Goal: Complete application form

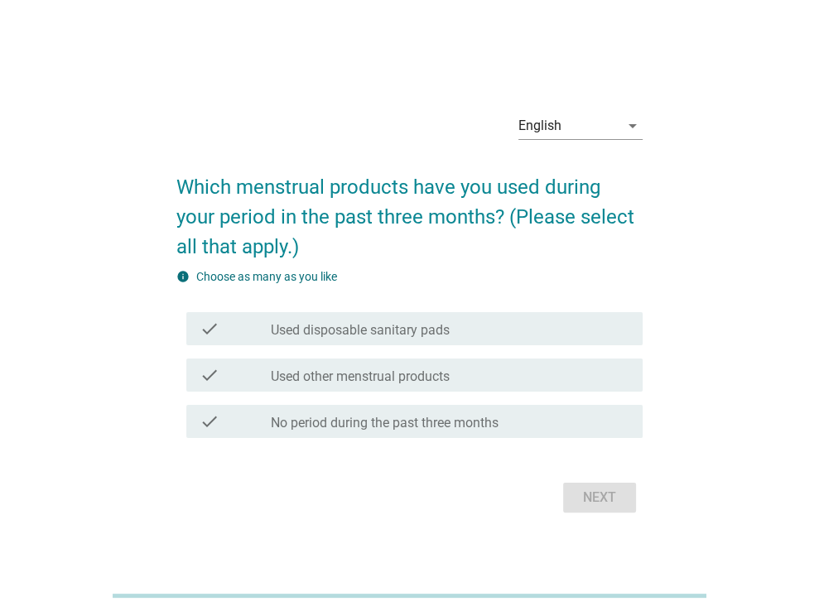
click at [577, 331] on div "check_box_outline_blank Used disposable sanitary pads" at bounding box center [450, 329] width 359 height 20
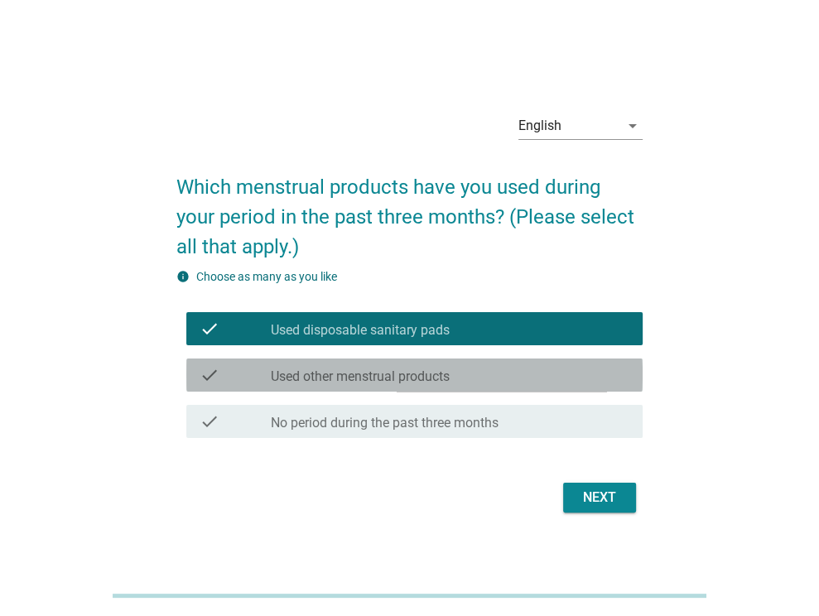
click at [579, 375] on div "check_box_outline_blank Used other menstrual products" at bounding box center [450, 375] width 359 height 20
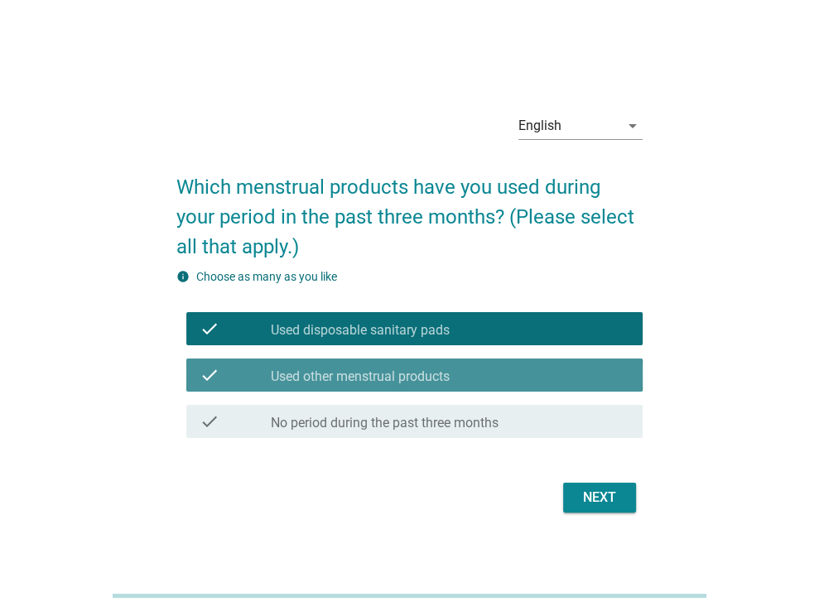
click at [583, 365] on div "check_box_outline_blank Used other menstrual products" at bounding box center [450, 375] width 359 height 20
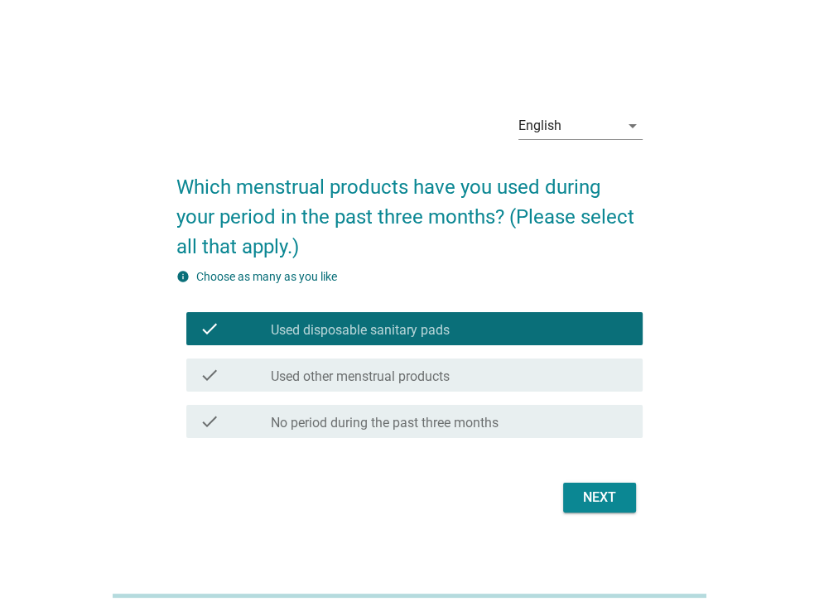
click at [602, 499] on div "Next" at bounding box center [600, 498] width 46 height 20
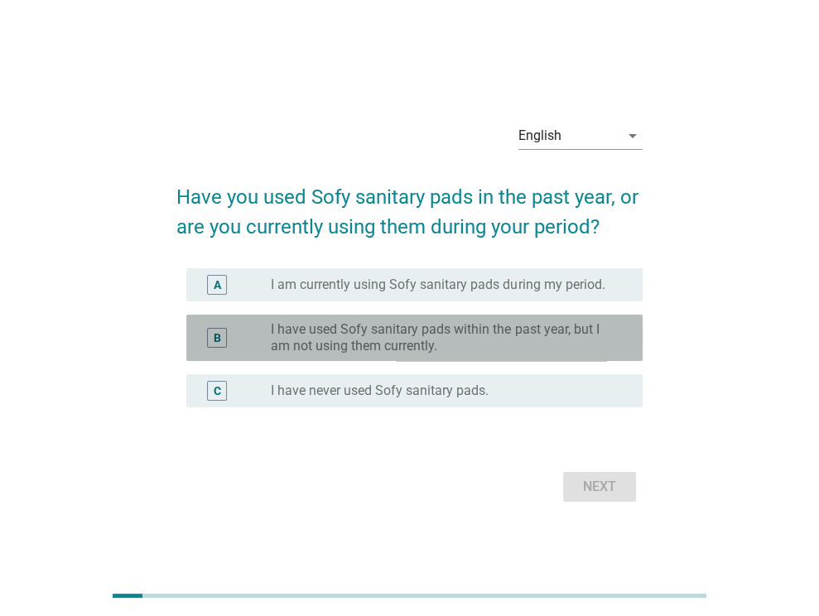
click at [569, 341] on label "I have used Sofy sanitary pads within the past year, but I am not using them cu…" at bounding box center [443, 337] width 345 height 33
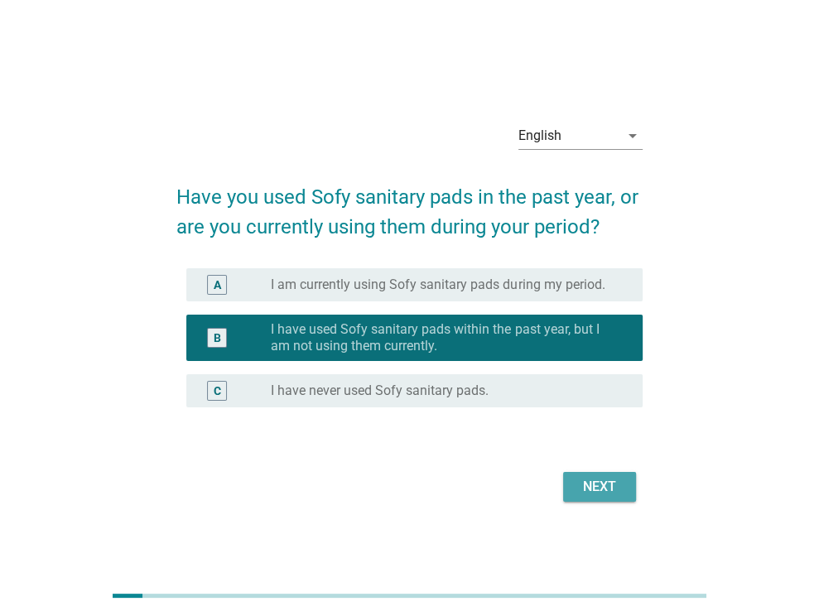
click at [620, 490] on div "Next" at bounding box center [600, 487] width 46 height 20
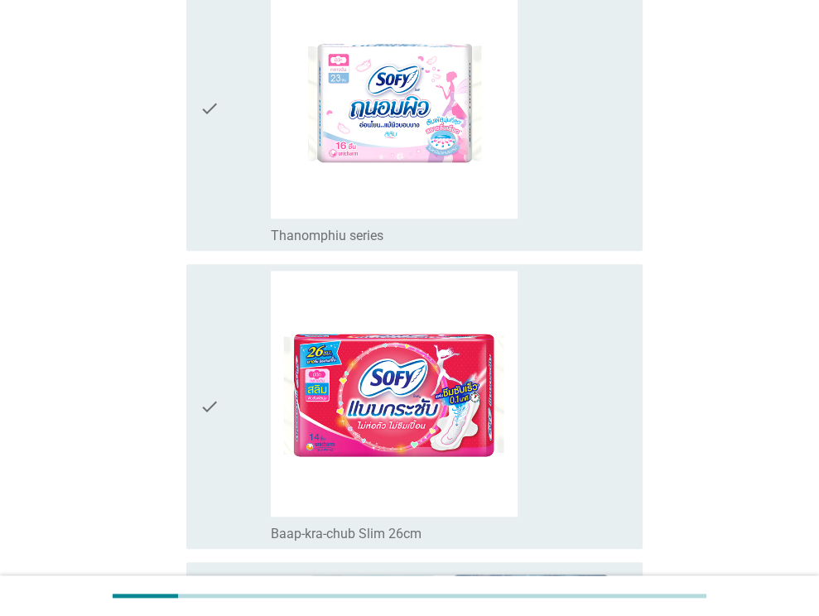
scroll to position [828, 0]
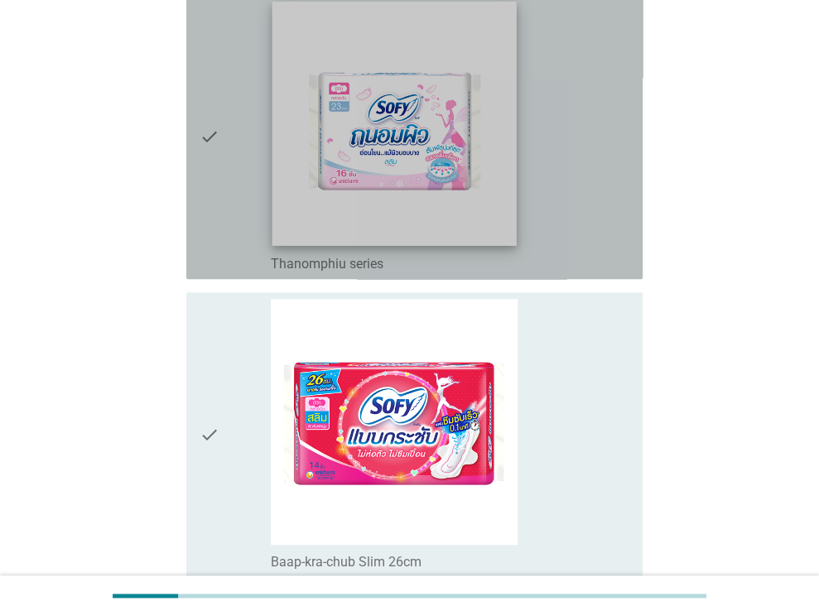
click at [486, 239] on img at bounding box center [395, 124] width 244 height 244
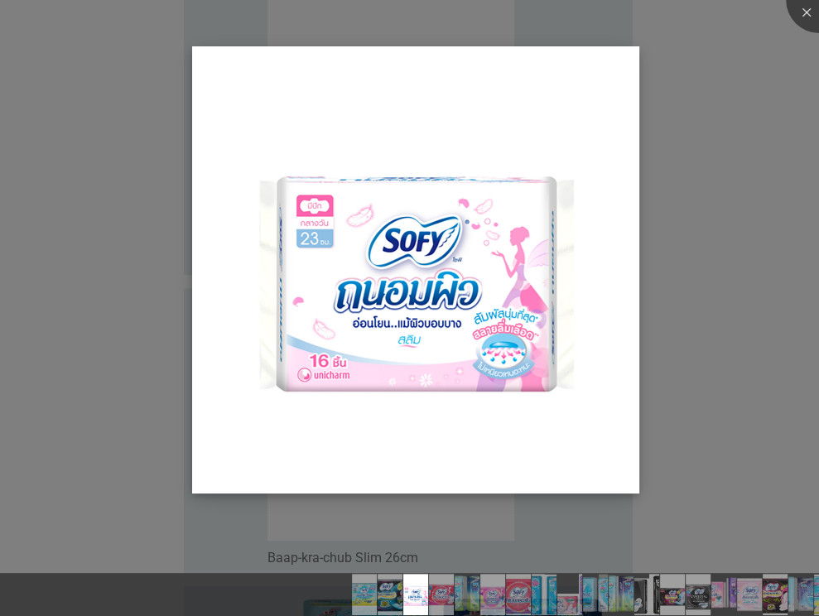
click at [468, 397] on img at bounding box center [415, 269] width 447 height 447
click at [812, 17] on div at bounding box center [819, 0] width 66 height 66
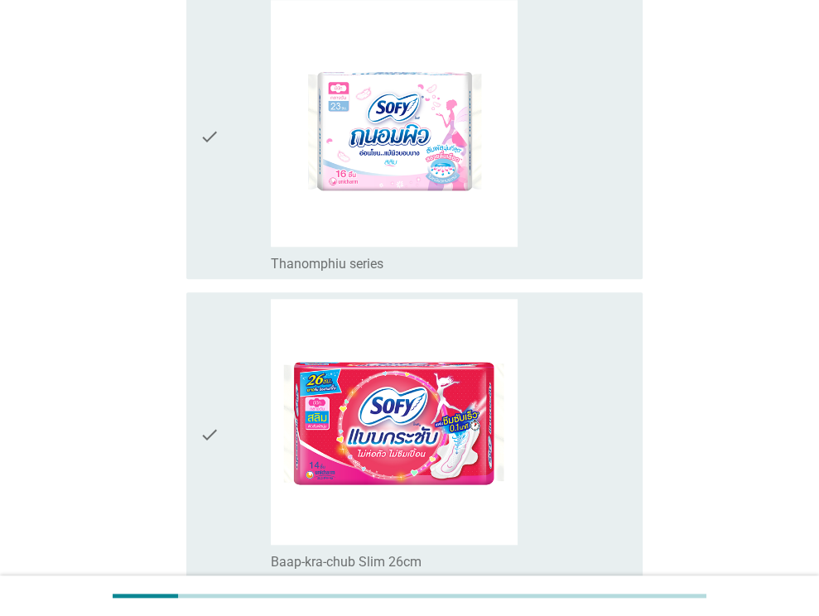
scroll to position [911, 0]
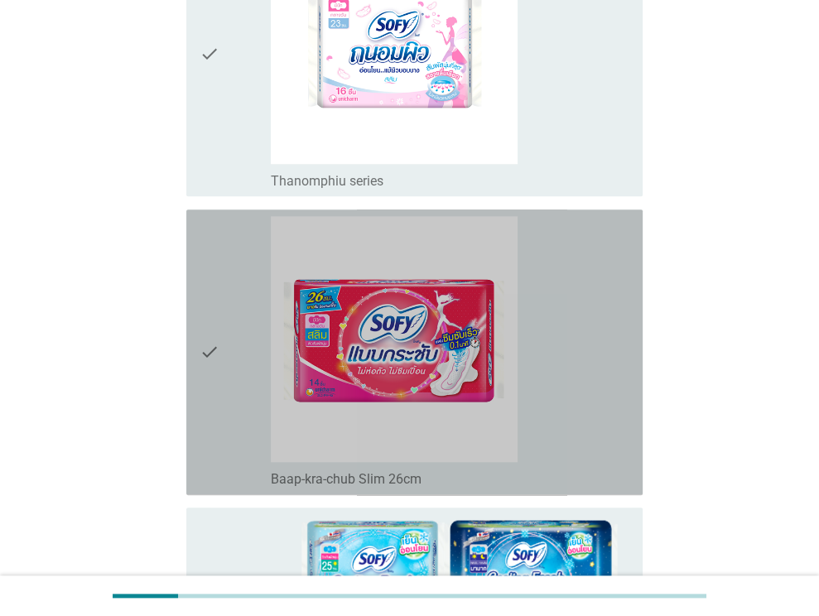
click at [218, 355] on icon "check" at bounding box center [210, 352] width 20 height 273
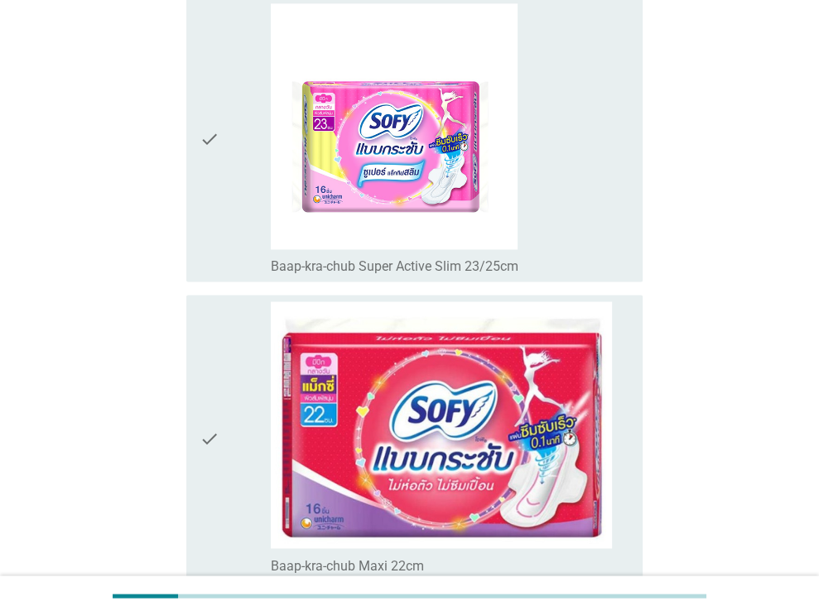
scroll to position [1739, 0]
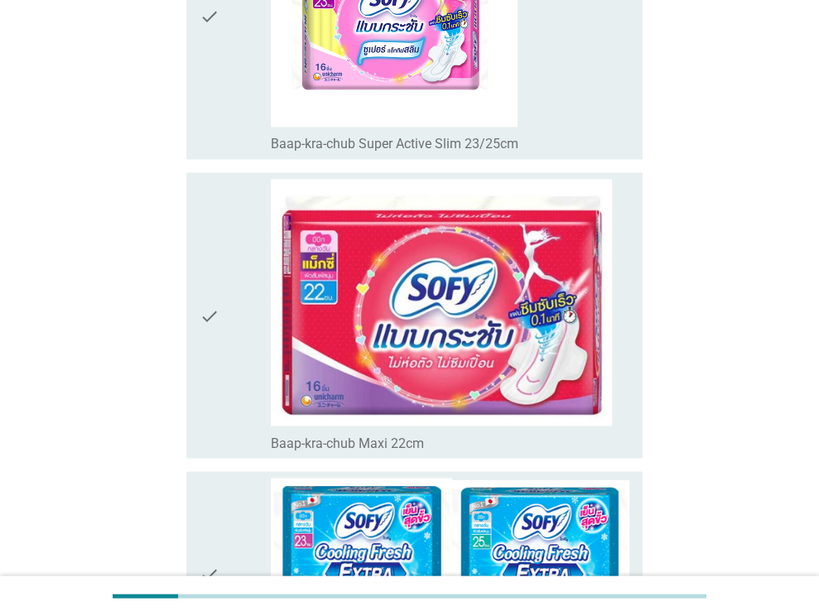
click at [212, 317] on icon "check" at bounding box center [210, 315] width 20 height 273
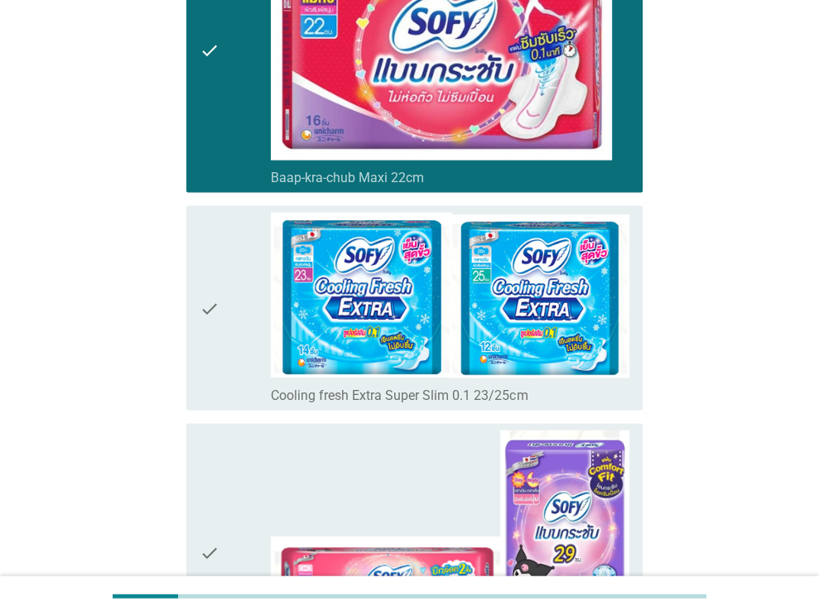
scroll to position [2154, 0]
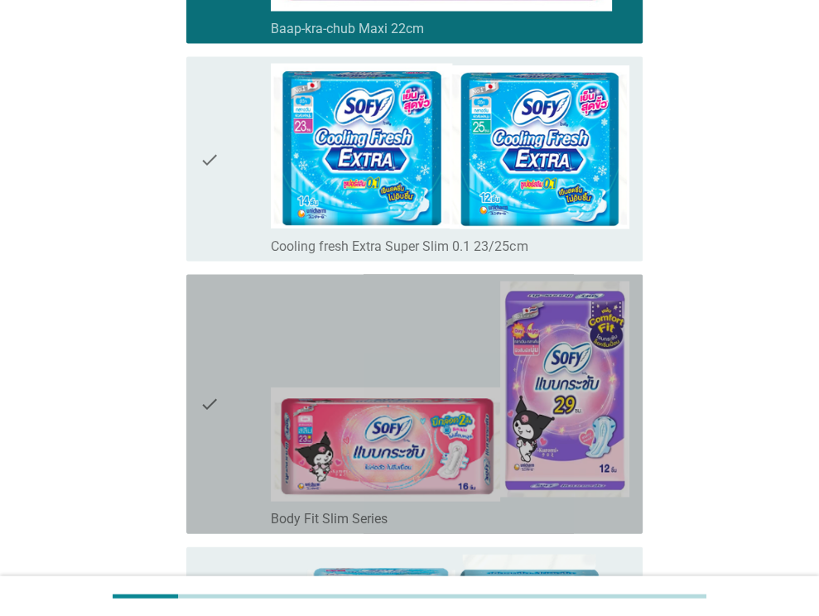
click at [215, 406] on icon "check" at bounding box center [210, 405] width 20 height 246
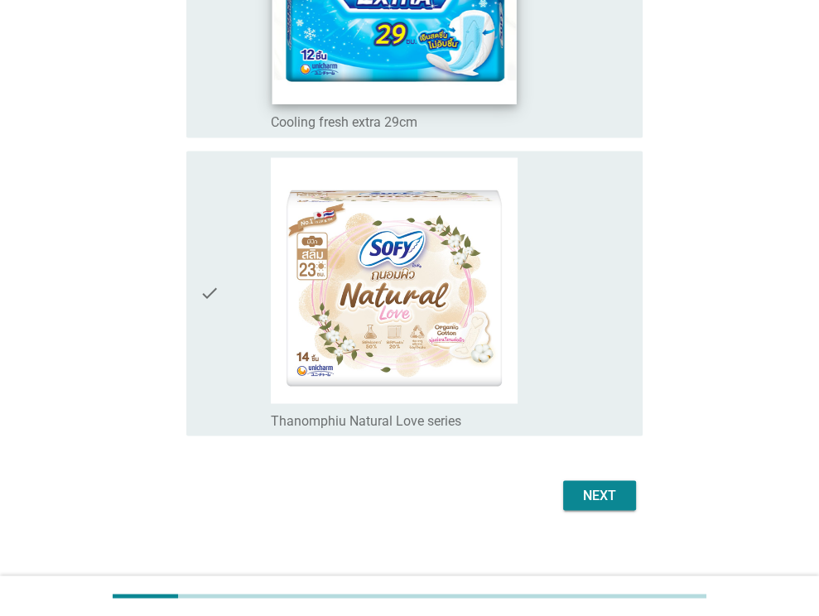
scroll to position [5830, 0]
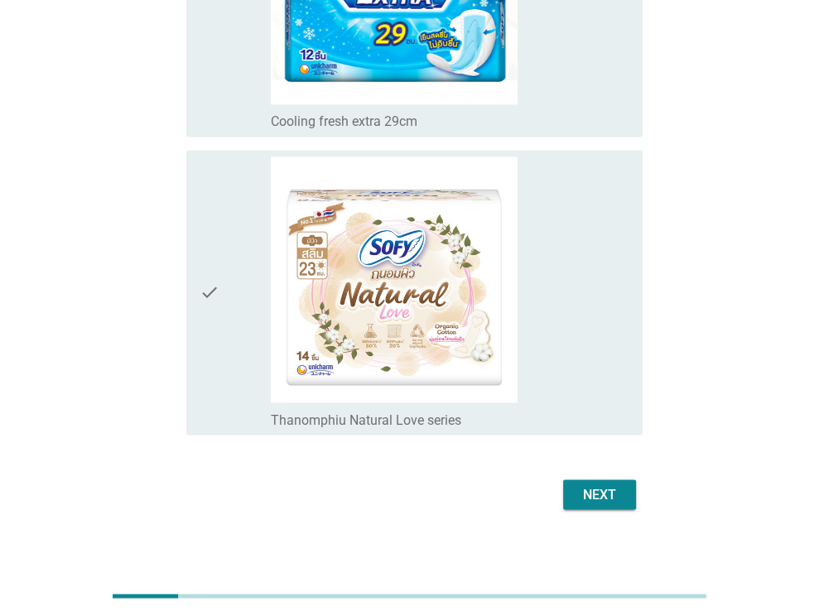
click at [203, 283] on icon "check" at bounding box center [210, 293] width 20 height 273
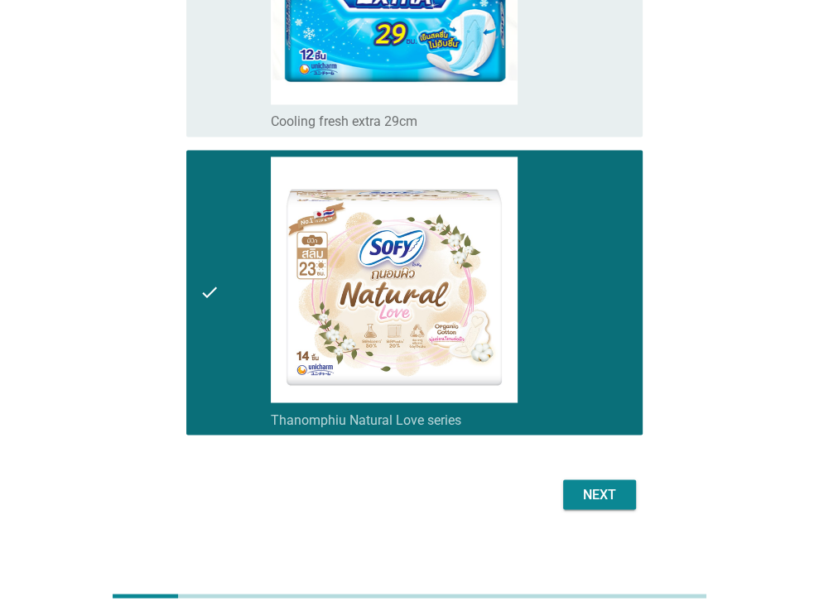
click at [591, 485] on div "Next" at bounding box center [600, 495] width 46 height 20
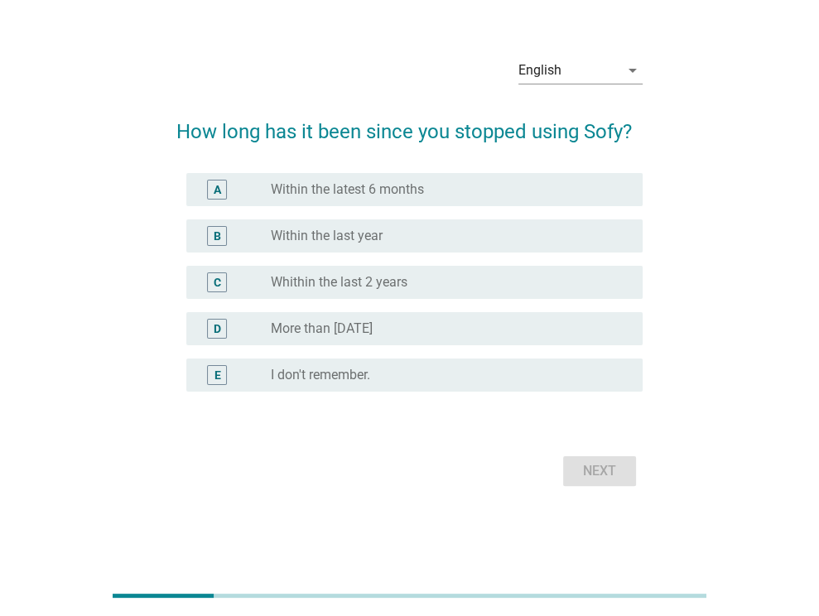
scroll to position [0, 0]
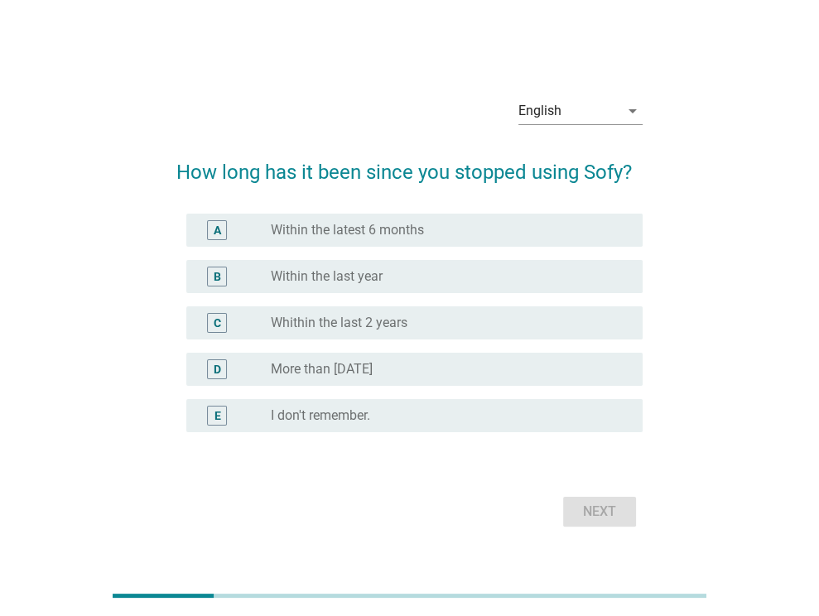
click at [482, 220] on div "radio_button_unchecked Within the latest 6 months" at bounding box center [450, 230] width 359 height 20
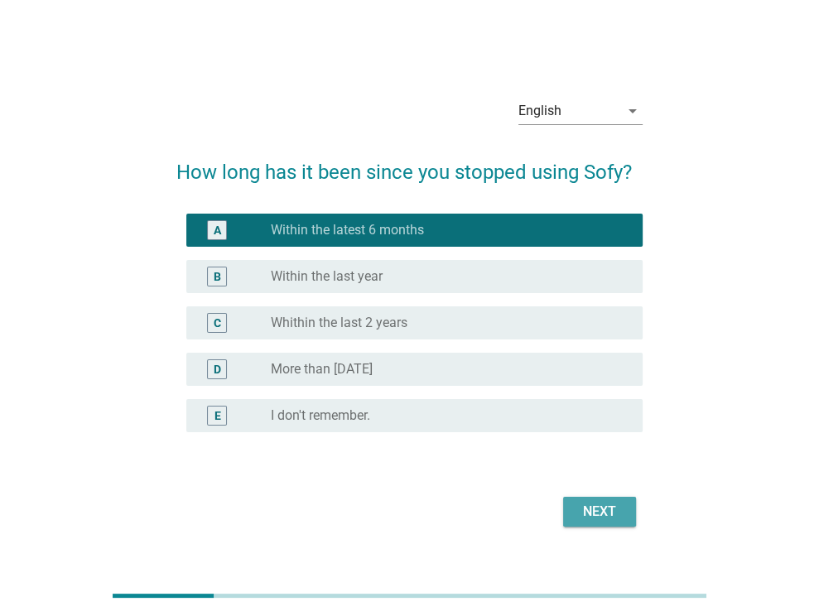
click at [610, 514] on div "Next" at bounding box center [600, 512] width 46 height 20
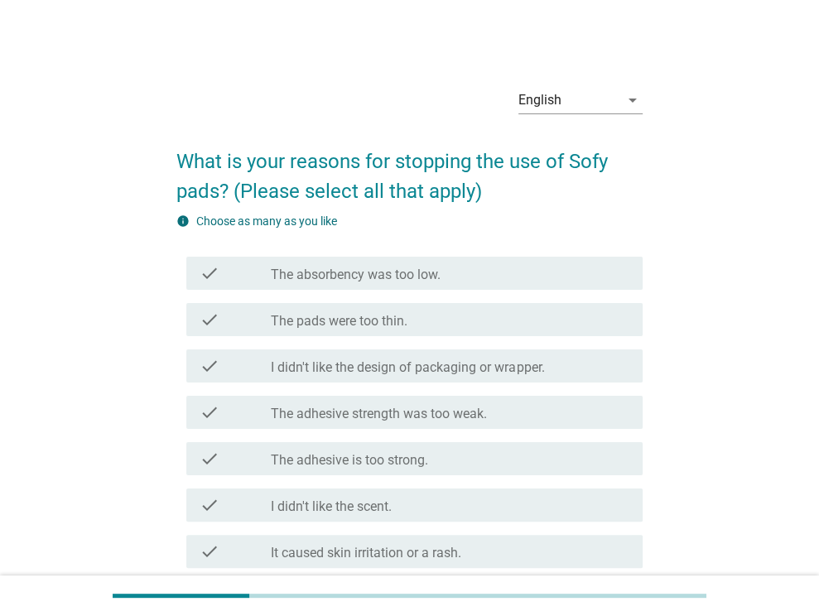
scroll to position [83, 0]
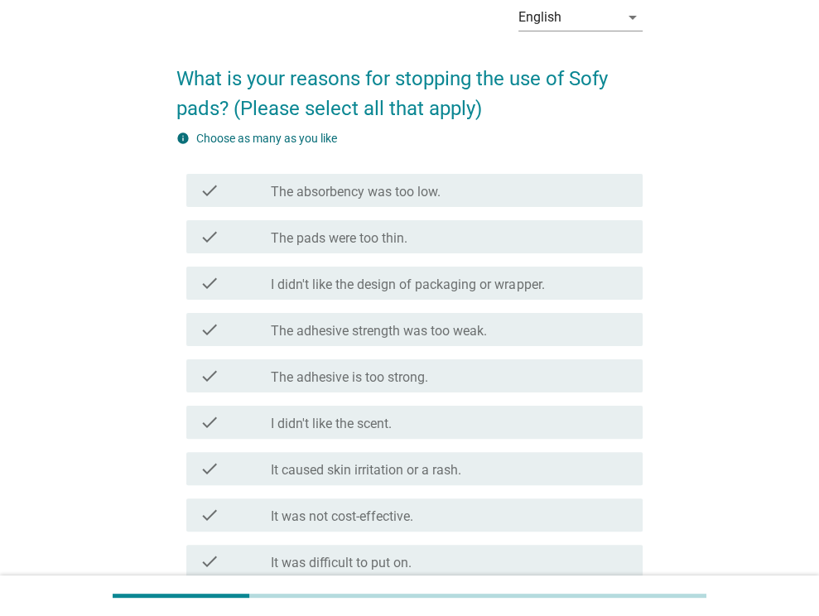
click at [565, 463] on div "check_box_outline_blank It caused skin irritation or a rash." at bounding box center [450, 469] width 359 height 20
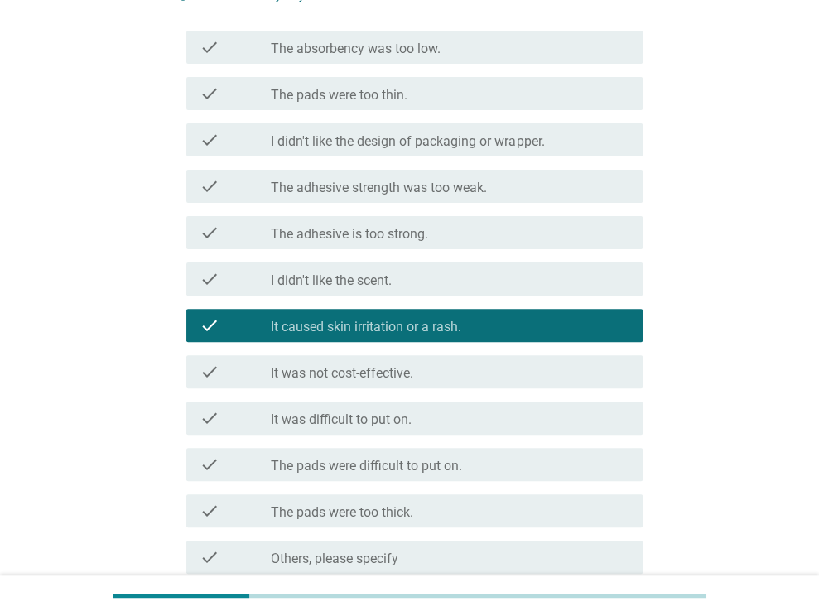
scroll to position [331, 0]
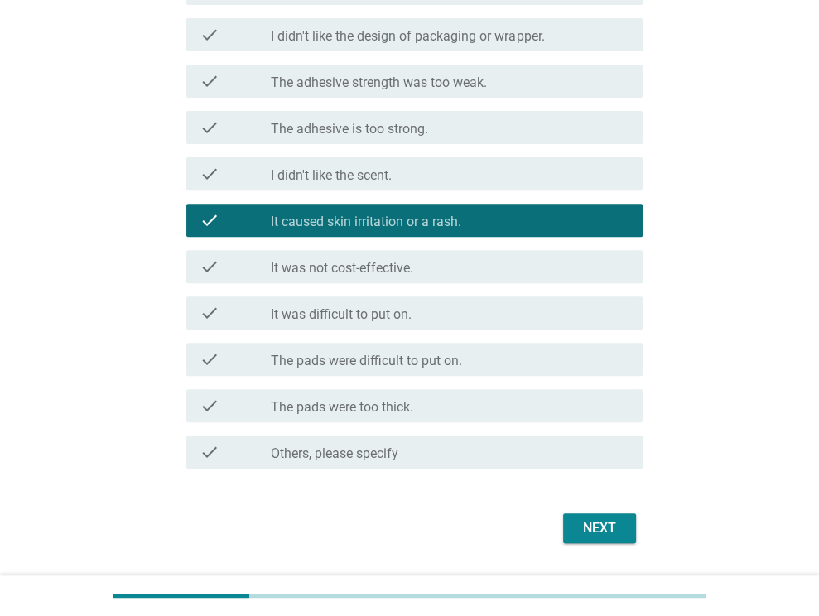
click at [607, 526] on div "Next" at bounding box center [600, 529] width 46 height 20
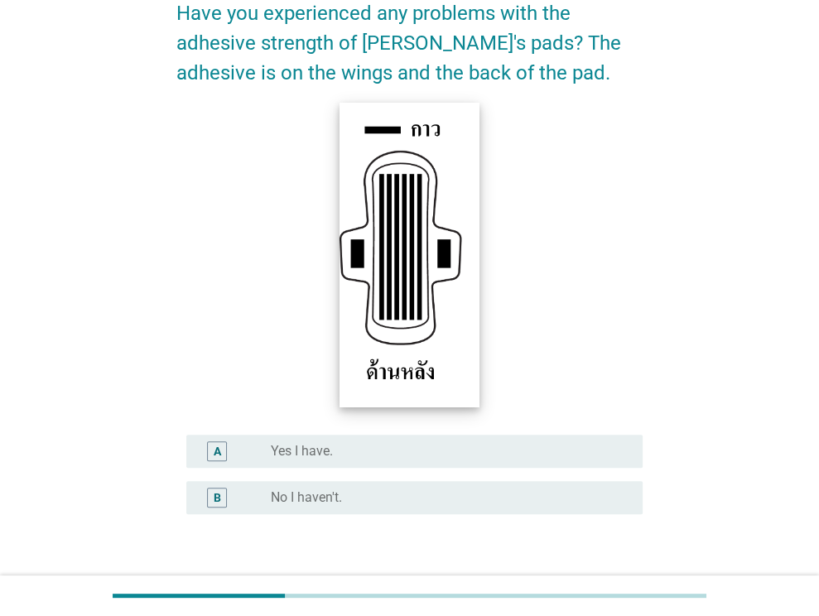
scroll to position [248, 0]
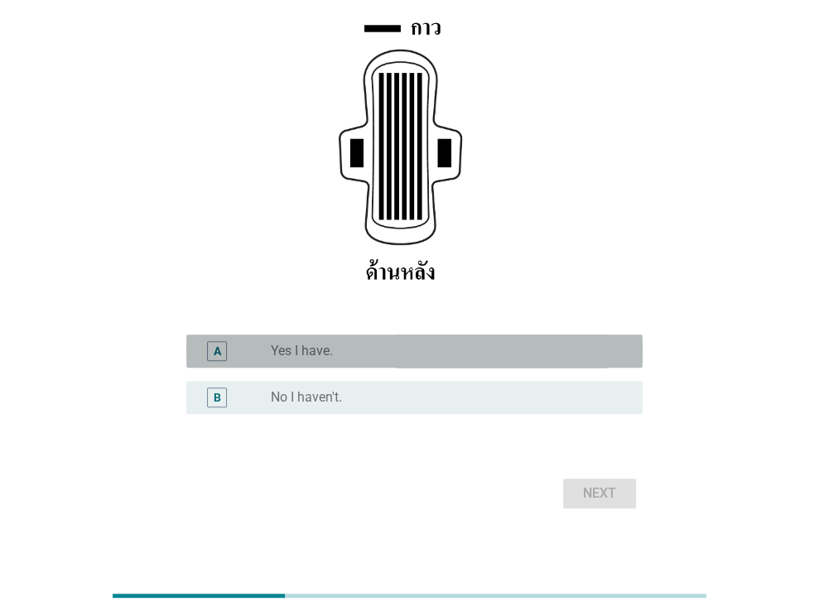
click at [494, 357] on div "radio_button_unchecked Yes I have." at bounding box center [443, 351] width 345 height 17
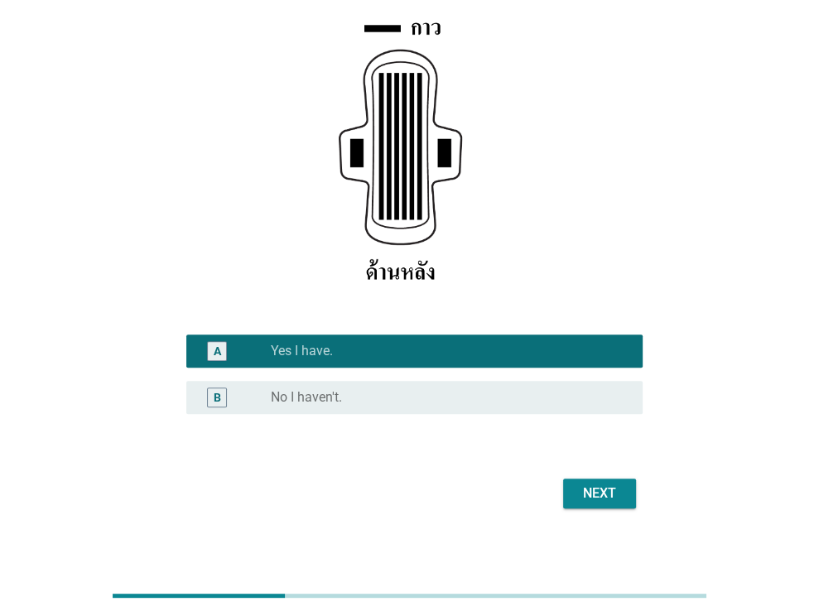
click at [600, 493] on div "Next" at bounding box center [600, 494] width 46 height 20
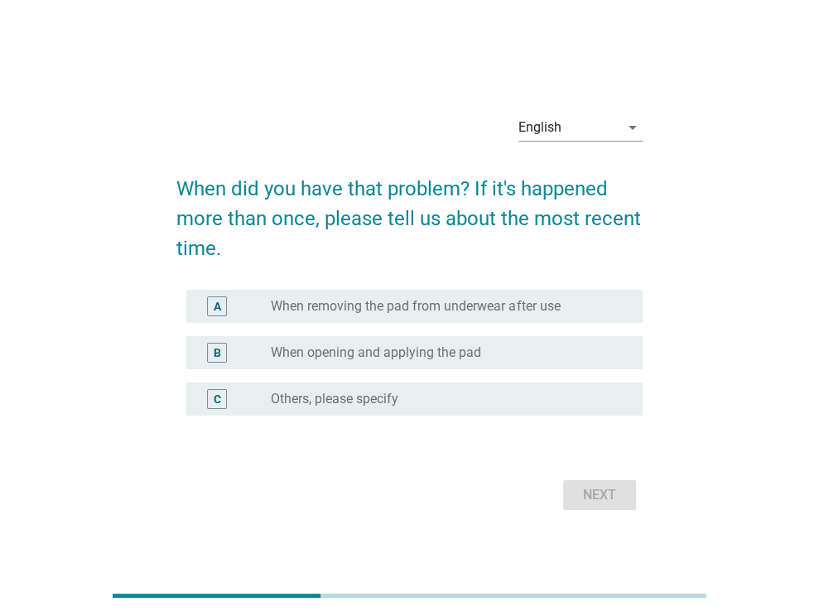
click at [607, 302] on div "radio_button_unchecked When removing the pad from underwear after use" at bounding box center [443, 306] width 345 height 17
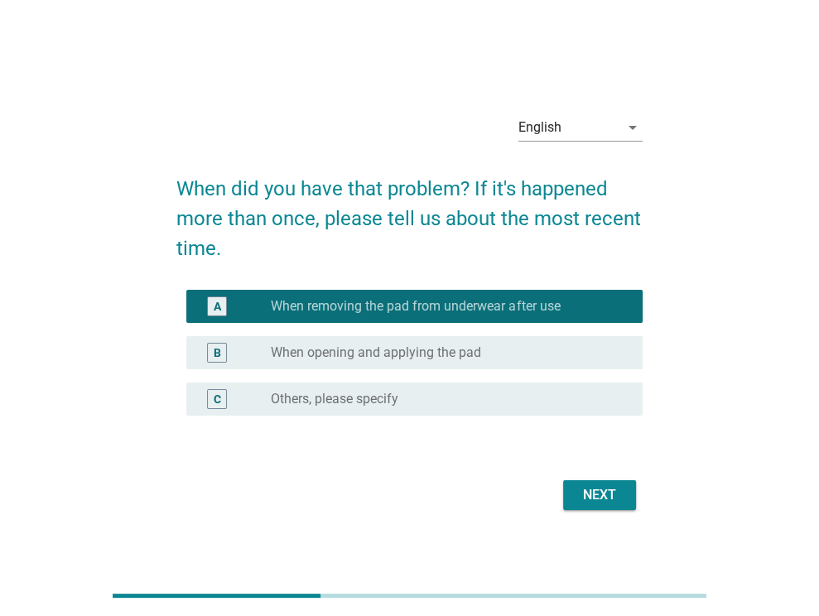
click at [619, 491] on div "Next" at bounding box center [600, 495] width 46 height 20
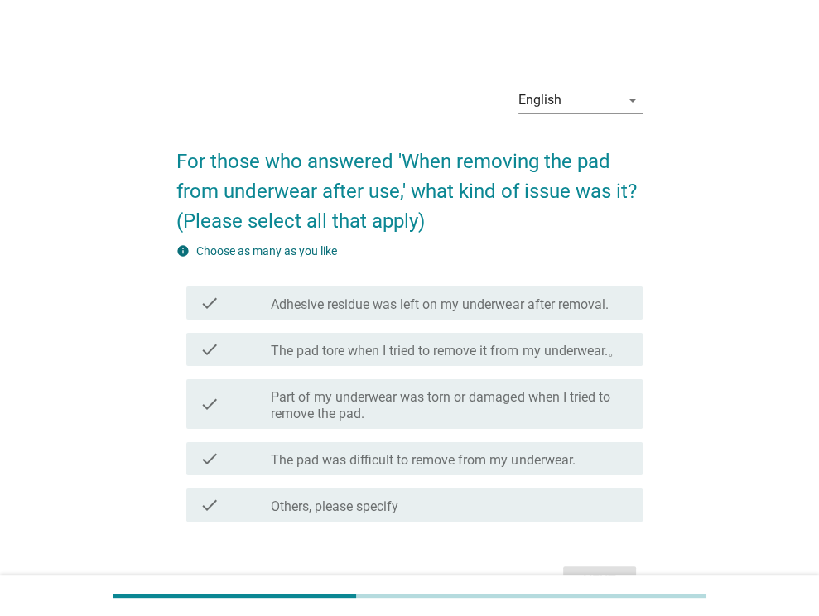
click at [606, 314] on div "check check_box_outline_blank Adhesive residue was left on my underwear after r…" at bounding box center [414, 303] width 456 height 33
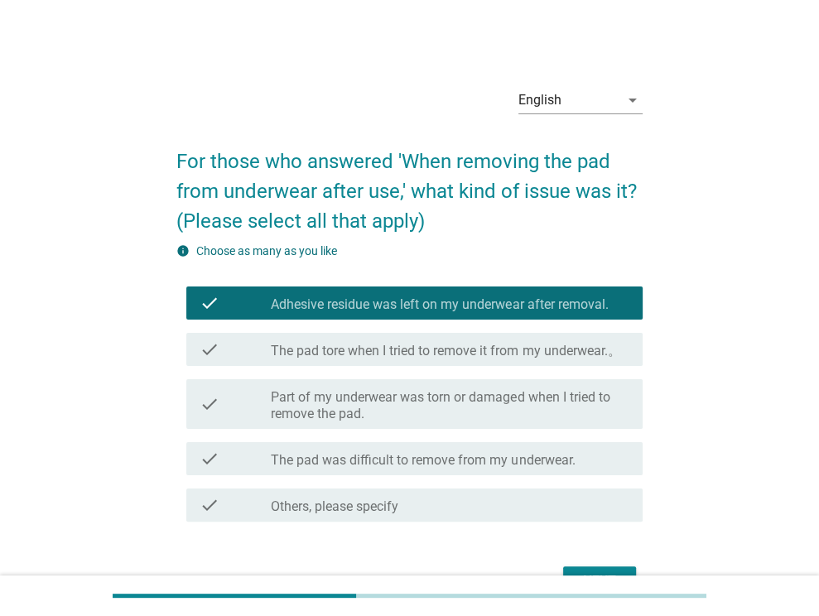
click at [613, 357] on label "The pad tore when I tried to remove it from my underwear.。" at bounding box center [446, 351] width 350 height 17
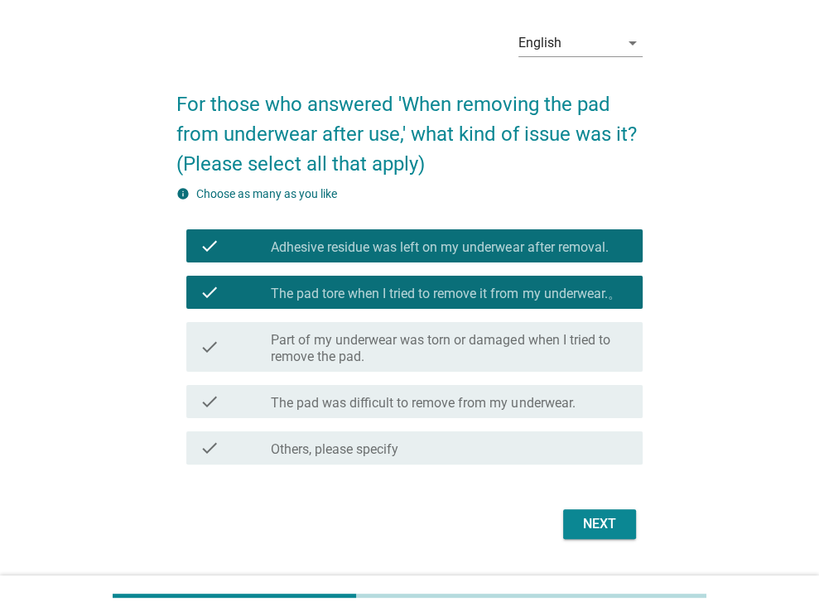
scroll to position [99, 0]
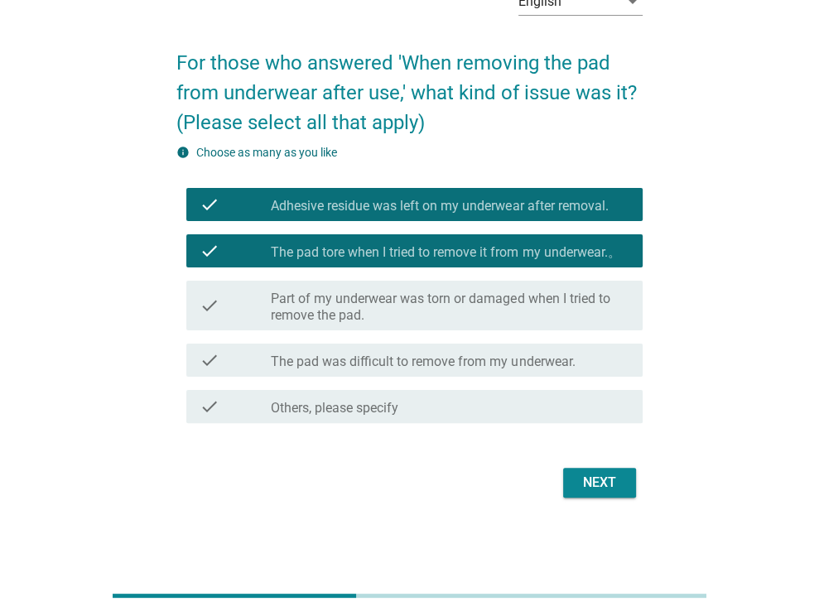
click at [621, 480] on div "Next" at bounding box center [600, 483] width 46 height 20
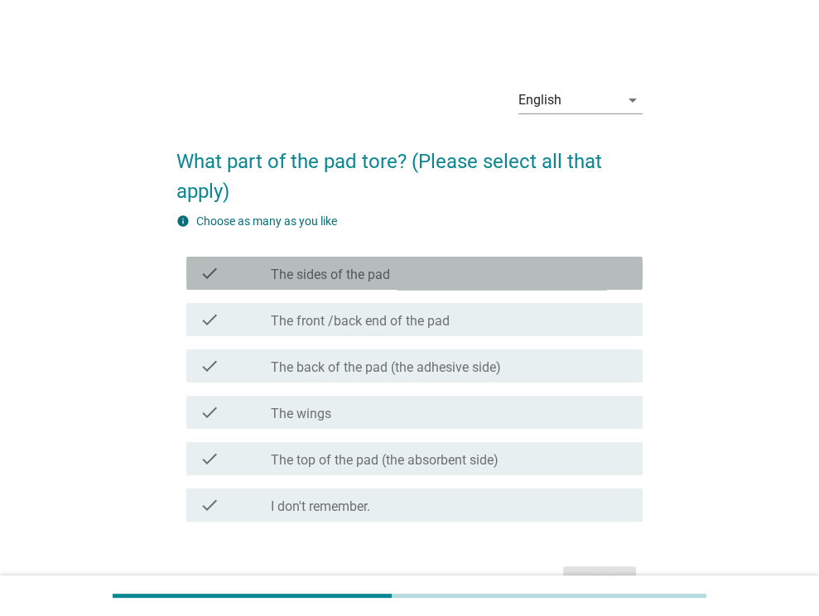
click at [604, 276] on div "check_box_outline_blank The sides of the pad" at bounding box center [450, 273] width 359 height 20
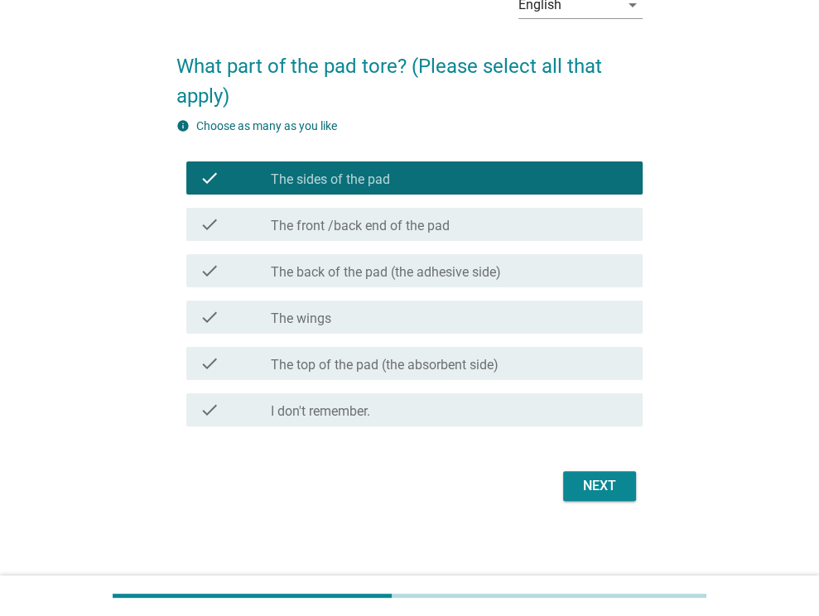
scroll to position [99, 0]
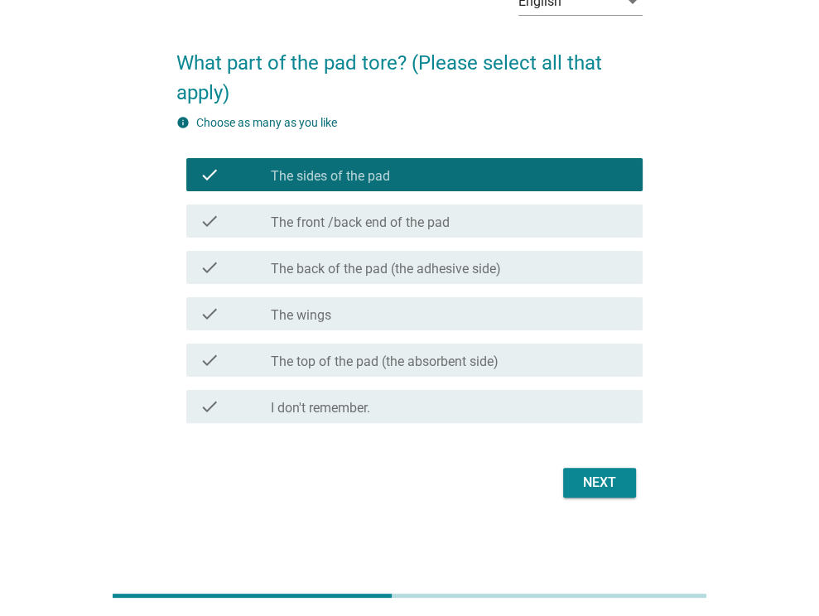
click at [583, 313] on div "check_box_outline_blank The wings" at bounding box center [450, 314] width 359 height 20
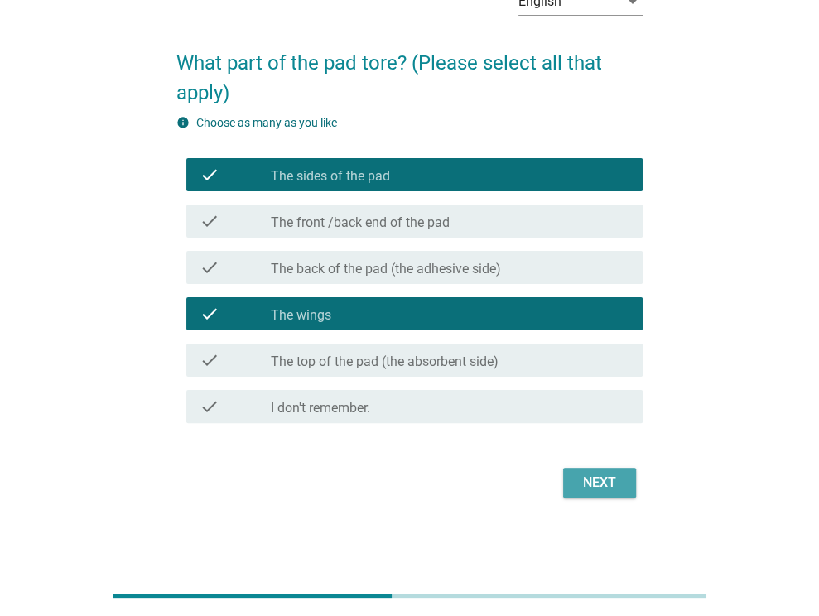
click at [604, 468] on button "Next" at bounding box center [599, 483] width 73 height 30
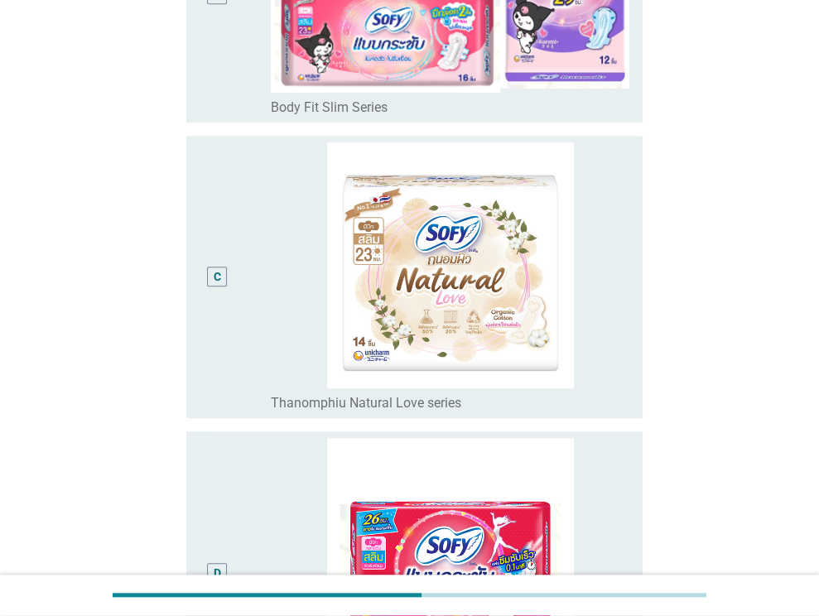
scroll to position [911, 0]
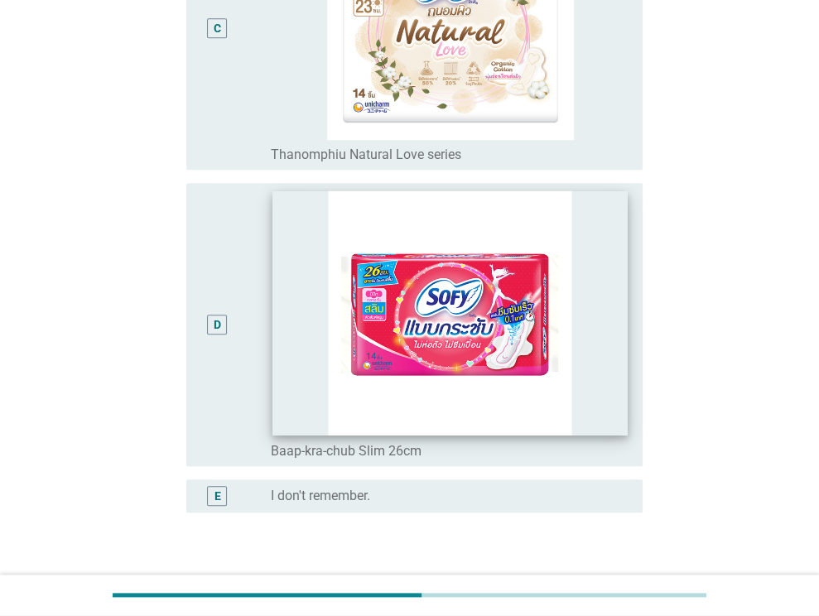
click at [563, 387] on img at bounding box center [450, 313] width 355 height 244
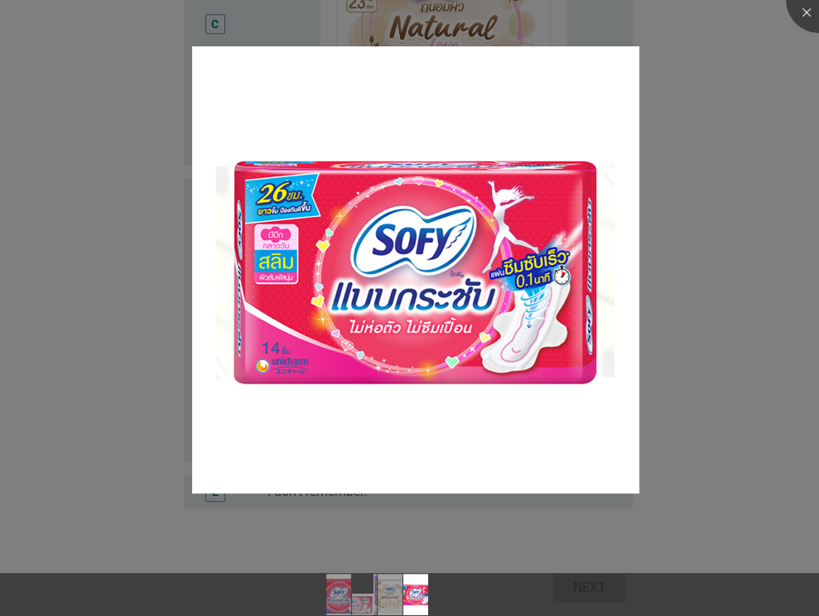
click at [680, 430] on div at bounding box center [409, 308] width 819 height 616
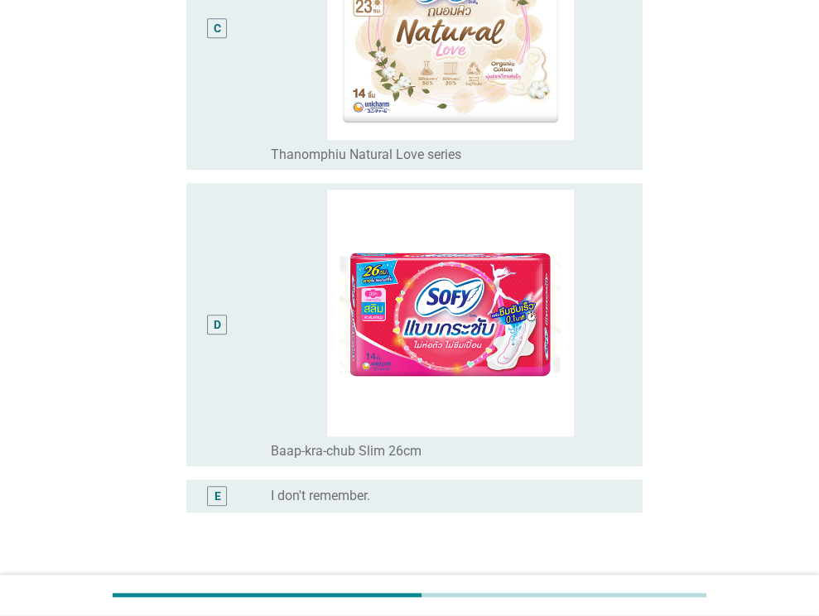
click at [261, 383] on div "D" at bounding box center [236, 325] width 72 height 270
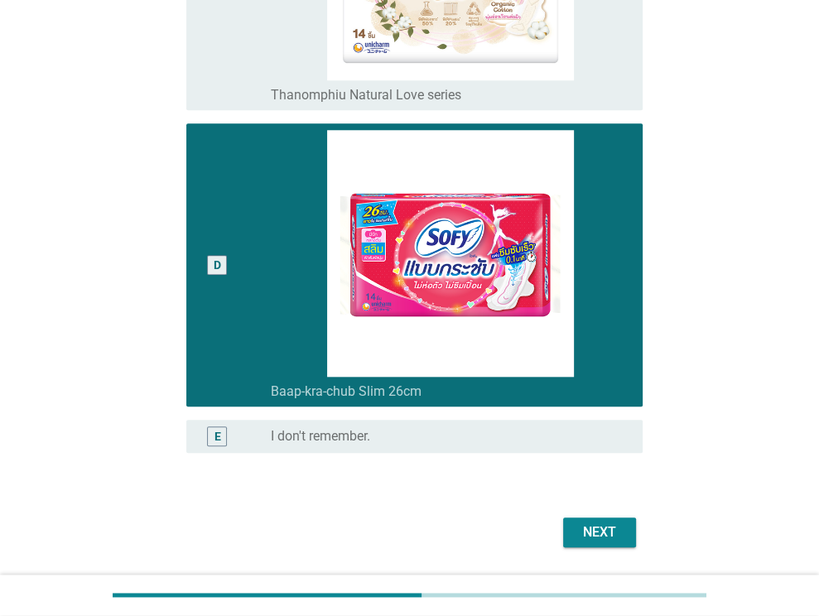
scroll to position [1020, 0]
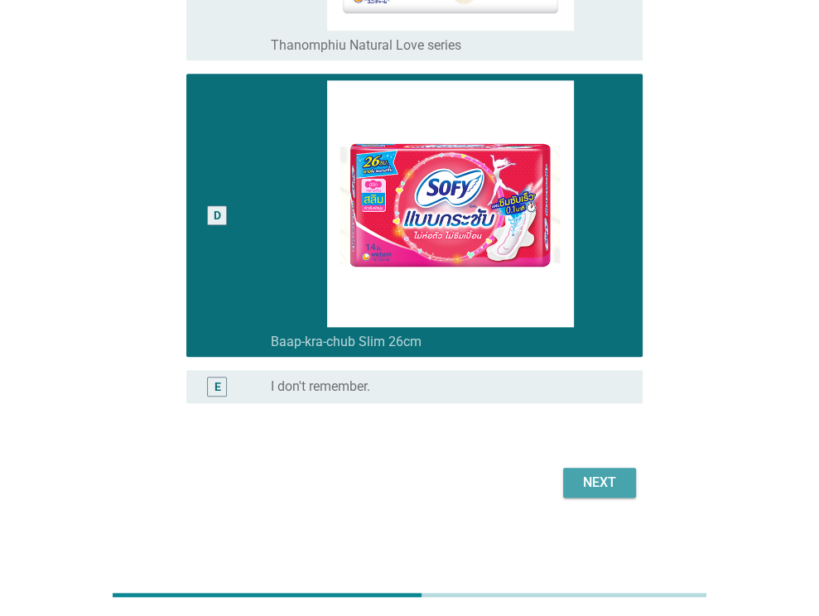
click at [588, 480] on div "Next" at bounding box center [600, 483] width 46 height 20
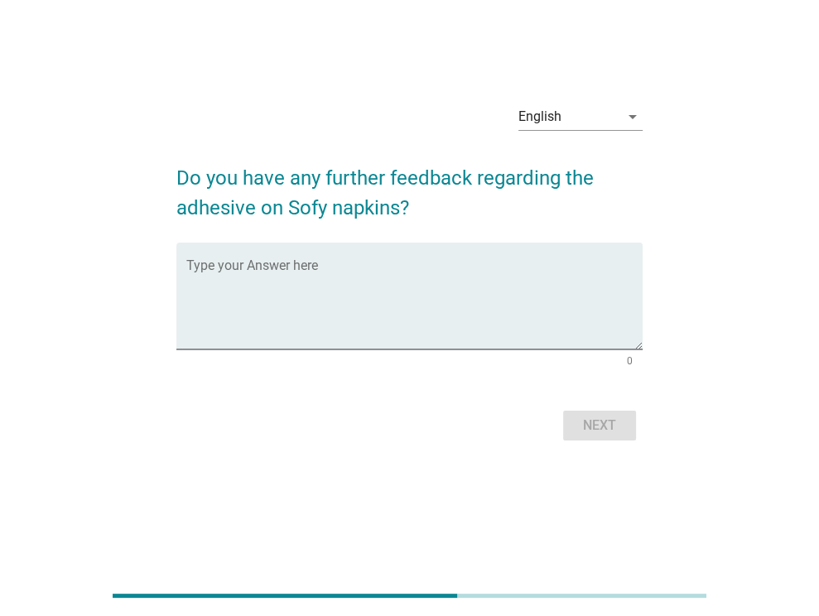
scroll to position [0, 0]
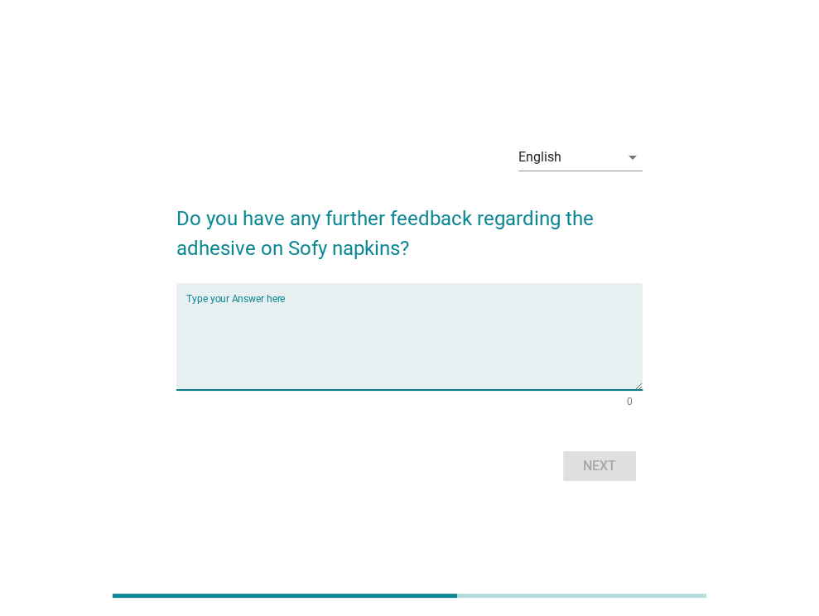
click at [519, 357] on textarea "Type your Answer here" at bounding box center [414, 346] width 456 height 87
type textarea "ืallergic"
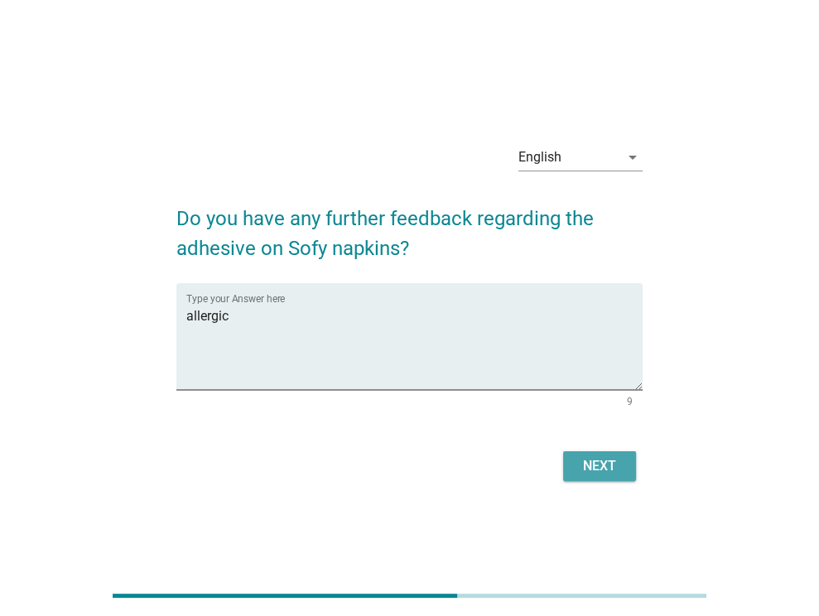
click at [608, 468] on div "Next" at bounding box center [600, 466] width 46 height 20
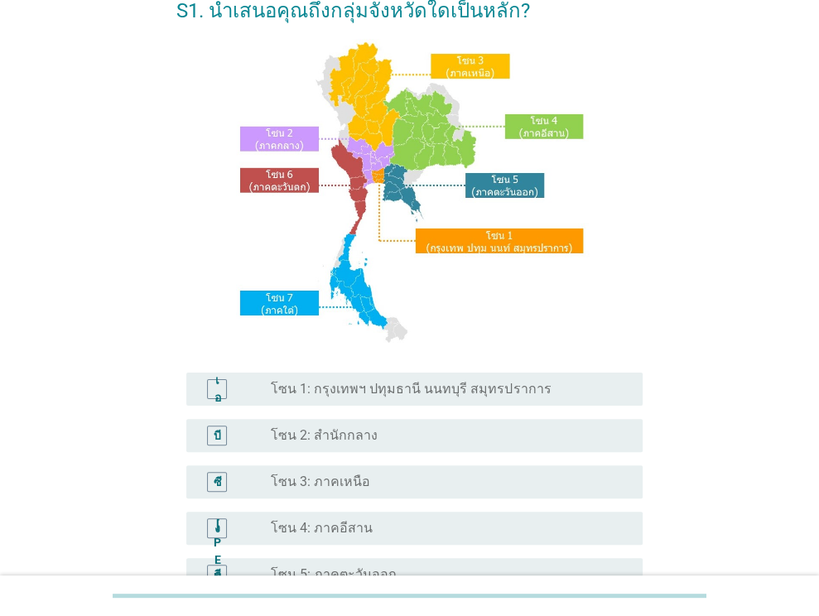
scroll to position [331, 0]
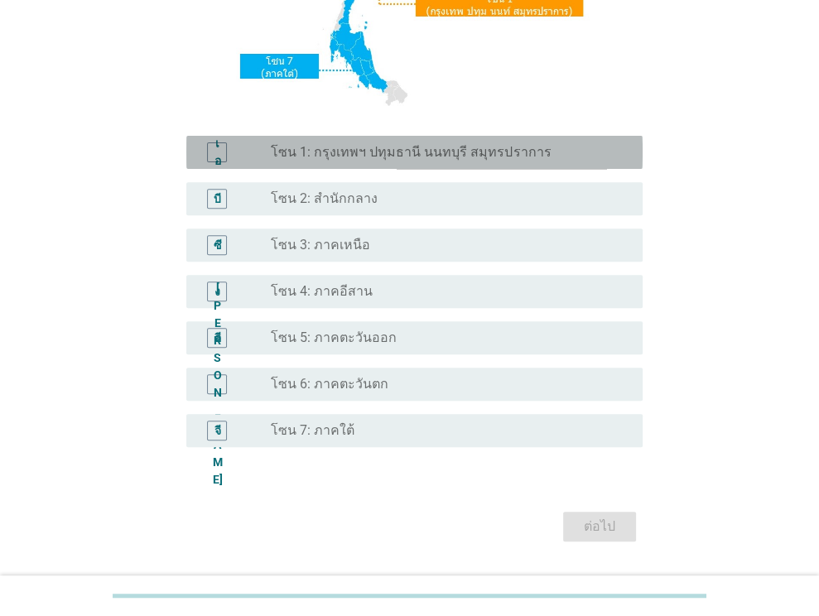
click at [521, 157] on font "โซน 1: กรุงเทพฯ ปทุมธานี นนทบุรี สมุทรปราการ" at bounding box center [411, 152] width 280 height 16
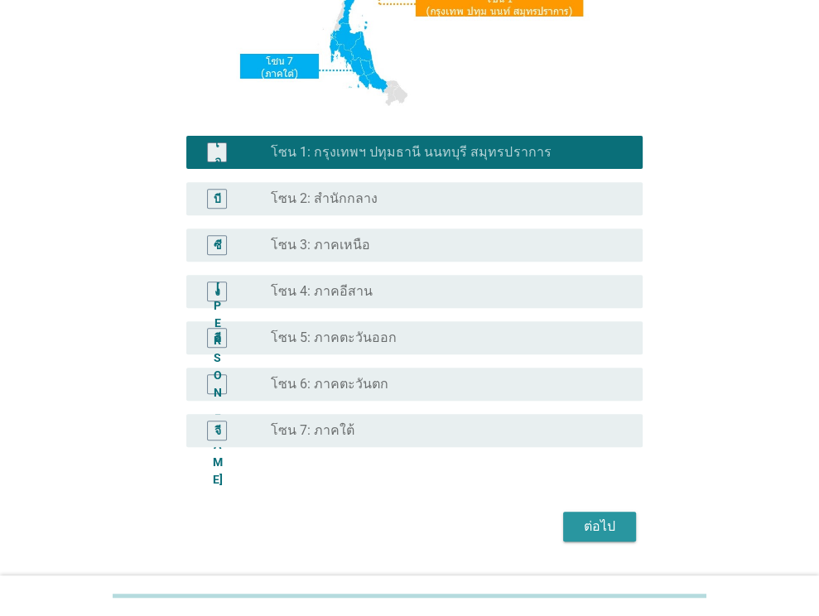
click at [607, 529] on font "ต่อไป" at bounding box center [599, 527] width 31 height 16
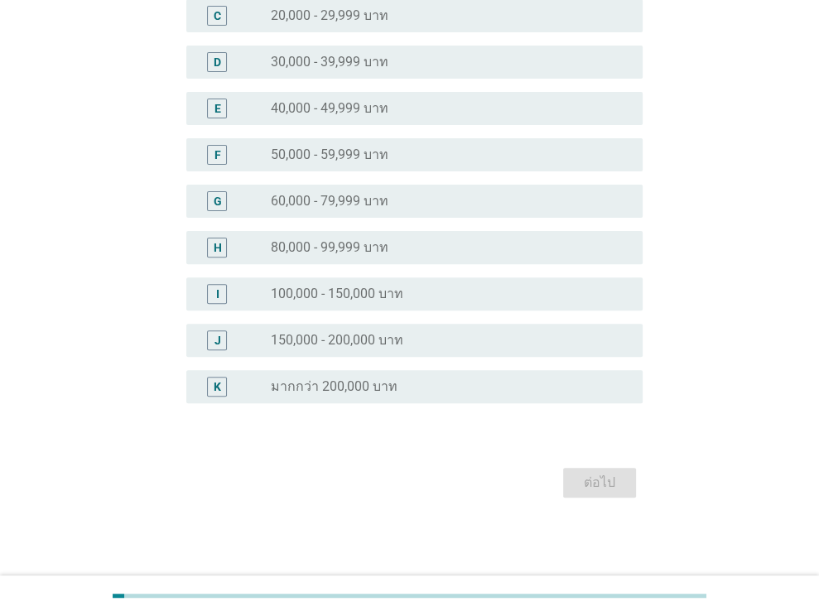
scroll to position [0, 0]
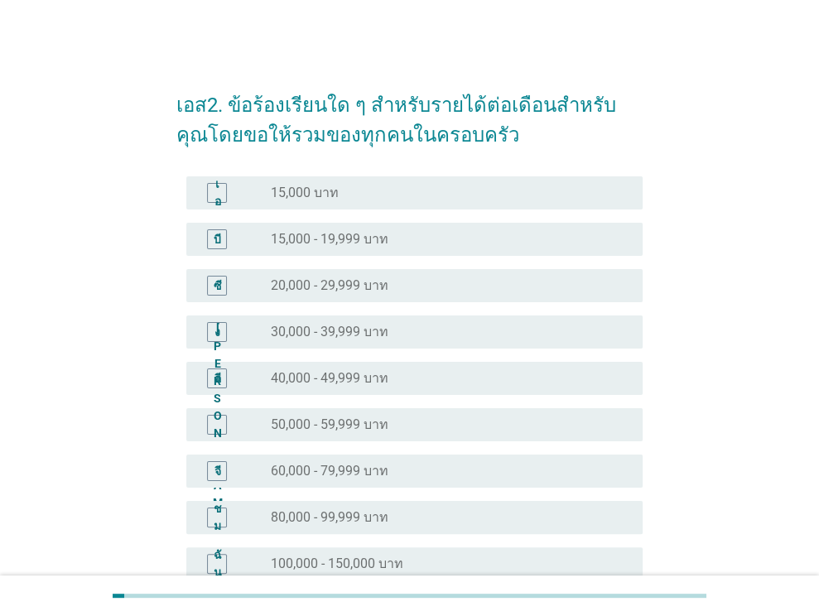
click at [538, 331] on div "ปุ่มวิทยุ[PERSON_NAME]เลือก 30,000 - 39,999 บาท" at bounding box center [443, 332] width 345 height 17
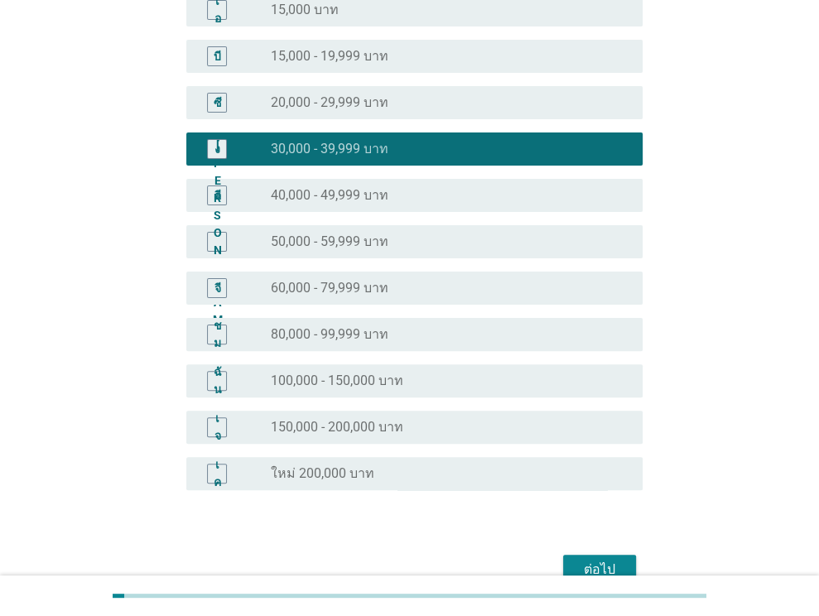
scroll to position [270, 0]
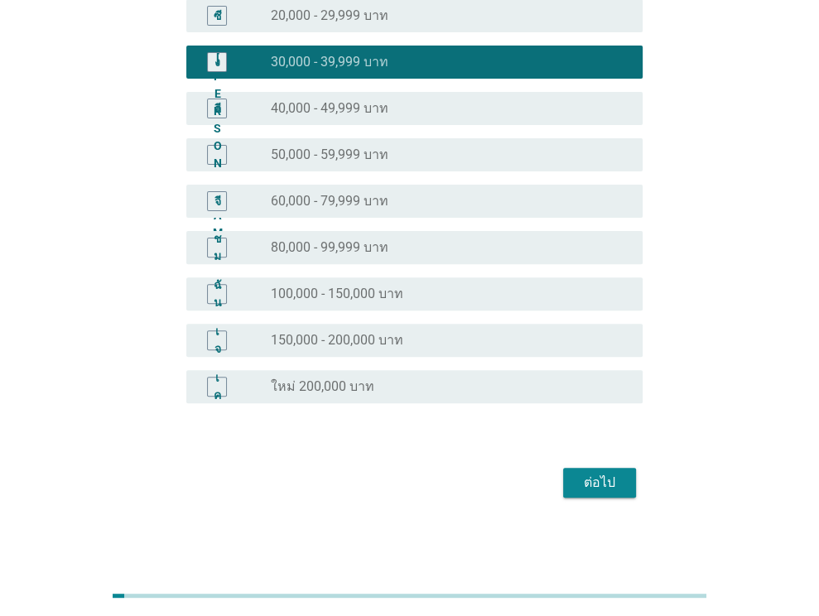
click at [622, 475] on div "ต่อไป" at bounding box center [600, 483] width 46 height 20
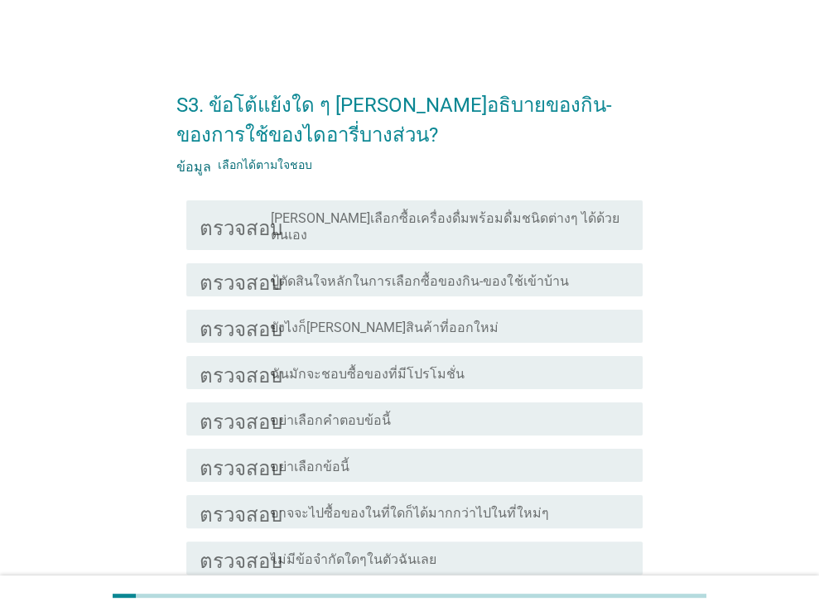
click at [569, 214] on font "[PERSON_NAME]เลือกซื้อเครื่องดื่มพร้อมดื่มชนิดต่างๆ ได้ด้วยตนเอง" at bounding box center [445, 226] width 348 height 32
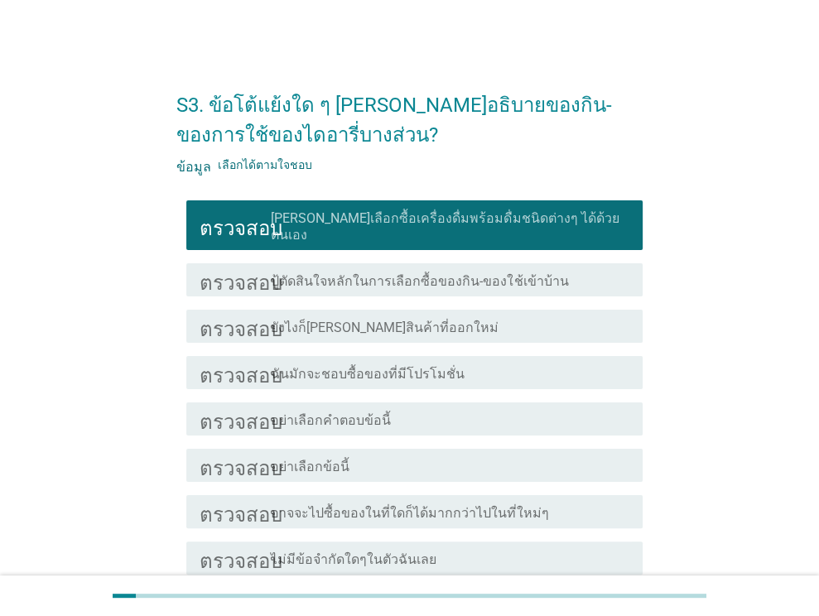
click at [576, 270] on div "โครงร่างกล่องกาเครื่องหมายว่าง ปู้ตัดสินใจหลักในการเลือกซื้อของกิน-ของใช้เข้าบ้…" at bounding box center [450, 280] width 359 height 20
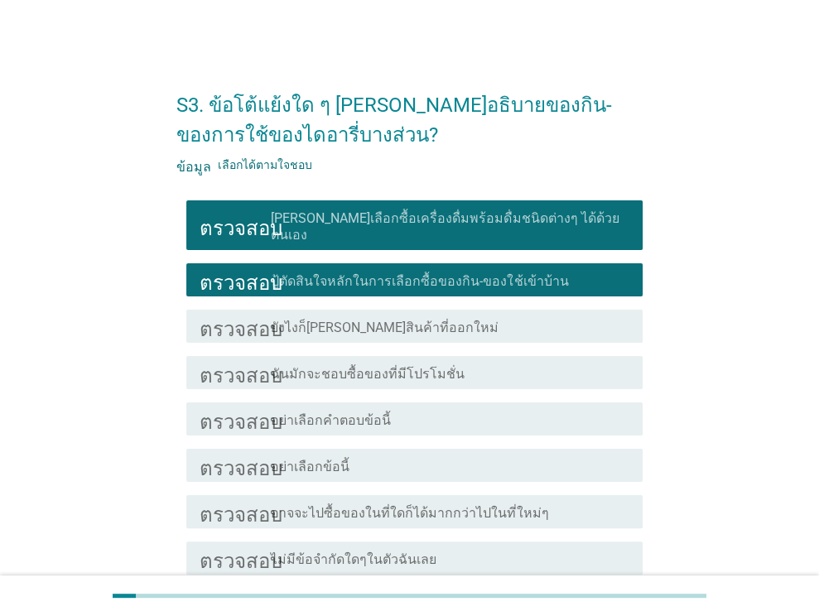
click at [580, 316] on div "โครงร่างกล่องกาเครื่องหมายว่าง ยังไงก็[PERSON_NAME]สินค้าที่ออกใหม่" at bounding box center [450, 326] width 359 height 20
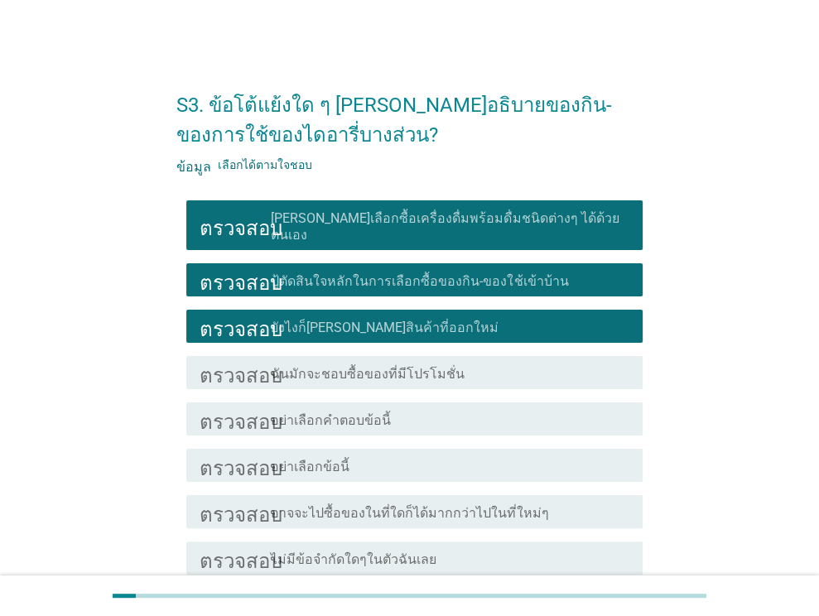
click at [567, 363] on div "โครงร่างกล่องกาเครื่องหมายว่าง ฉันมักจะชอบซื้อของที่มีโปรโมชั่น" at bounding box center [450, 373] width 359 height 20
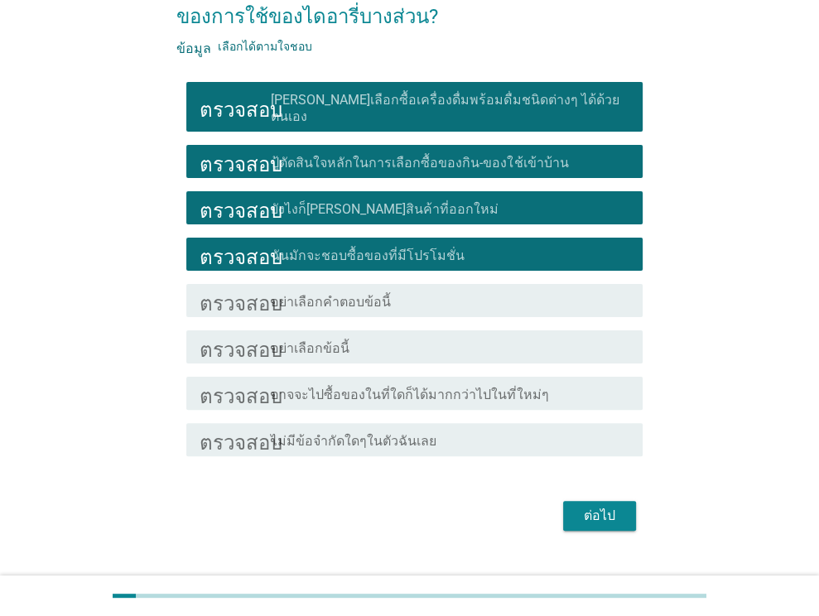
scroll to position [135, 0]
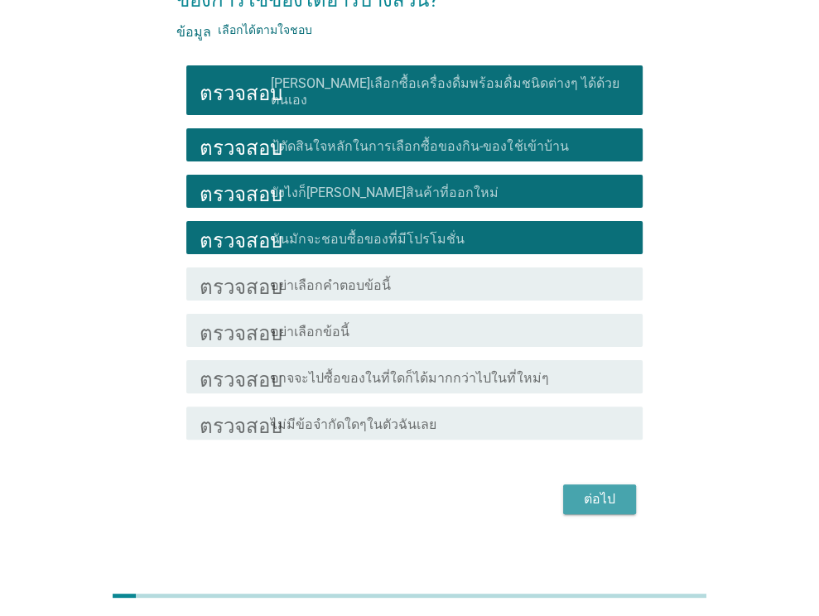
click at [610, 491] on font "ต่อไป" at bounding box center [599, 499] width 31 height 16
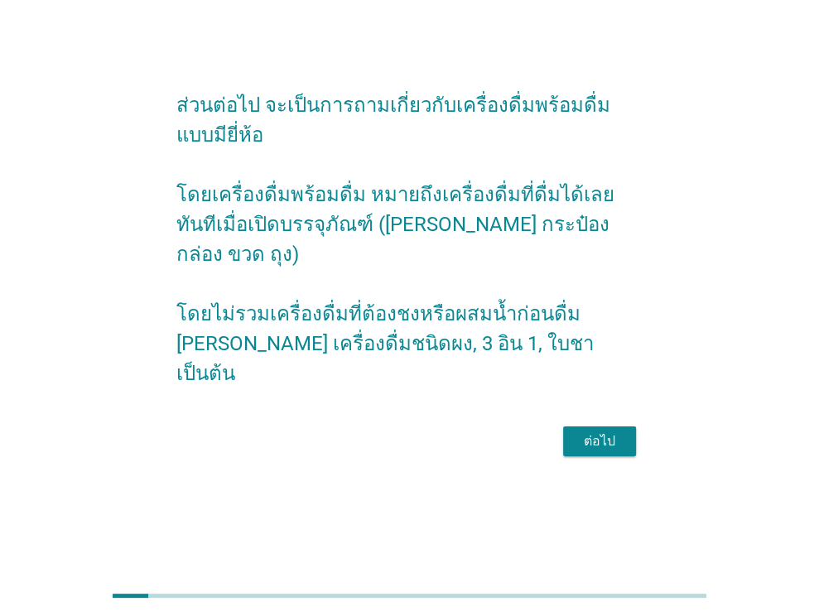
scroll to position [0, 0]
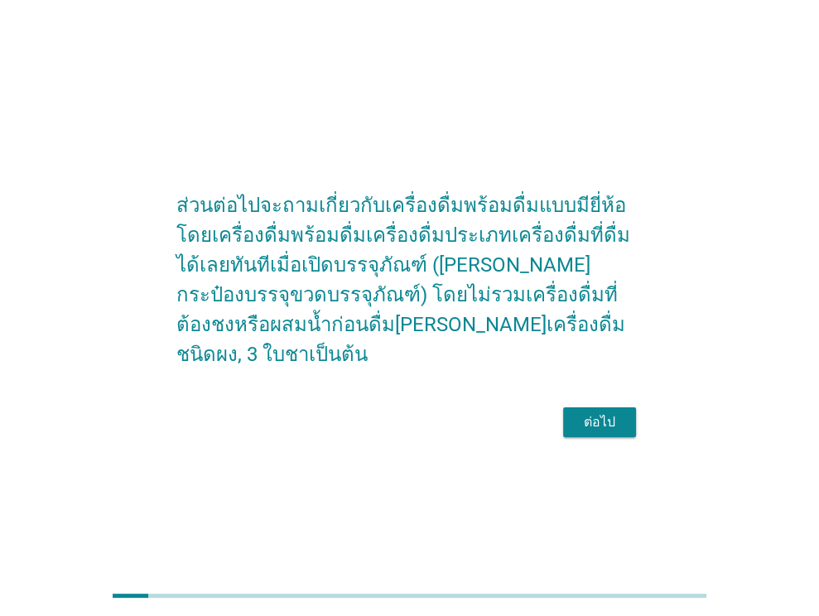
click at [616, 417] on div "ต่อไป" at bounding box center [600, 423] width 46 height 20
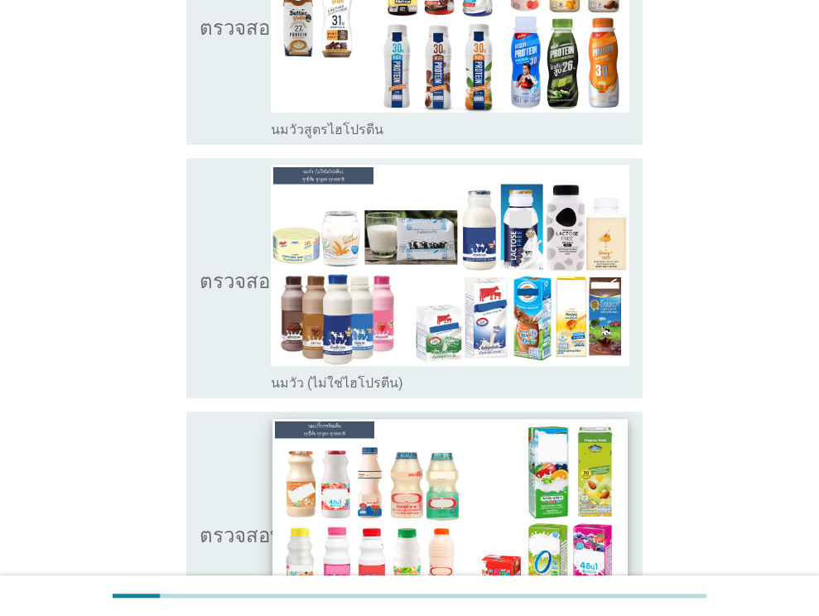
scroll to position [414, 0]
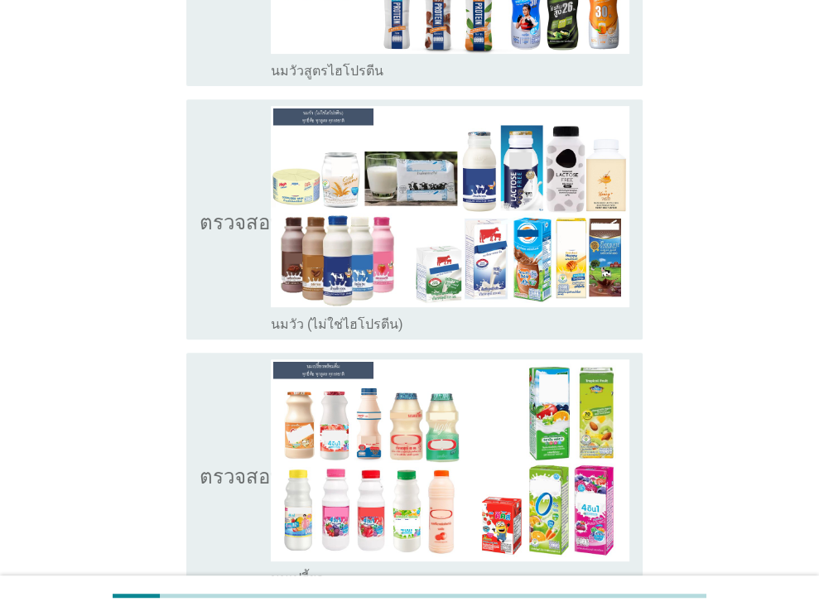
click at [336, 316] on font "นมวัว (ไม่ใช่ไฮโปรตีน)" at bounding box center [337, 324] width 133 height 16
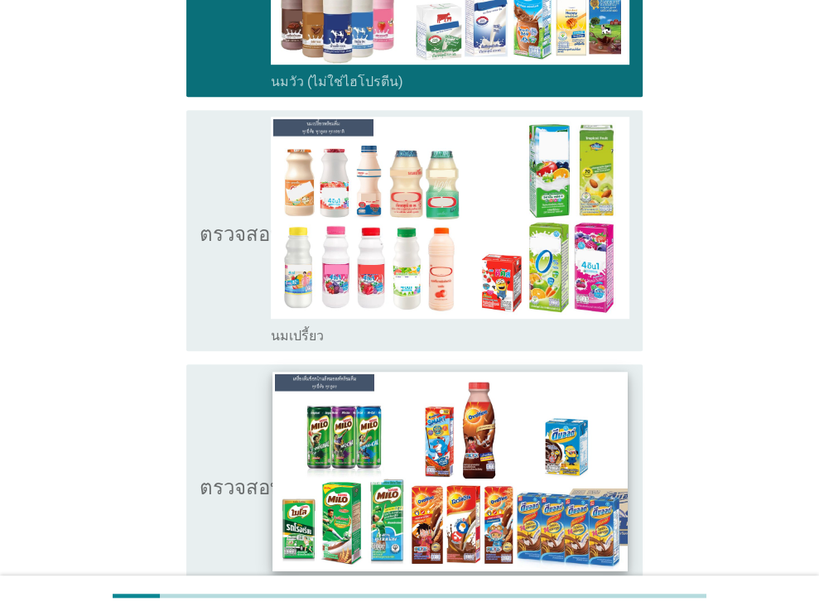
scroll to position [663, 0]
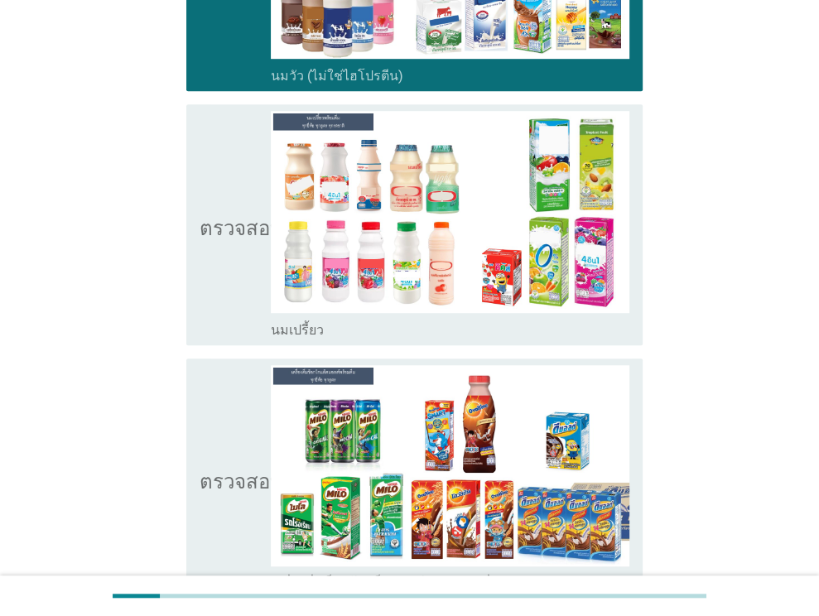
click at [307, 322] on font "นมเปรี้ยว" at bounding box center [297, 330] width 53 height 16
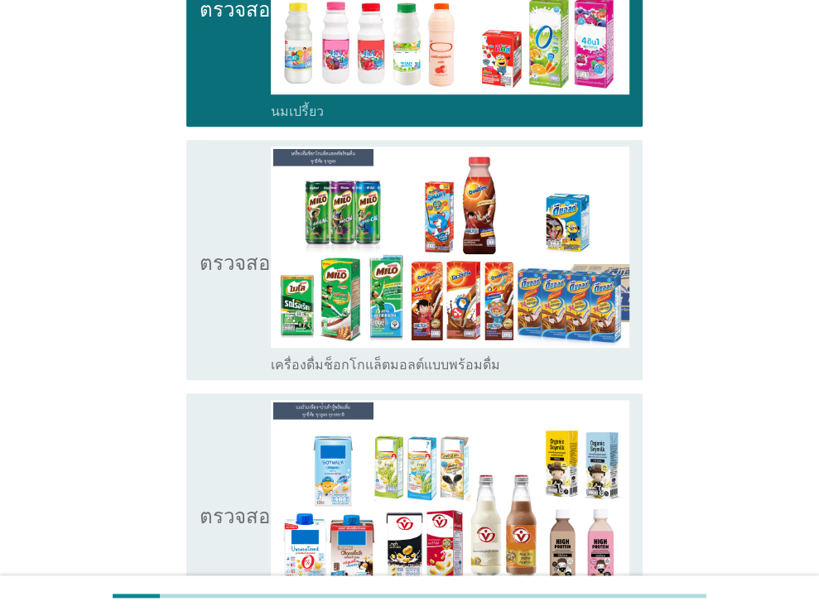
scroll to position [1160, 0]
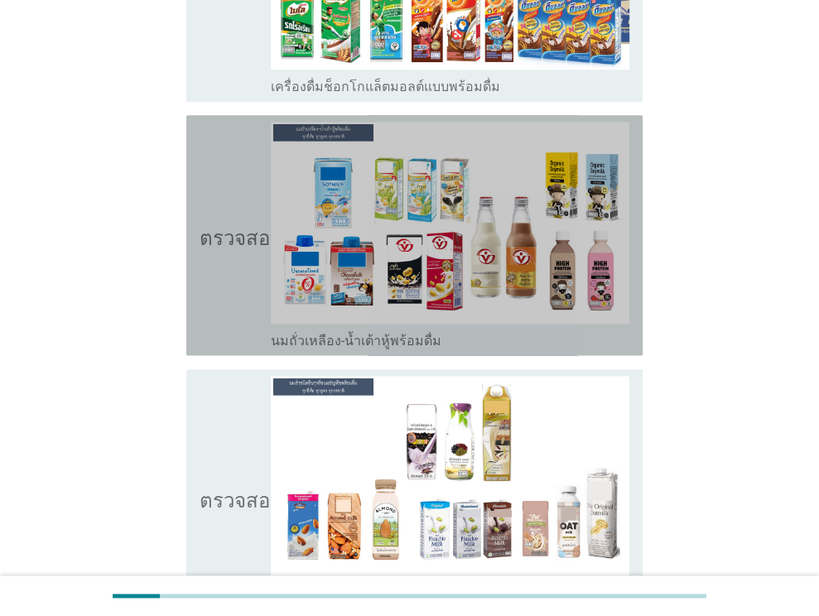
click at [349, 333] on font "นมถั่วเหลือง-น้ำเต้าหู้พร้อมดื่ม" at bounding box center [356, 341] width 171 height 16
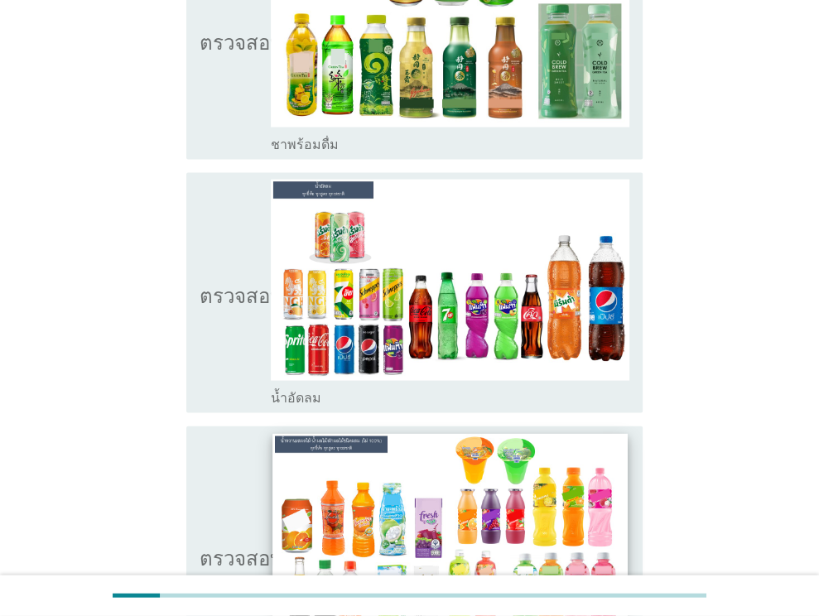
scroll to position [2236, 0]
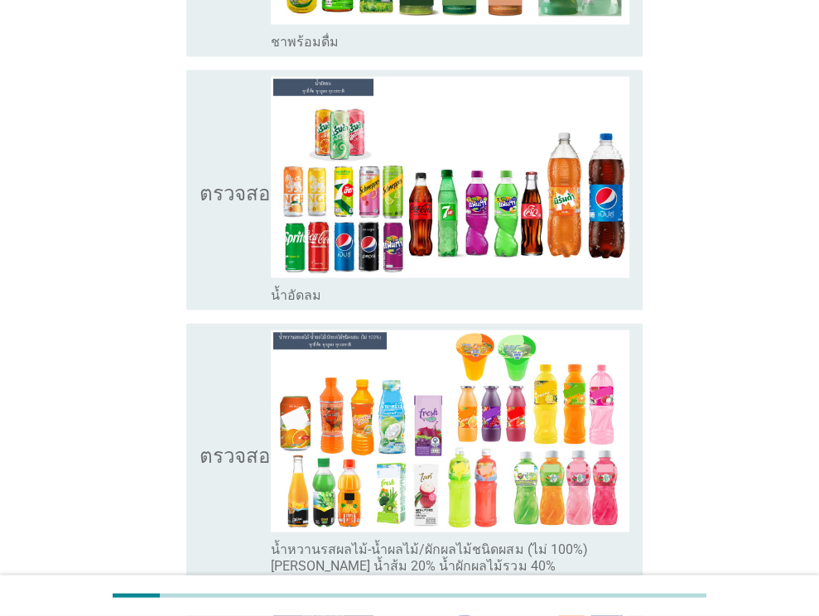
click at [310, 254] on div "ตรวจสอบ โครงร่างกล่องกาเครื่องหมายว่าง น้ำอัดลม" at bounding box center [414, 190] width 456 height 240
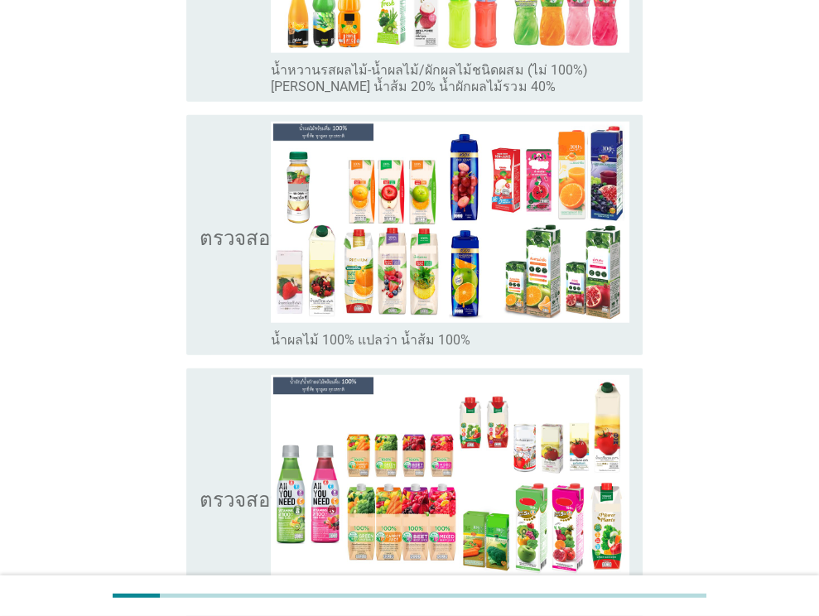
scroll to position [2816, 0]
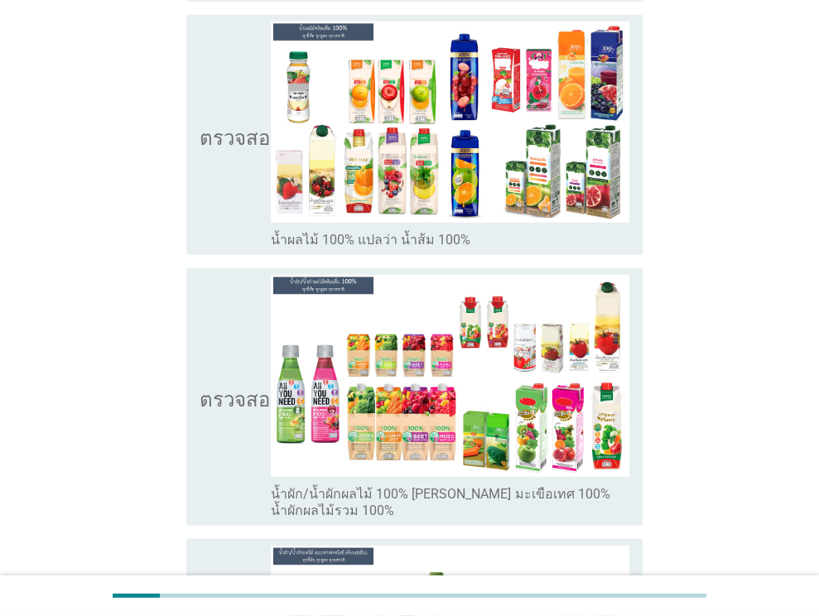
click at [384, 486] on font "น้ำผัก/น้ำผักผลไม้ 100% [PERSON_NAME] มะเขือเทศ 100% น้ำผักผลไม้รวม 100%" at bounding box center [440, 502] width 339 height 32
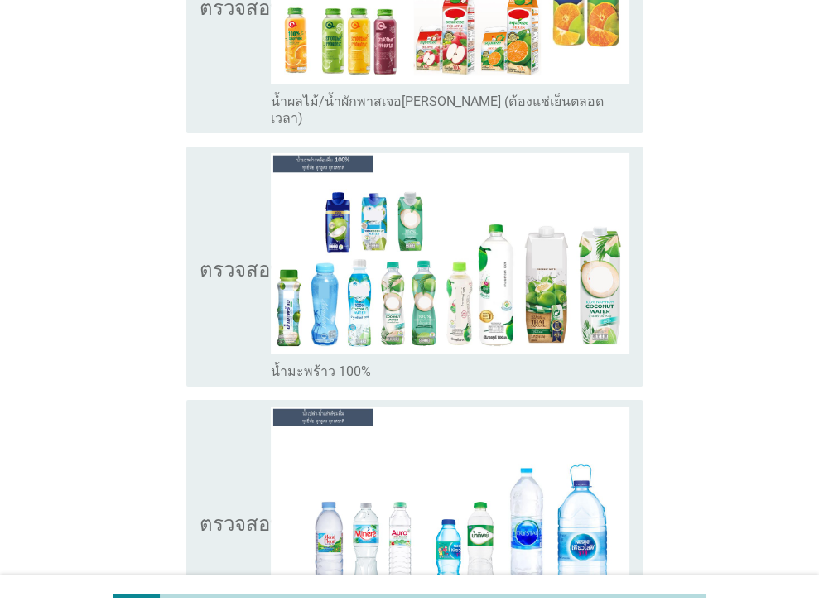
scroll to position [3810, 0]
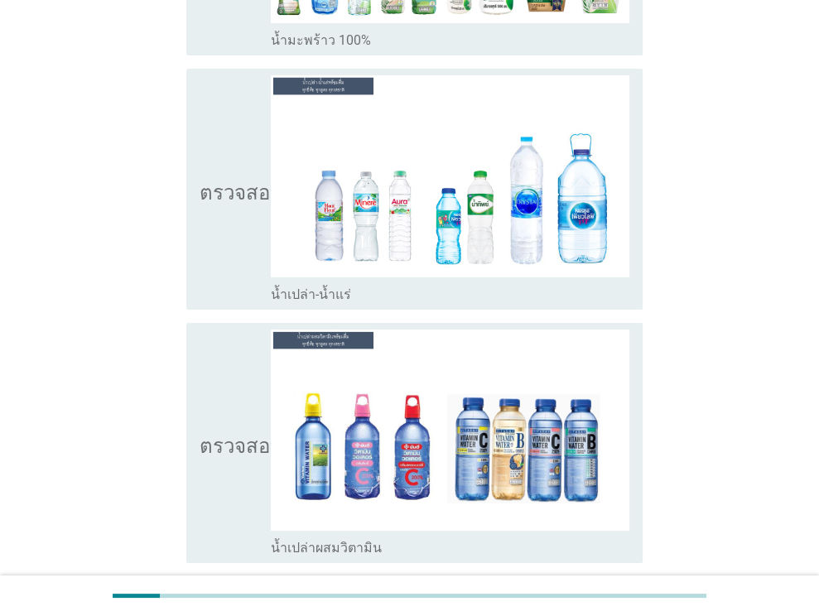
click at [424, 283] on div "โครงร่างกล่องกาเครื่องหมายว่าง น้ำเปล่า-น้ำแร่" at bounding box center [450, 293] width 359 height 20
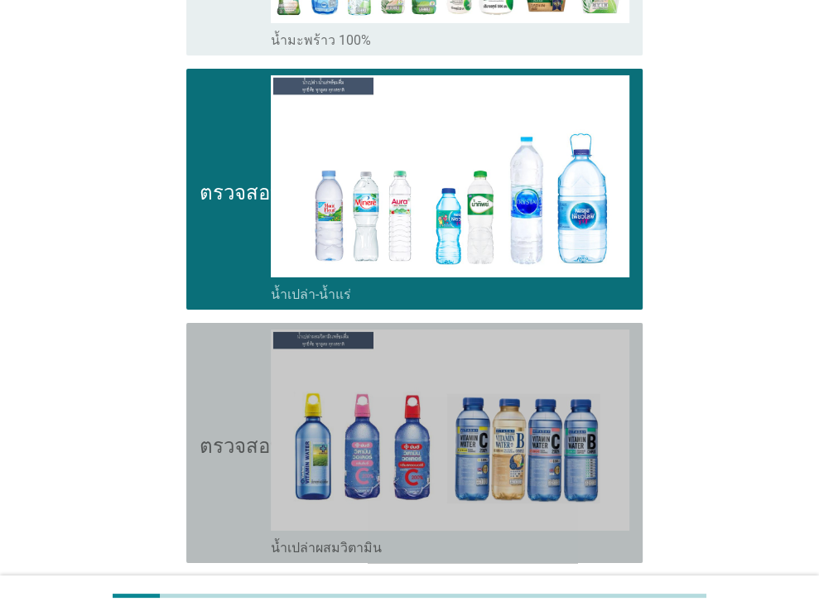
click at [441, 537] on div "โครงร่างกล่องกาเครื่องหมายว่าง น้ำเปล่าผสมวิตามิน" at bounding box center [450, 547] width 359 height 20
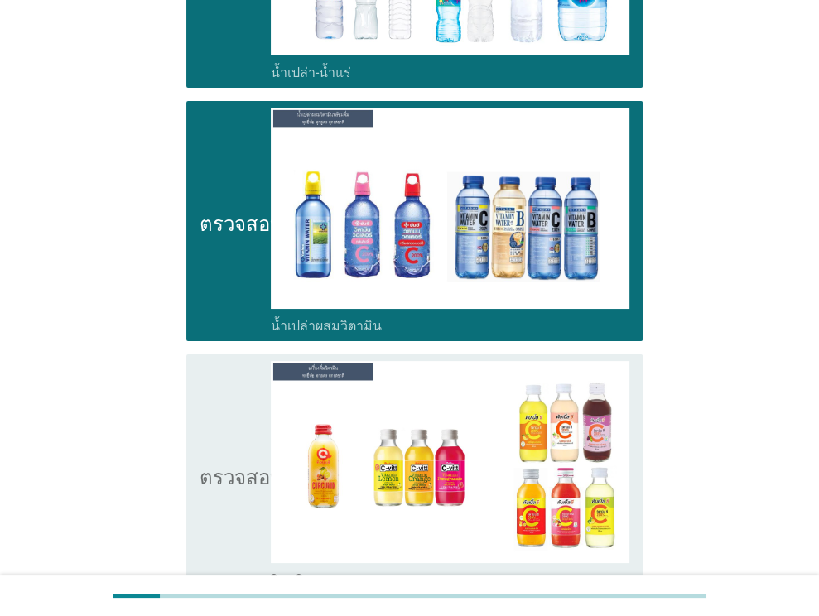
scroll to position [4142, 0]
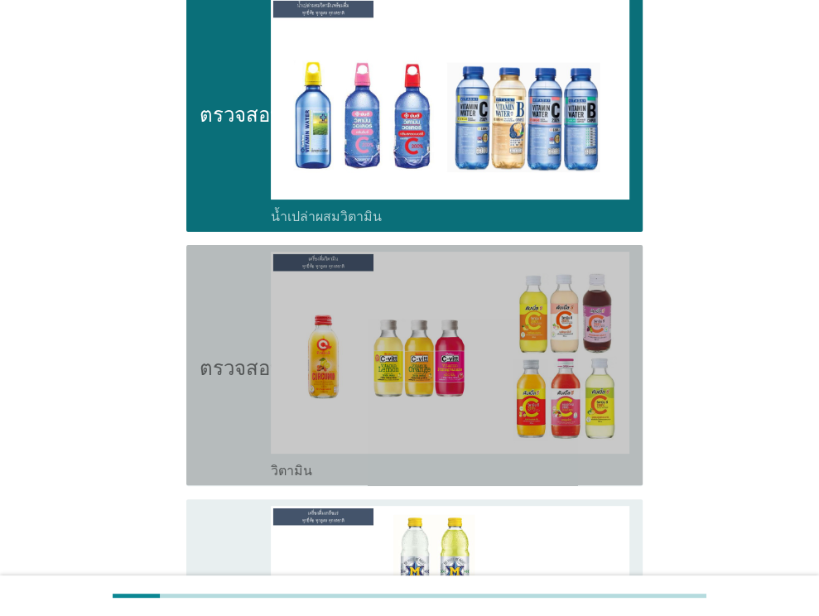
click at [447, 460] on div "โครงร่างกล่องกาเครื่องหมายว่าง วิตามิน" at bounding box center [450, 470] width 359 height 20
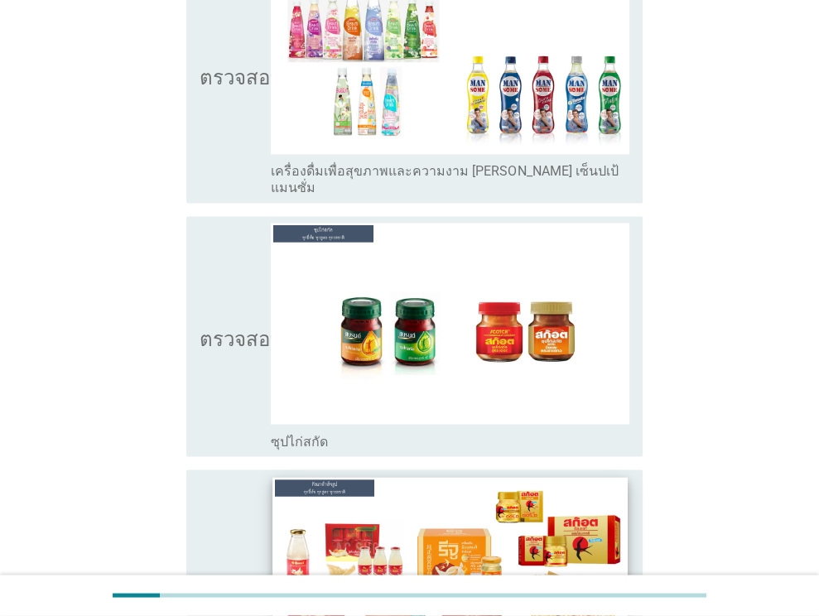
scroll to position [5881, 0]
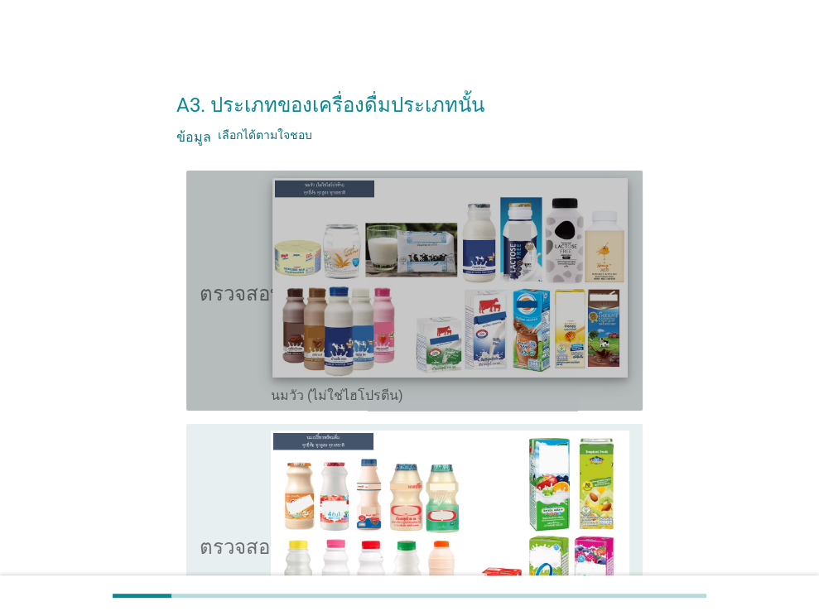
click at [501, 372] on img at bounding box center [450, 278] width 355 height 200
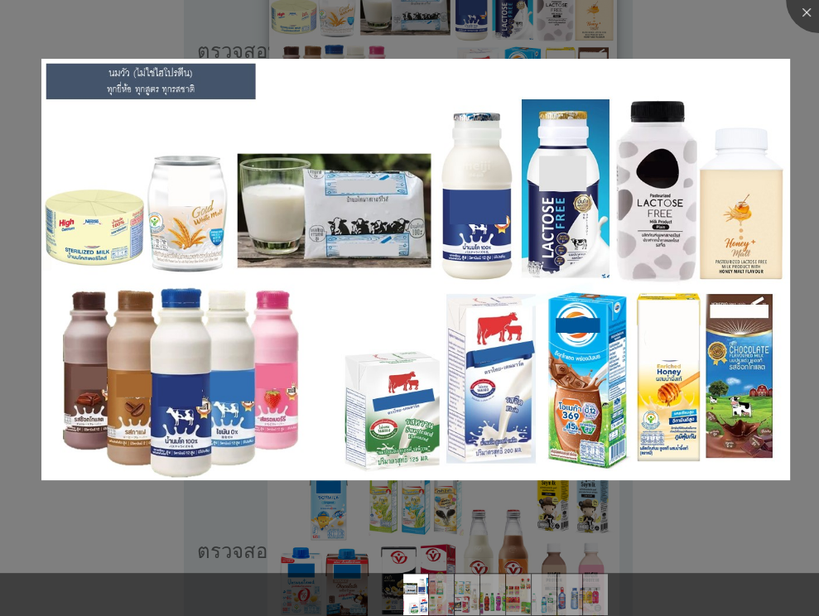
scroll to position [248, 0]
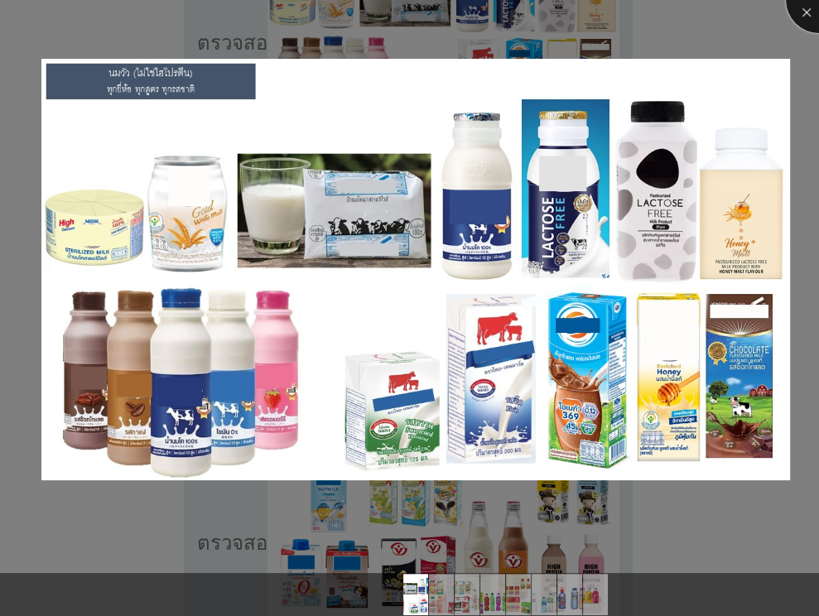
click at [800, 22] on div at bounding box center [819, 0] width 66 height 66
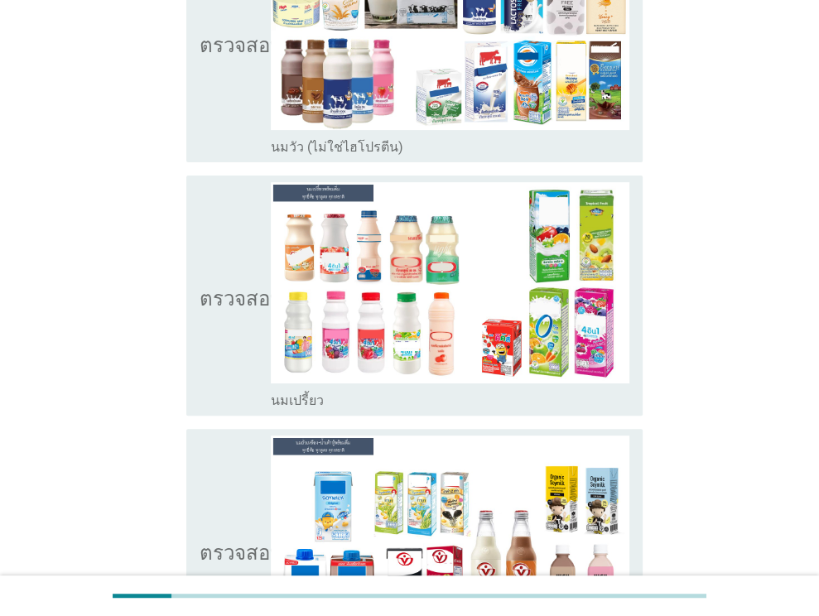
click at [354, 147] on font "นมวัว (ไม่ใช่ไฮโปรตีน)" at bounding box center [337, 147] width 133 height 16
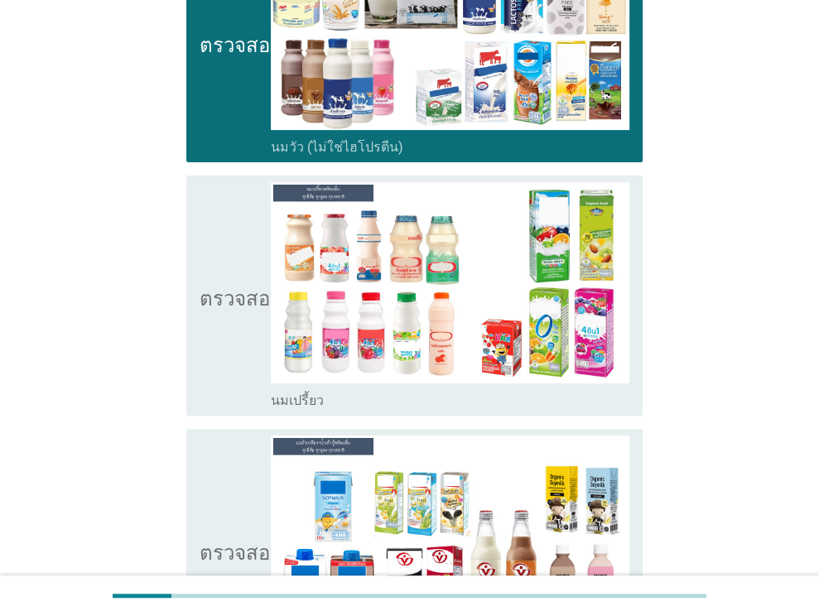
click at [383, 405] on div "โครงร่างกล่องกาเครื่องหมายว่าง นมเปรี้ยว" at bounding box center [450, 399] width 359 height 20
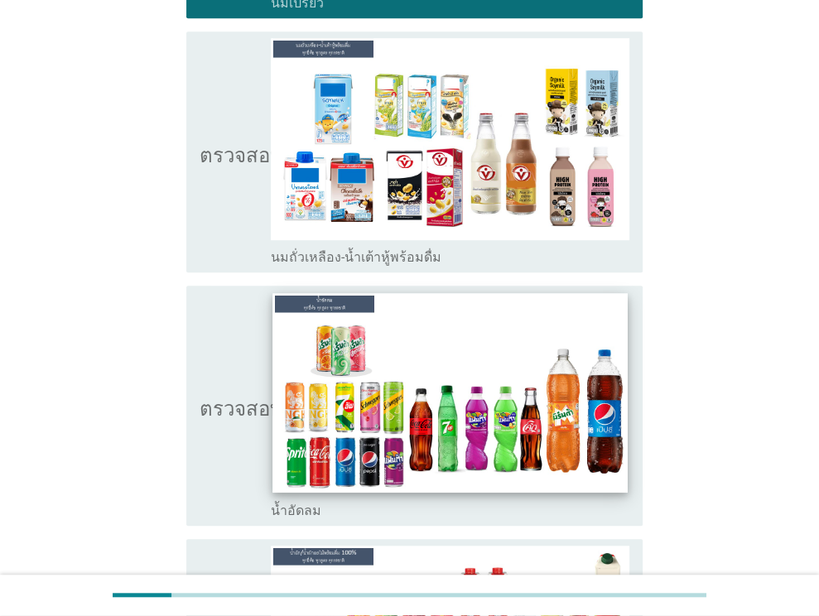
scroll to position [663, 0]
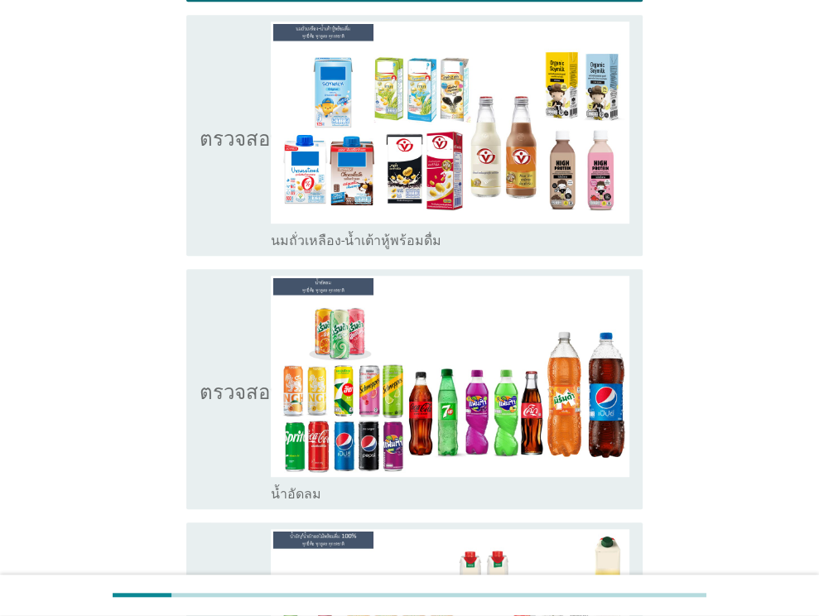
click at [444, 245] on div "โครงร่างกล่องกาเครื่องหมายว่าง นมถั่วเหลือง-น้ำเต้าหู้พร้อมดื่ม" at bounding box center [450, 239] width 359 height 20
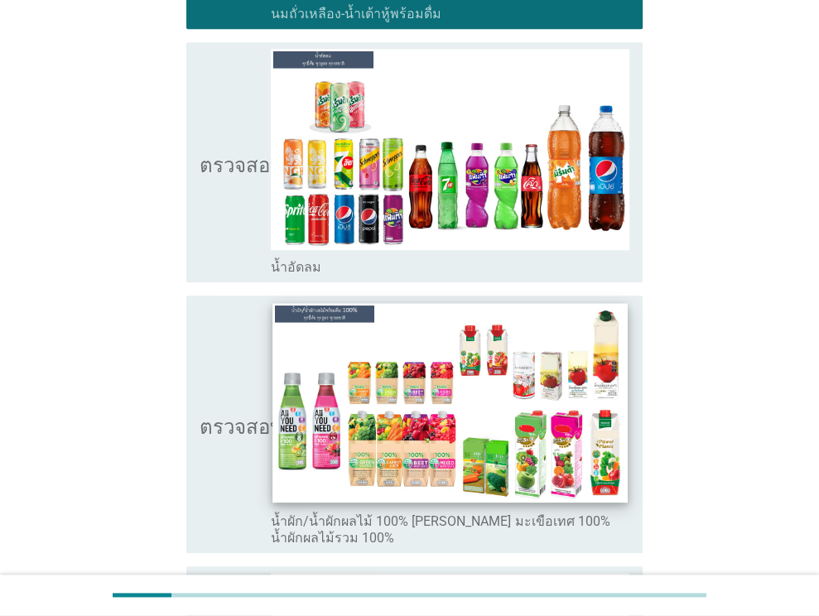
scroll to position [994, 0]
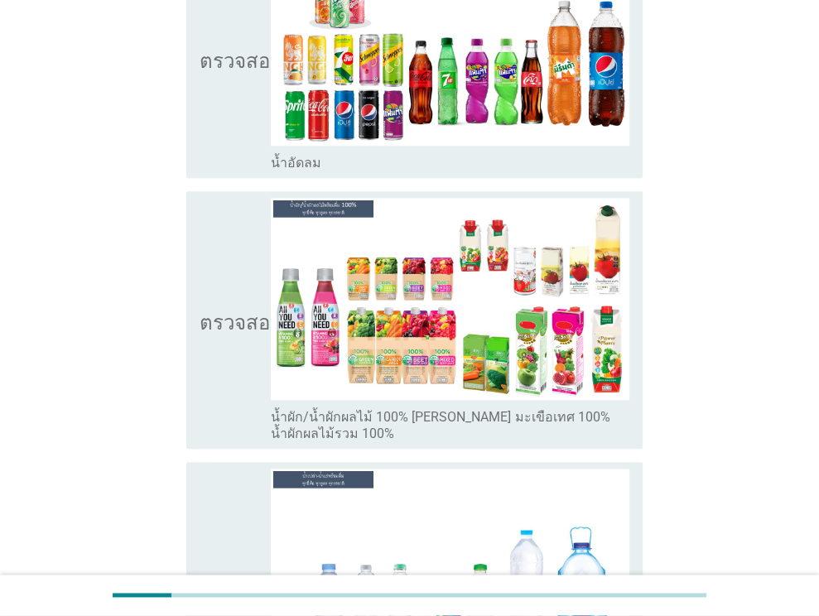
click at [456, 430] on font "น้ำผัก/น้ำผักผลไม้ 100% [PERSON_NAME] มะเขือเทศ 100% น้ำผักผลไม้รวม 100%" at bounding box center [450, 425] width 359 height 33
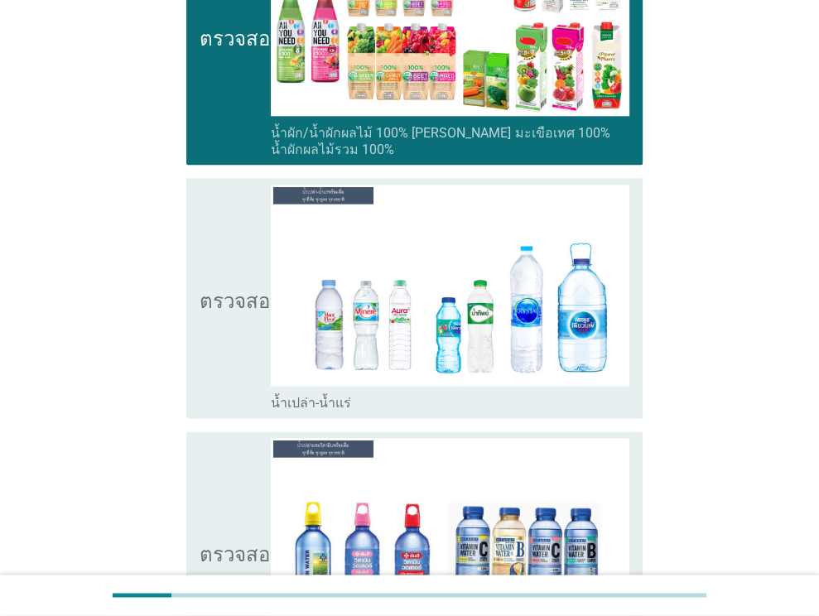
scroll to position [1574, 0]
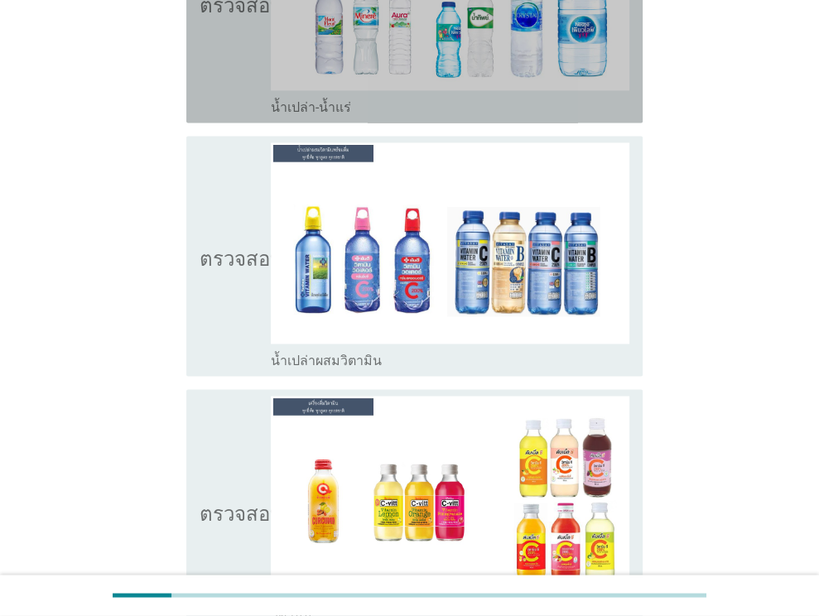
click at [492, 96] on div "โครงร่างกล่องกาเครื่องหมายว่าง น้ำเปล่า-น้ำแร่" at bounding box center [450, 106] width 359 height 20
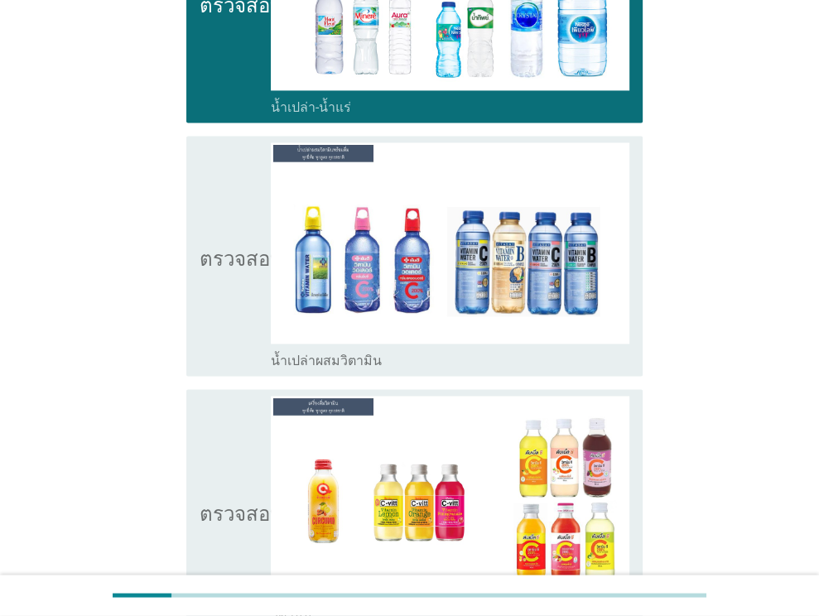
click at [491, 369] on div "ตรวจสอบ โครงร่างกล่องกาเครื่องหมายว่าง น้ำเปล่าผสมวิตามิน" at bounding box center [414, 256] width 456 height 240
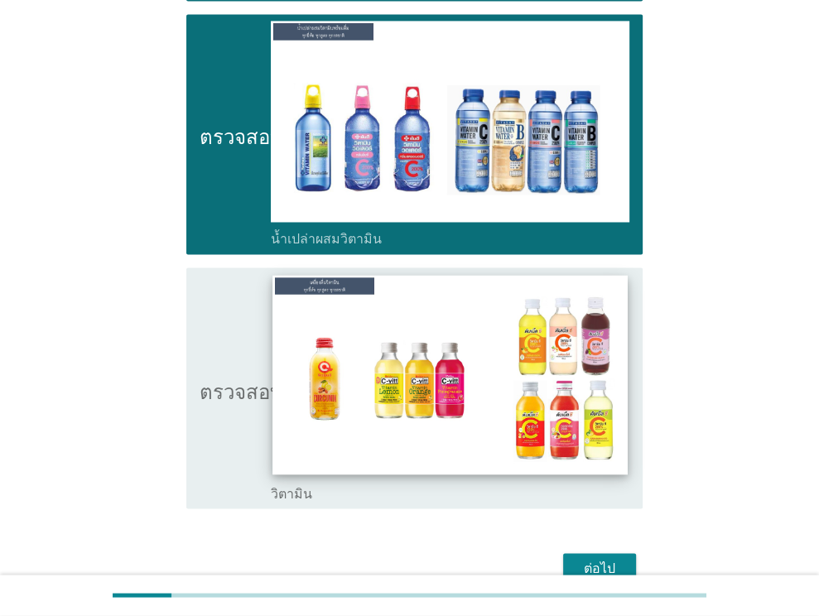
scroll to position [1776, 0]
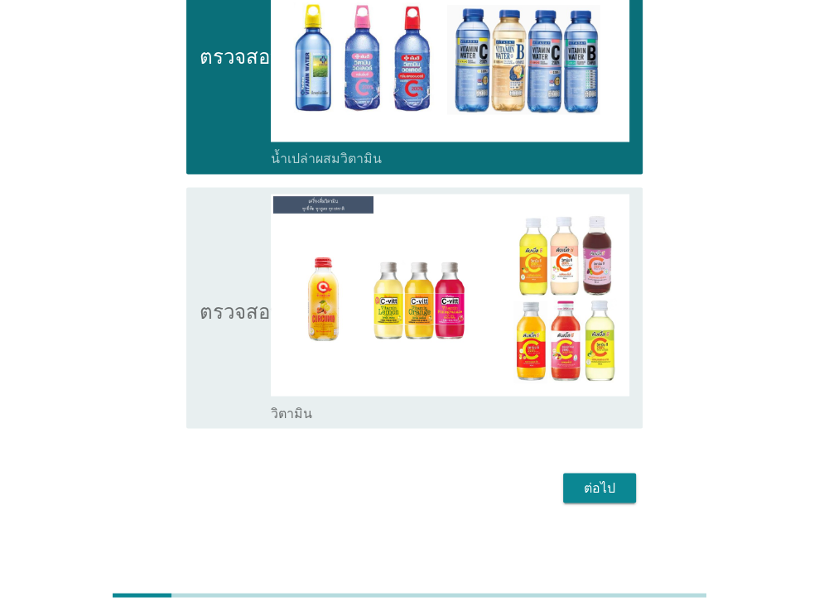
click at [481, 407] on div "โครงร่างกล่องกาเครื่องหมายว่าง วิตามิน" at bounding box center [450, 412] width 359 height 20
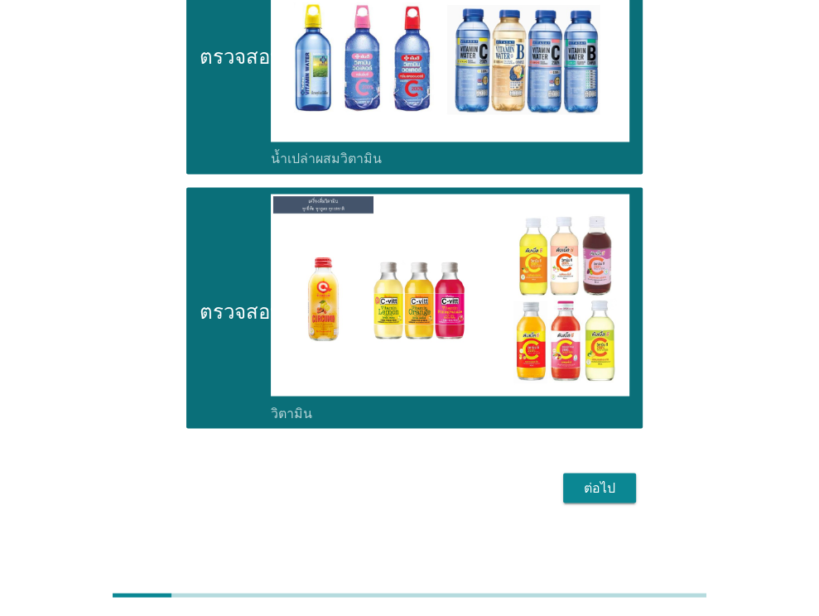
click at [599, 483] on font "ต่อไป" at bounding box center [599, 488] width 31 height 16
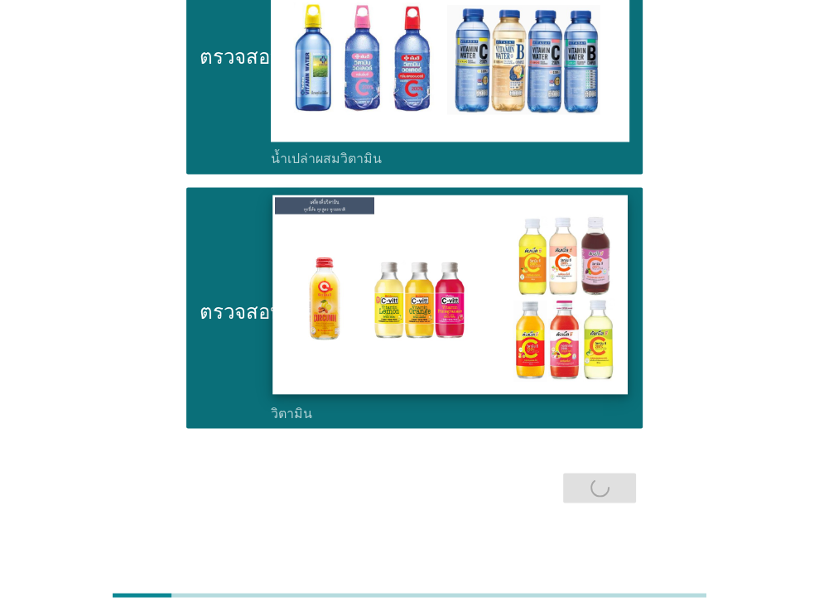
scroll to position [0, 0]
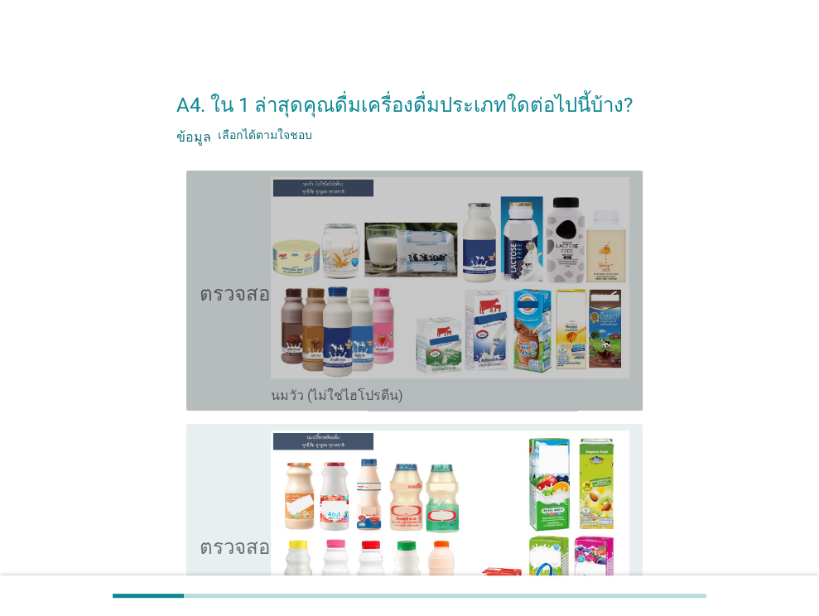
click at [460, 386] on div "โครงร่างกล่องกาเครื่องหมายว่าง นมวัว (ไม่ใช่ไฮโปรตีน)" at bounding box center [450, 394] width 359 height 20
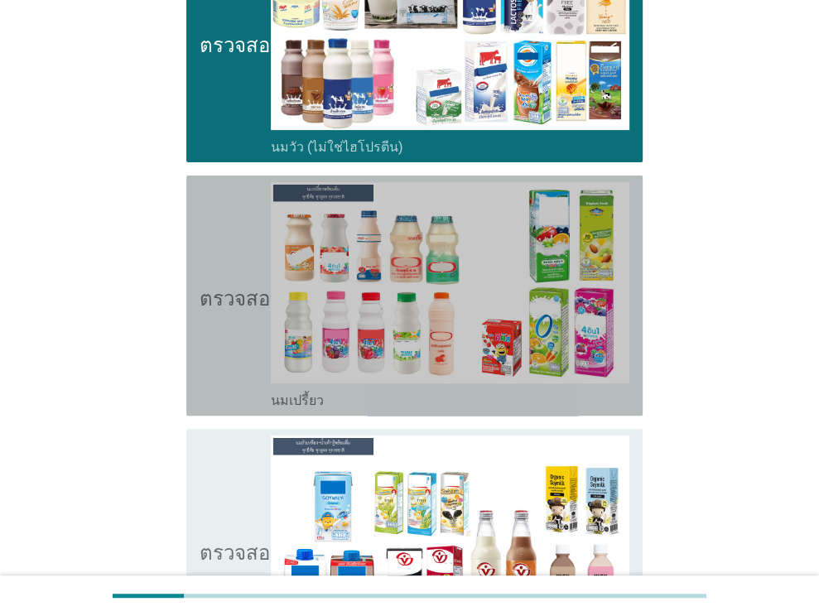
click at [464, 401] on div "โครงร่างกล่องกาเครื่องหมายว่าง นมเปรี้ยว" at bounding box center [450, 399] width 359 height 20
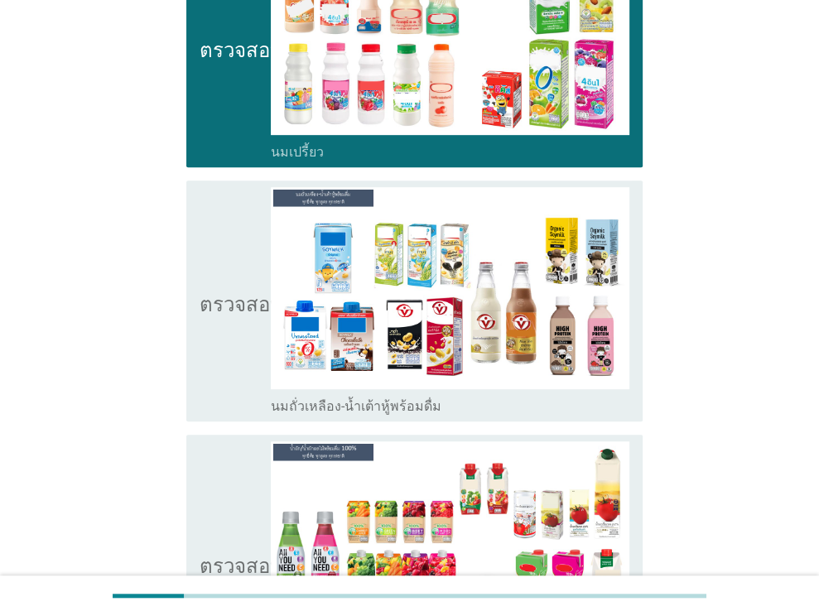
click at [469, 398] on div "โครงร่างกล่องกาเครื่องหมายว่าง นมถั่วเหลือง-น้ำเต้าหู้พร้อมดื่ม" at bounding box center [450, 405] width 359 height 20
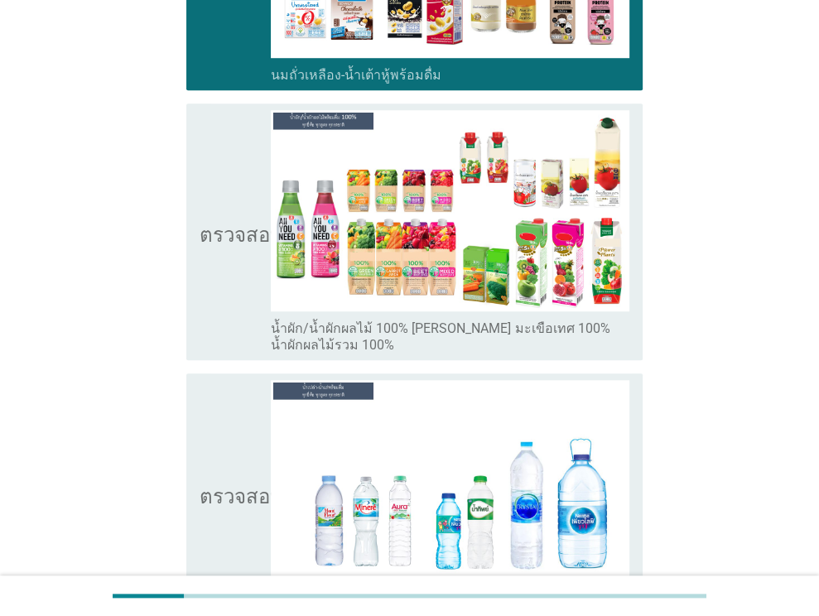
click at [490, 350] on font "น้ำผัก/น้ำผักผลไม้ 100% [PERSON_NAME] มะเขือเทศ 100% น้ำผักผลไม้รวม 100%" at bounding box center [450, 337] width 359 height 33
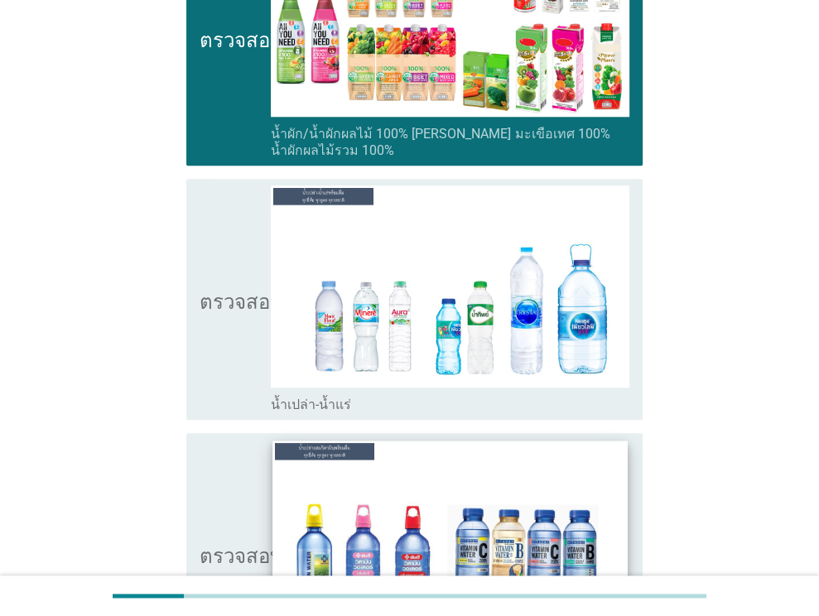
scroll to position [1160, 0]
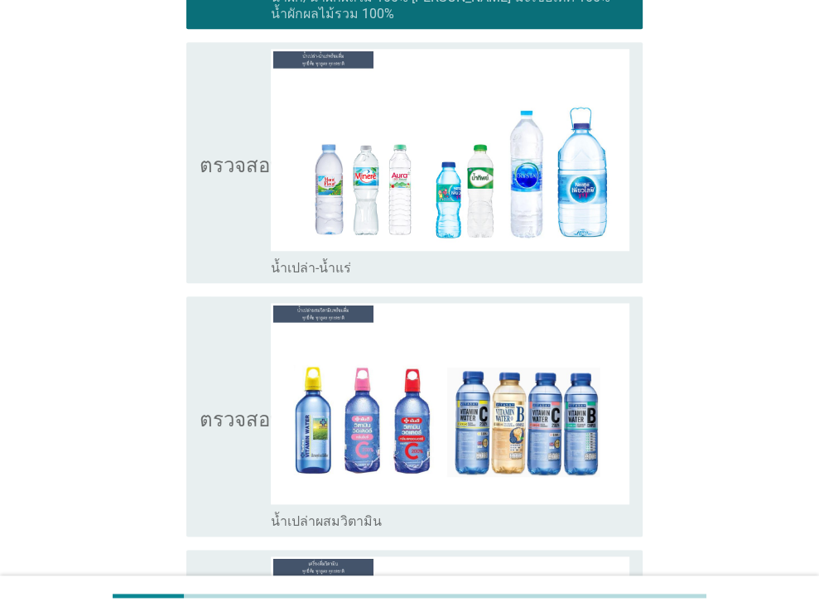
click at [519, 257] on div "โครงร่างกล่องกาเครื่องหมายว่าง น้ำเปล่า-น้ำแร่" at bounding box center [450, 267] width 359 height 20
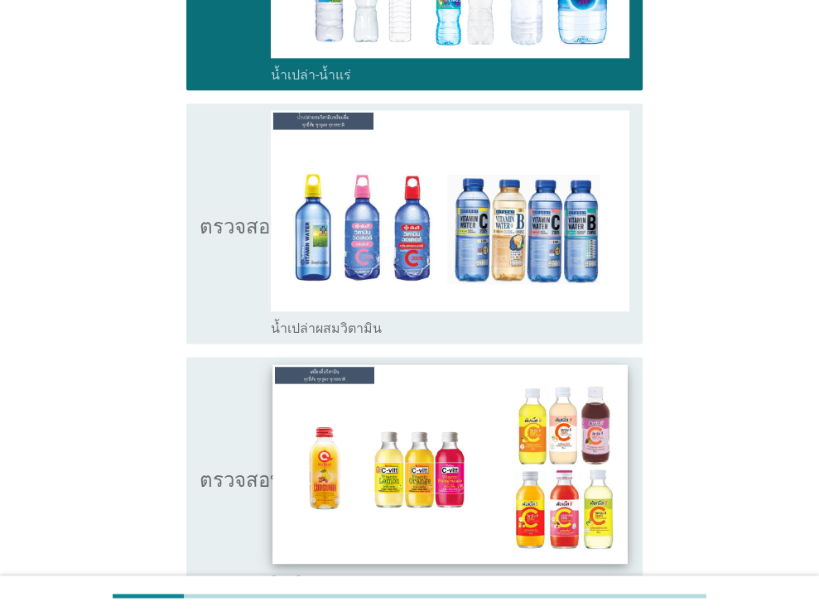
scroll to position [1491, 0]
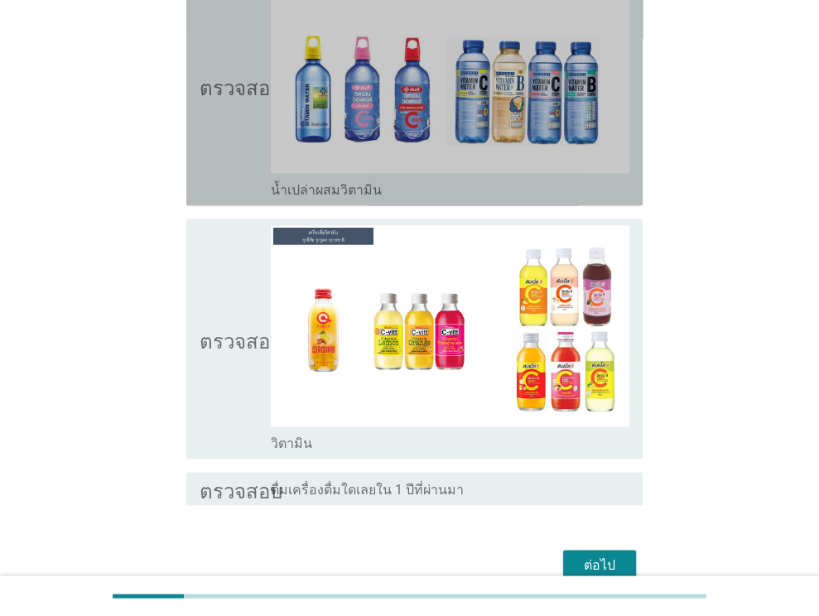
drag, startPoint x: 543, startPoint y: 187, endPoint x: 536, endPoint y: 211, distance: 24.9
click at [543, 186] on div "โครงร่างกล่องกาเครื่องหมายว่าง น้ำเปล่าผสมวิตามิน" at bounding box center [450, 189] width 359 height 20
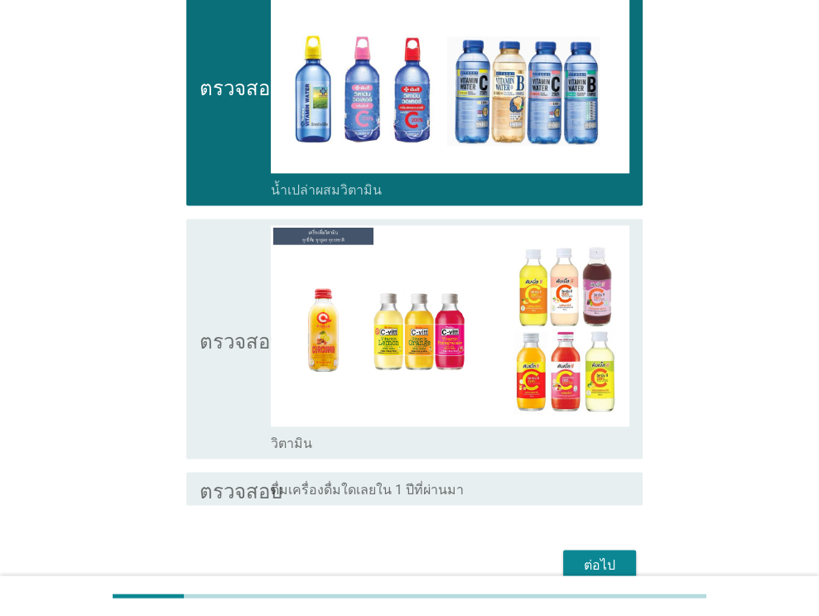
click at [505, 443] on div "โครงร่างกล่องกาเครื่องหมายว่าง วิตามิน" at bounding box center [450, 442] width 359 height 20
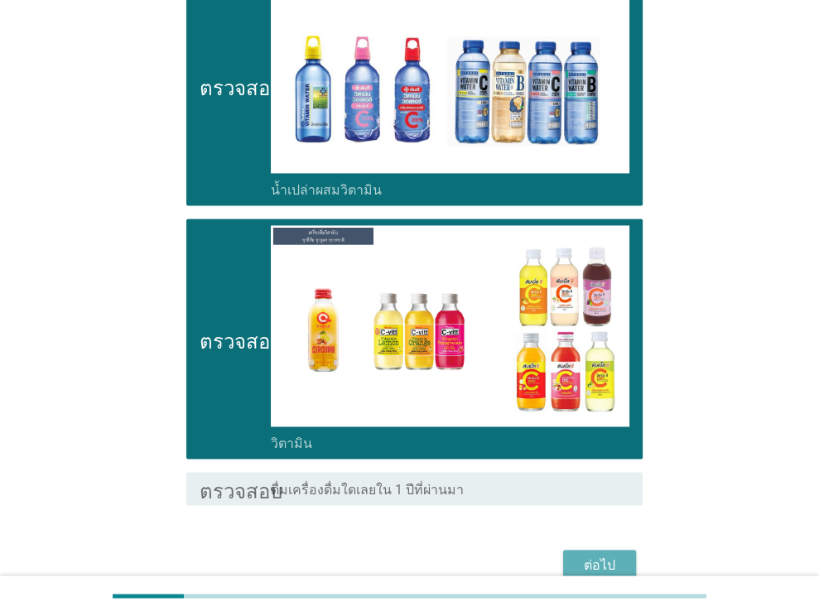
drag, startPoint x: 588, startPoint y: 557, endPoint x: 260, endPoint y: 374, distance: 375.6
click at [587, 557] on font "ต่อไป" at bounding box center [599, 565] width 31 height 16
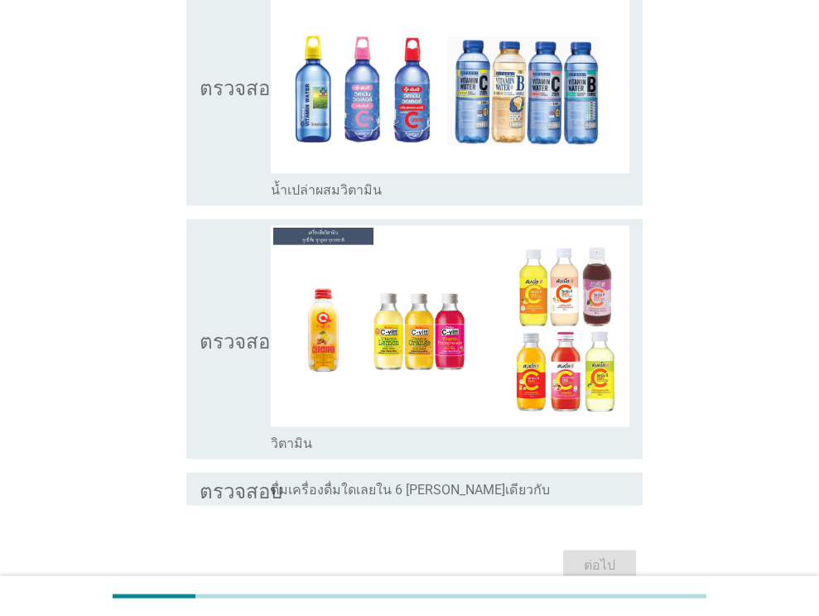
scroll to position [0, 0]
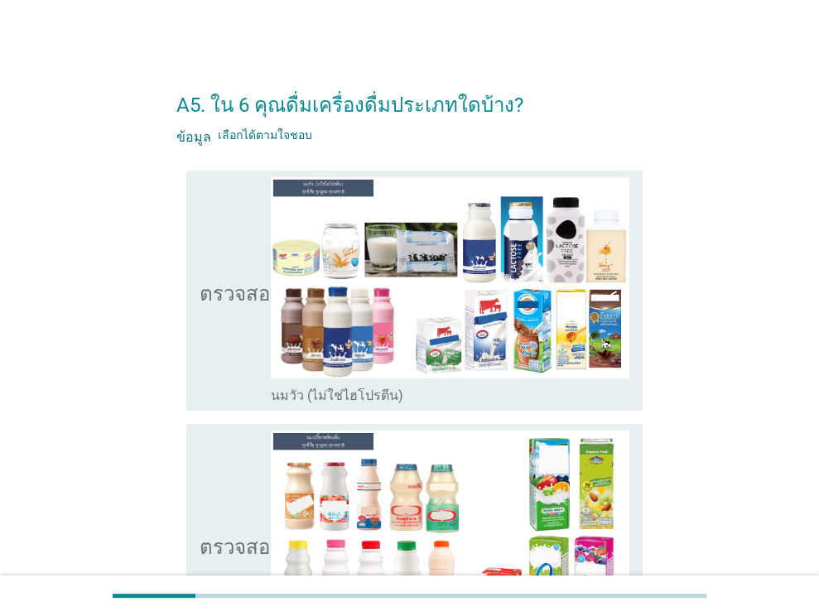
click at [538, 401] on div "โครงร่างกล่องกาเครื่องหมายว่าง นมวัว (ไม่ใช่ไฮโปรตีน)" at bounding box center [450, 394] width 359 height 20
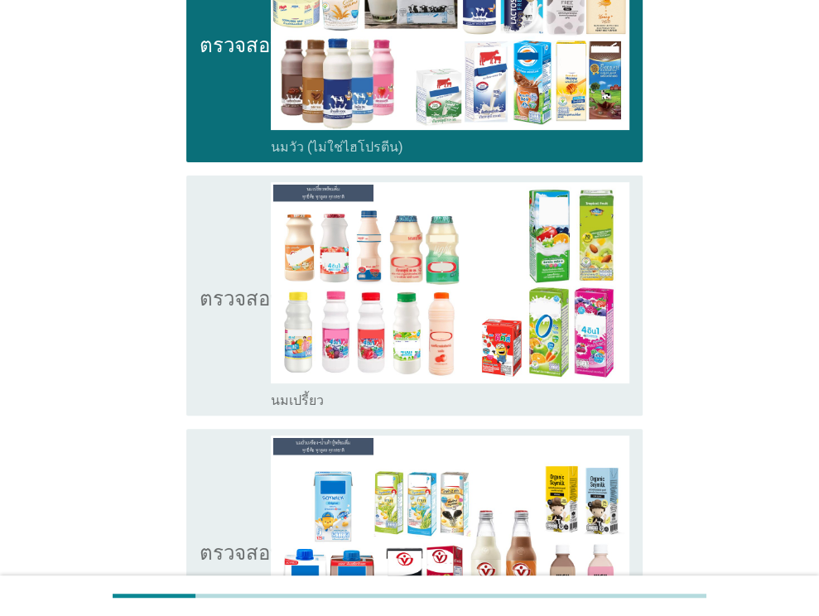
click at [537, 408] on div "ตรวจสอบ โครงร่างกล่องกาเครื่องหมายว่าง นมเปรี้ยว" at bounding box center [414, 296] width 456 height 240
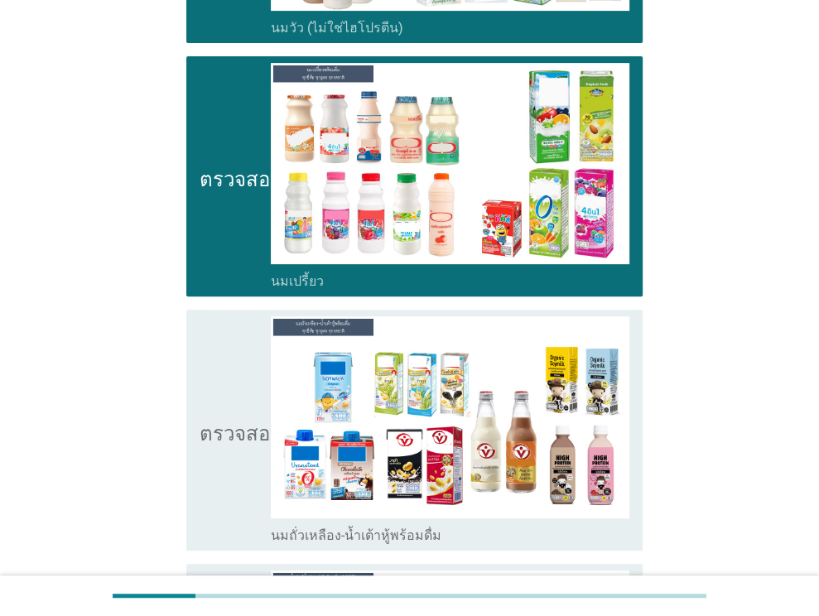
scroll to position [497, 0]
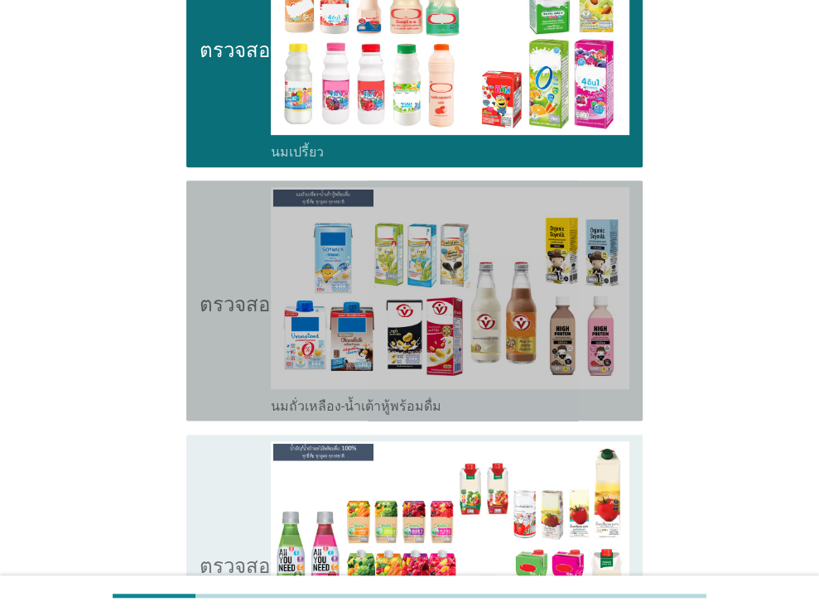
click at [540, 411] on div "โครงร่างกล่องกาเครื่องหมายว่าง นมถั่วเหลือง-น้ำเต้าหู้พร้อมดื่ม" at bounding box center [450, 405] width 359 height 20
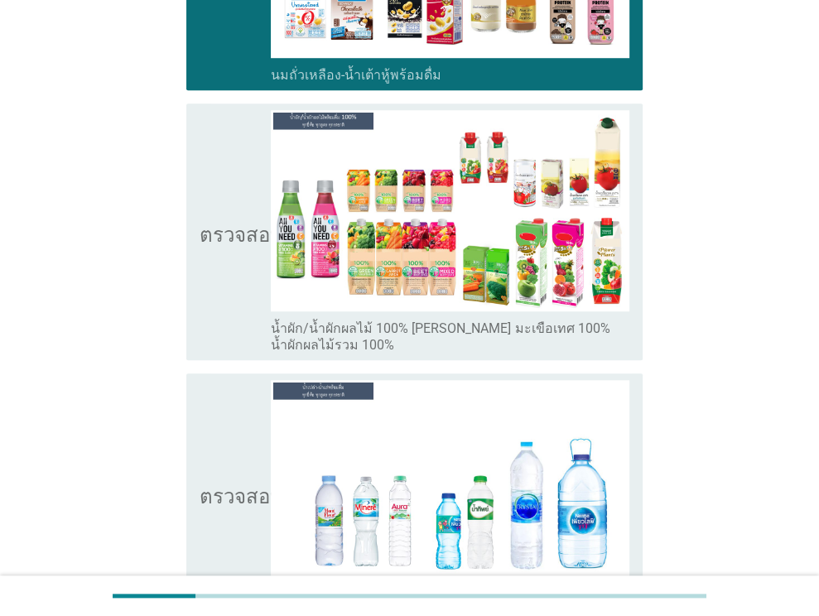
click at [543, 347] on font "น้ำผัก/น้ำผักผลไม้ 100% [PERSON_NAME] มะเขือเทศ 100% น้ำผักผลไม้รวม 100%" at bounding box center [450, 337] width 359 height 33
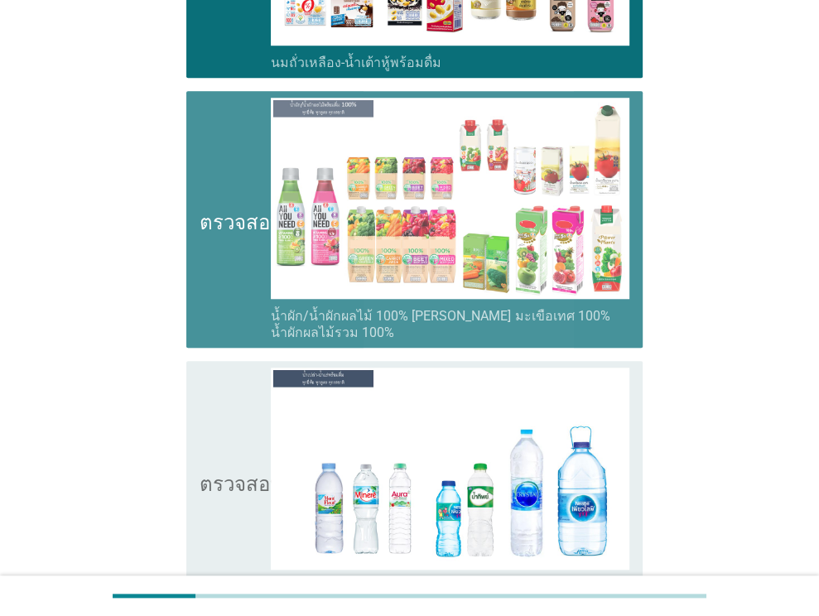
scroll to position [1160, 0]
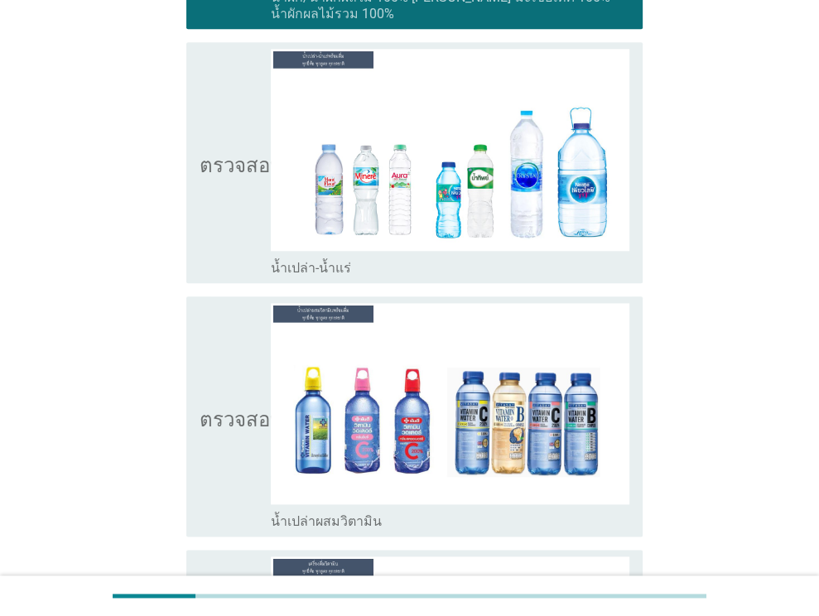
click at [569, 278] on div "ตรวจสอบ โครงร่างกล่องกาเครื่องหมายว่าง น้ำเปล่า-น้ำแร่" at bounding box center [414, 162] width 456 height 240
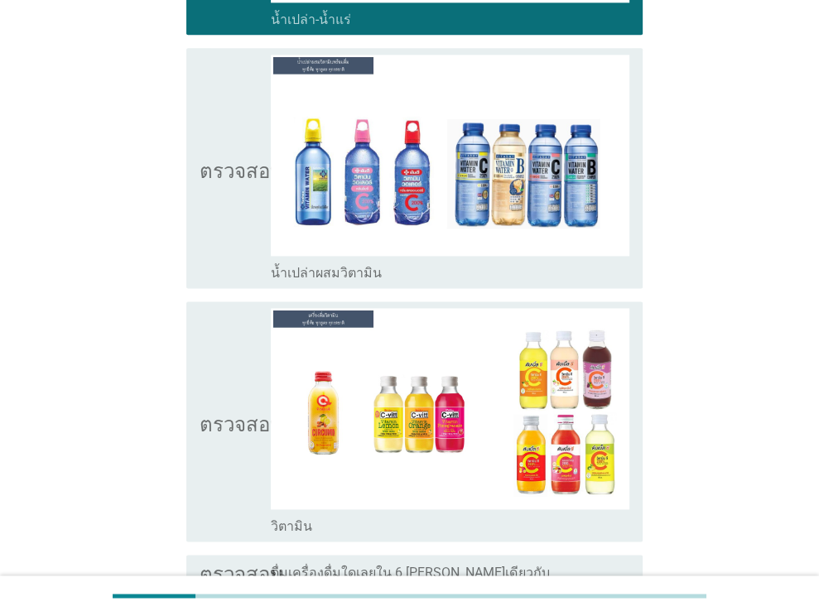
click at [535, 271] on div "โครงร่างกล่องกาเครื่องหมายว่าง น้ำเปล่าผสมวิตามิน" at bounding box center [450, 272] width 359 height 20
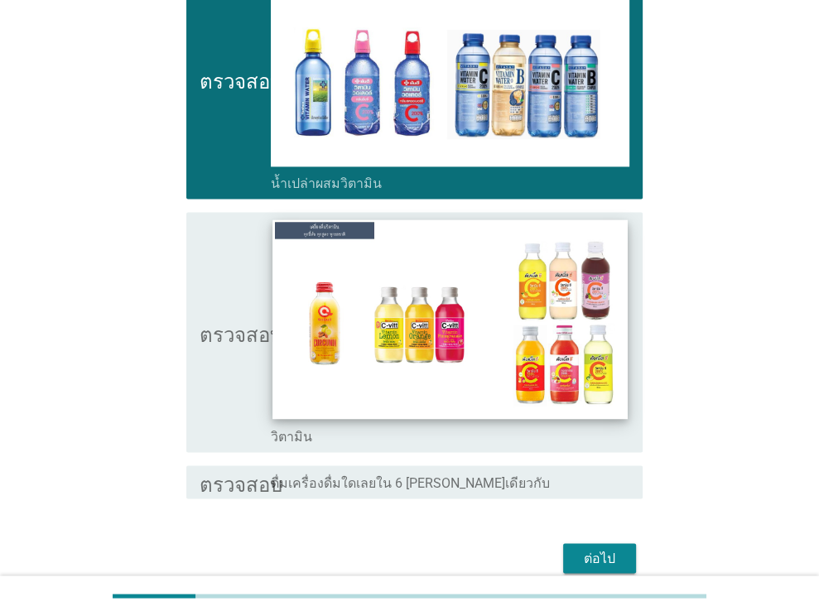
scroll to position [1570, 0]
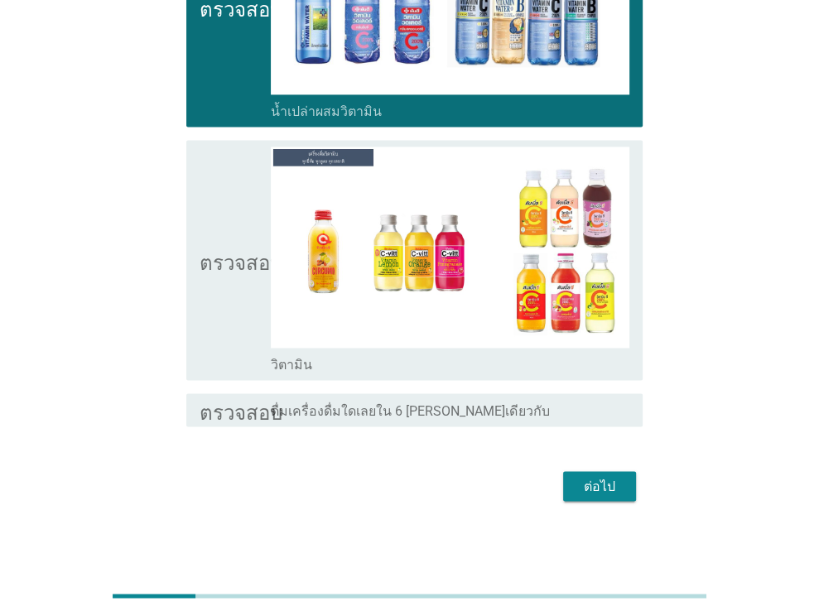
click at [470, 369] on div "โครงร่างกล่องกาเครื่องหมายว่าง วิตามิน" at bounding box center [450, 364] width 359 height 20
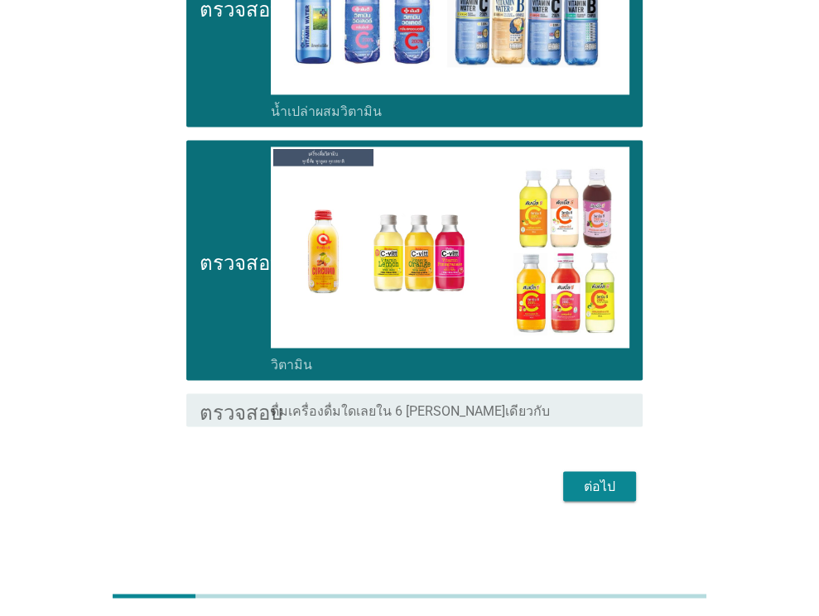
drag, startPoint x: 599, startPoint y: 483, endPoint x: 451, endPoint y: 427, distance: 158.6
click at [596, 482] on font "ต่อไป" at bounding box center [599, 486] width 31 height 16
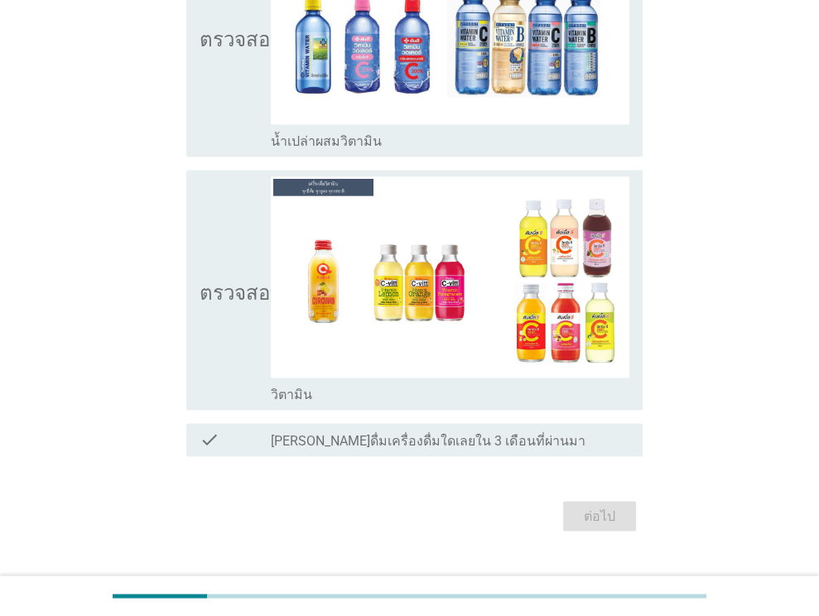
scroll to position [0, 0]
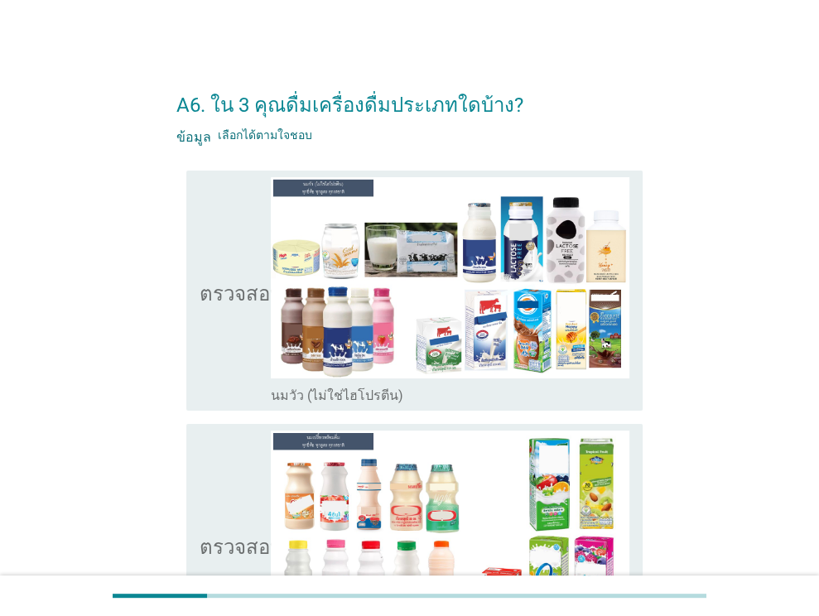
click at [567, 400] on div "โครงร่างกล่องกาเครื่องหมายว่าง นมวัว (ไม่ใช่ไฮโปรตีน)" at bounding box center [450, 394] width 359 height 20
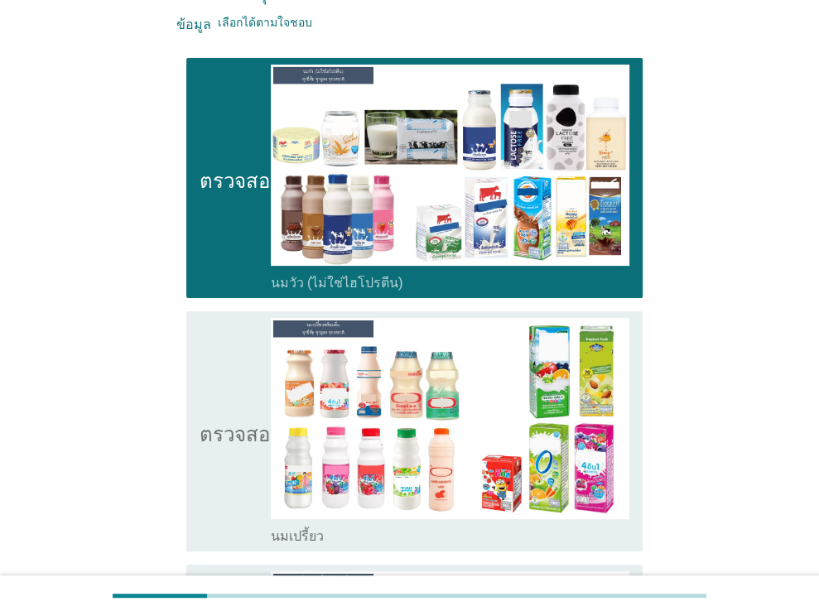
scroll to position [248, 0]
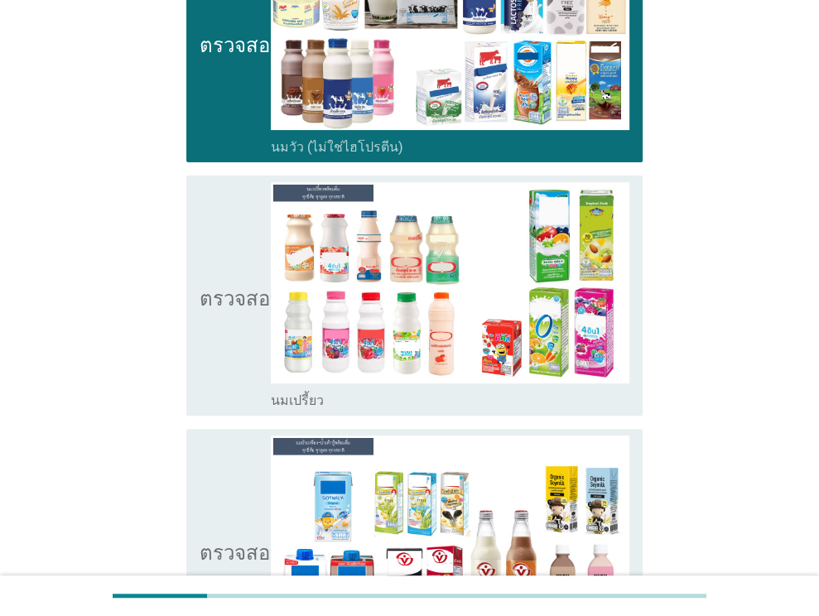
click at [510, 410] on div "ตรวจสอบ โครงร่างกล่องกาเครื่องหมายว่าง นมเปรี้ยว" at bounding box center [414, 296] width 456 height 240
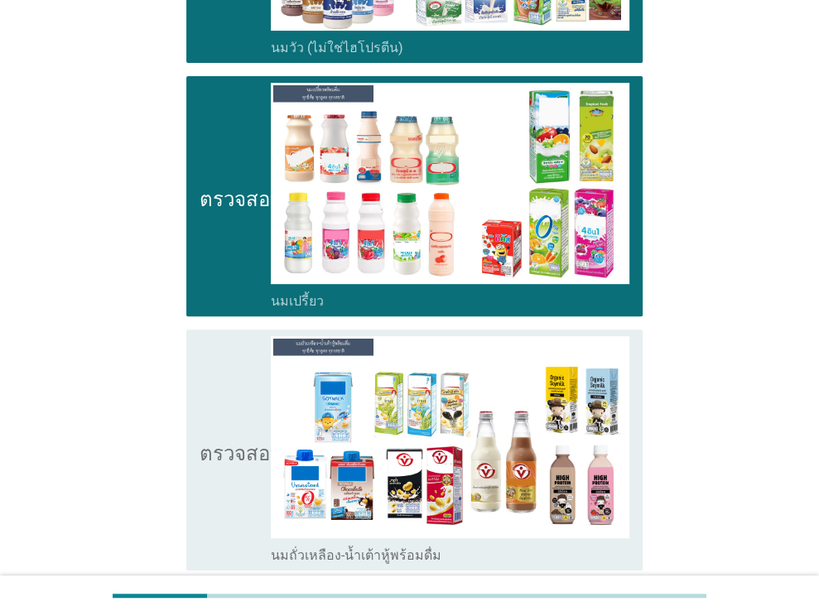
scroll to position [414, 0]
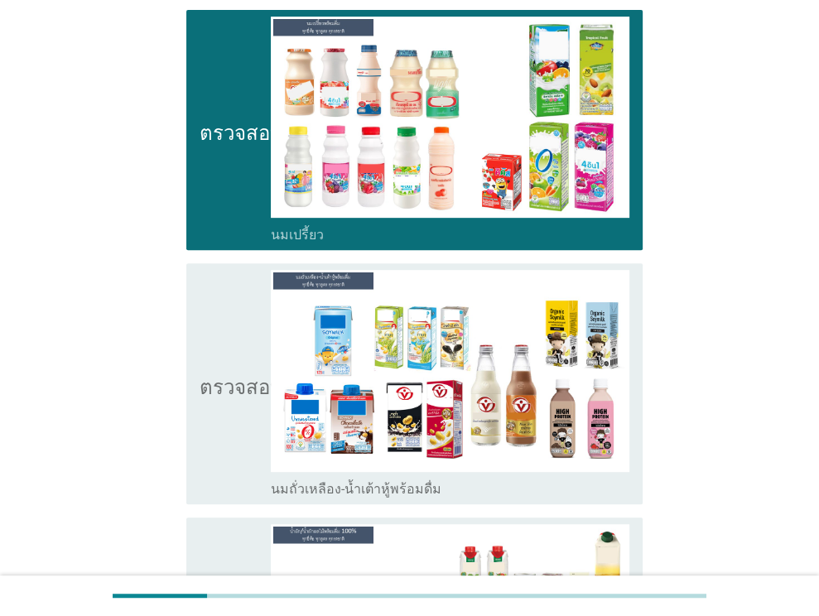
click at [504, 505] on div "ตรวจสอบ โครงร่างกล่องกาเครื่องหมายว่าง นมถั่วเหลือง-น้ำเต้าหู้พร้อมดื่ม" at bounding box center [409, 383] width 466 height 253
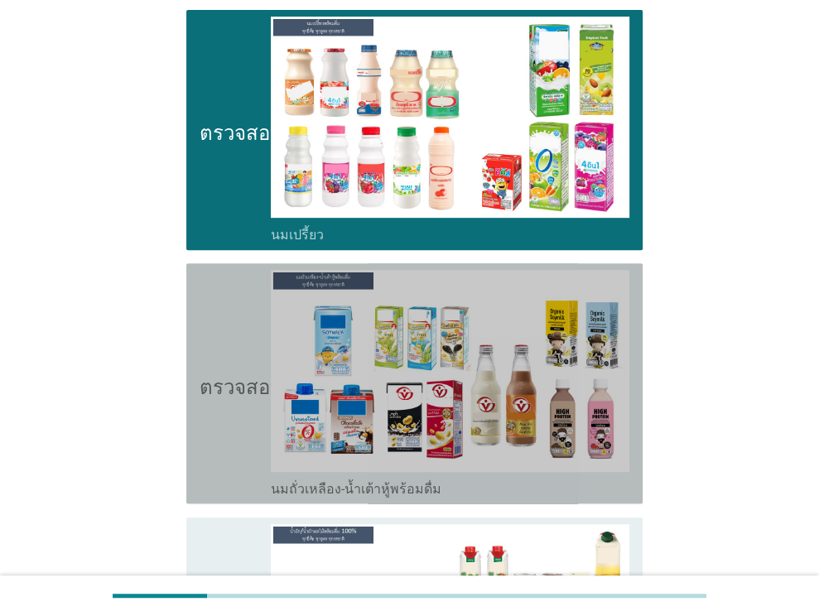
click at [504, 495] on div "โครงร่างกล่องกาเครื่องหมายว่าง นมถั่วเหลือง-น้ำเต้าหู้พร้อมดื่ม" at bounding box center [450, 488] width 359 height 20
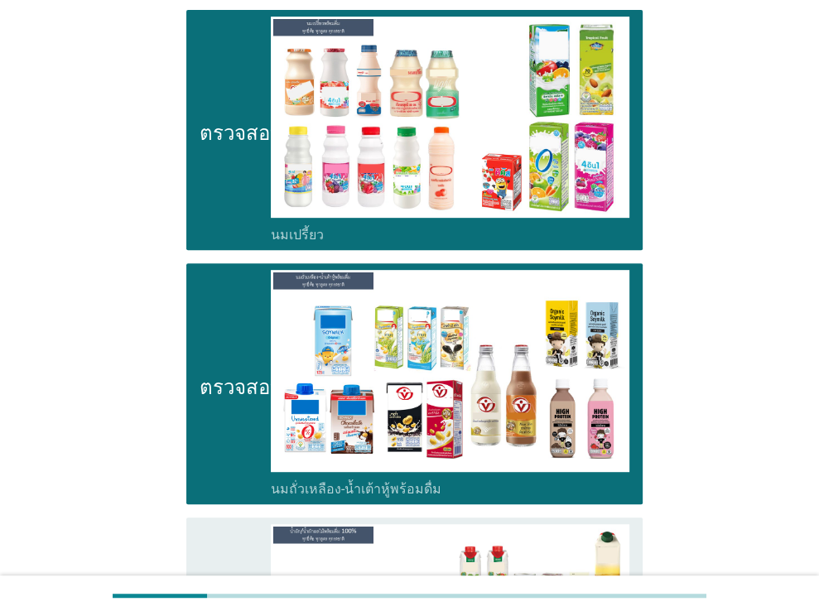
scroll to position [828, 0]
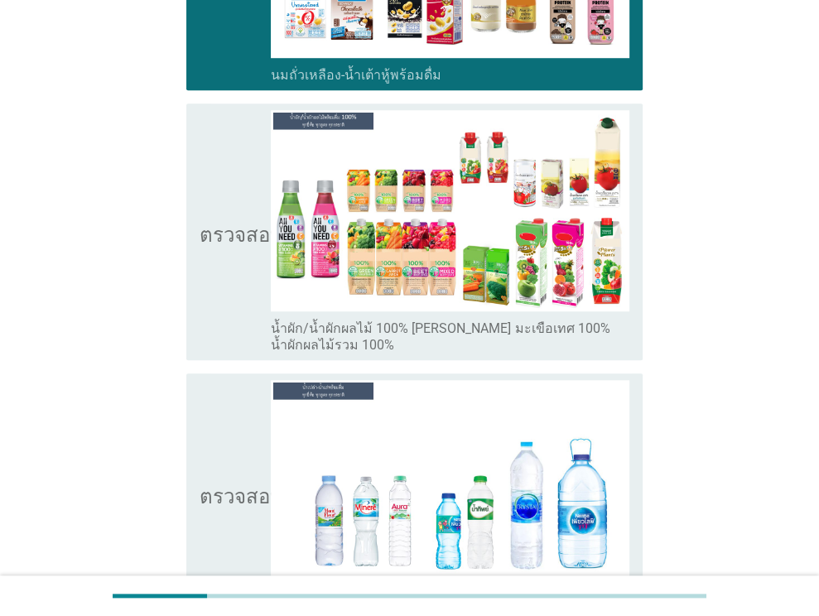
click at [446, 344] on font "น้ำผัก/น้ำผักผลไม้ 100% [PERSON_NAME] มะเขือเทศ 100% น้ำผักผลไม้รวม 100%" at bounding box center [450, 337] width 359 height 33
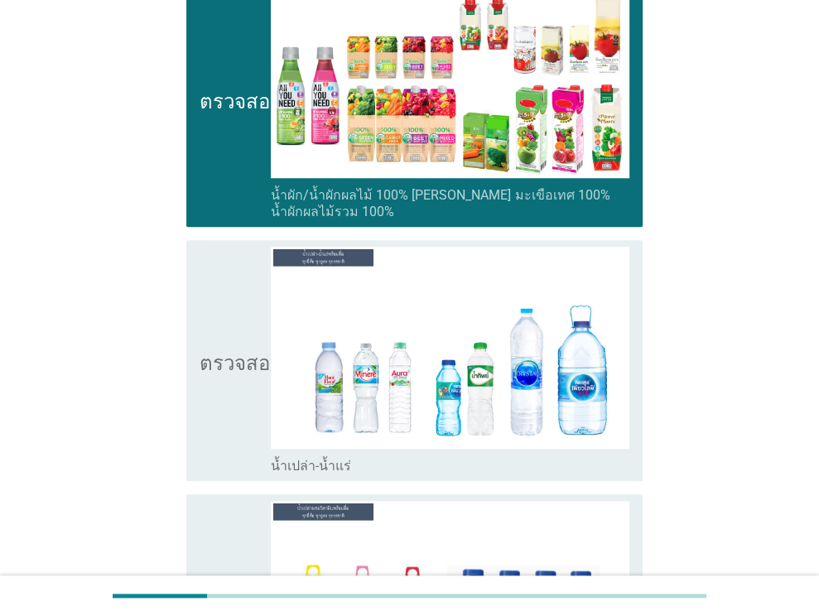
scroll to position [1077, 0]
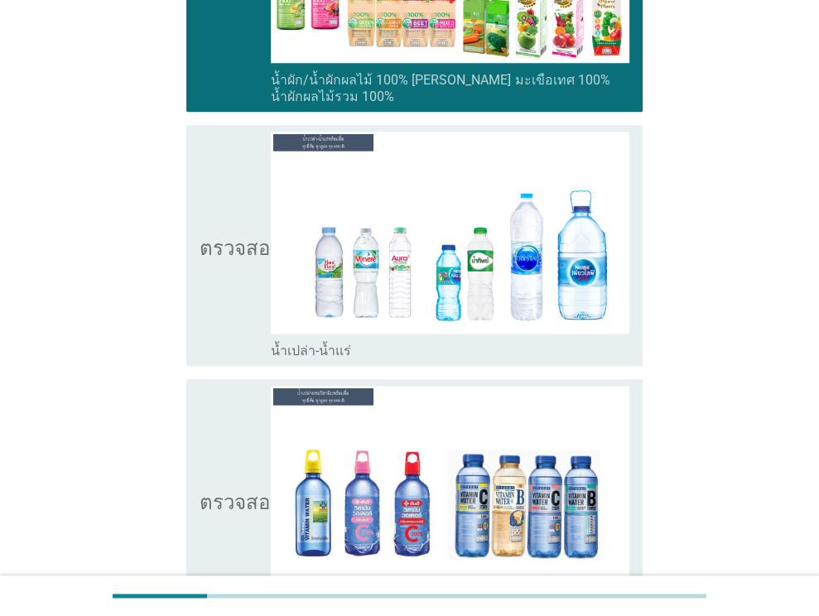
click at [445, 352] on div "โครงร่างกล่องกาเครื่องหมายว่าง น้ำเปล่า-น้ำแร่" at bounding box center [450, 350] width 359 height 20
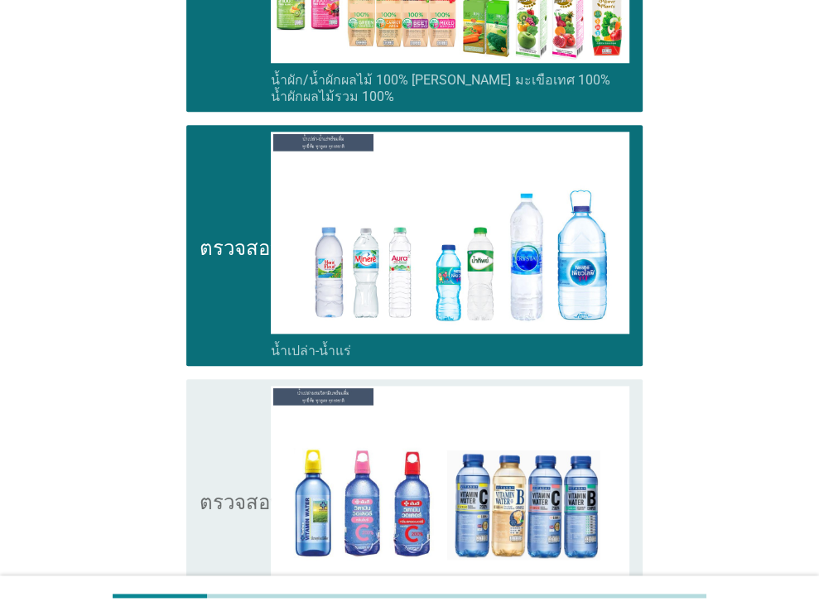
scroll to position [1408, 0]
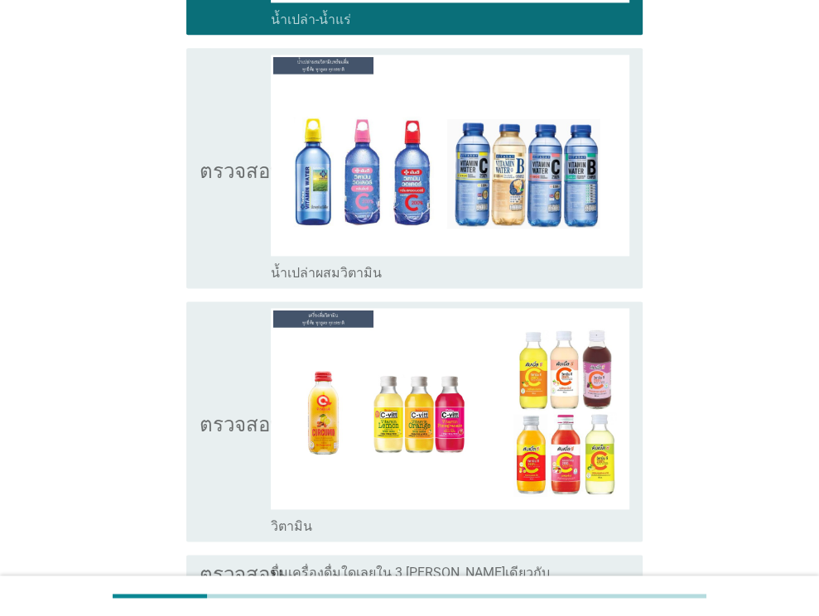
click at [467, 287] on div "ตรวจสอบ โครงร่างกล่องกาเครื่องหมายว่าง น้ำเปล่าผสมวิตามิน" at bounding box center [409, 167] width 466 height 253
click at [364, 275] on font "น้ำเปล่าผสมวิตามิน" at bounding box center [326, 273] width 111 height 16
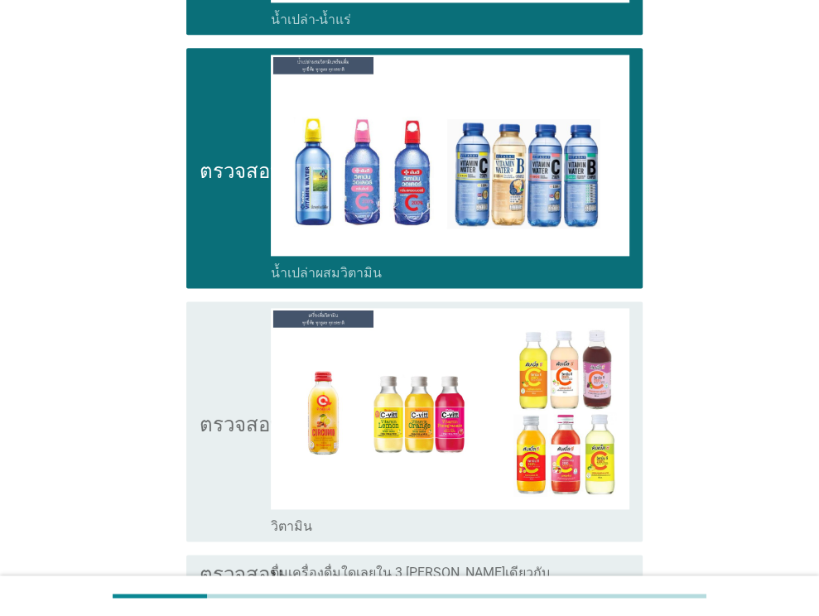
click at [282, 531] on font "วิตามิน" at bounding box center [291, 527] width 41 height 17
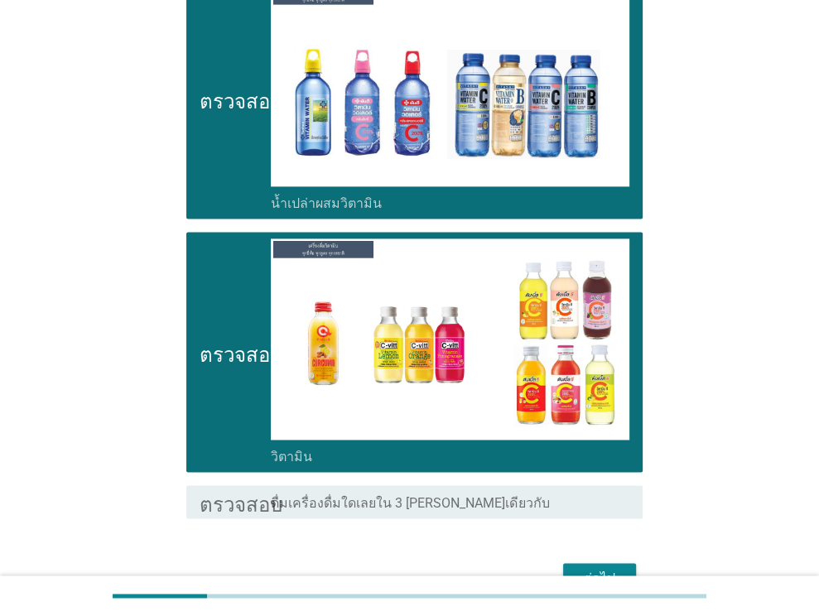
scroll to position [1570, 0]
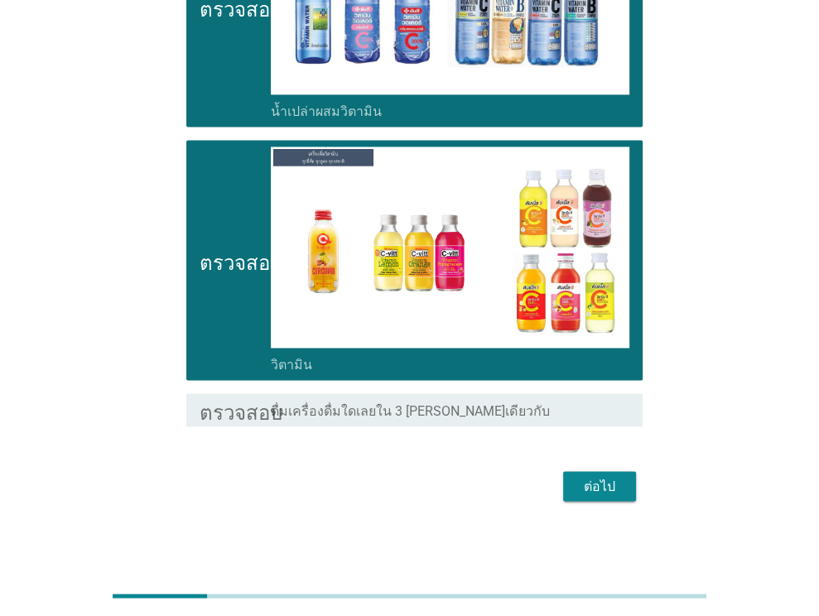
click at [578, 482] on div "ต่อไป" at bounding box center [600, 486] width 46 height 20
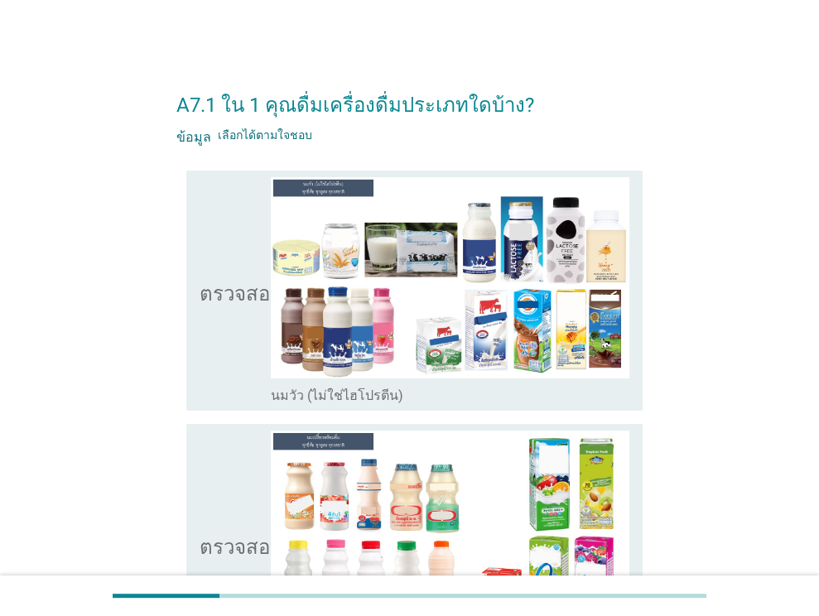
click at [395, 401] on div "โครงร่างกล่องกาเครื่องหมายว่าง นมวัว (ไม่ใช่ไฮโปรตีน)" at bounding box center [450, 394] width 359 height 20
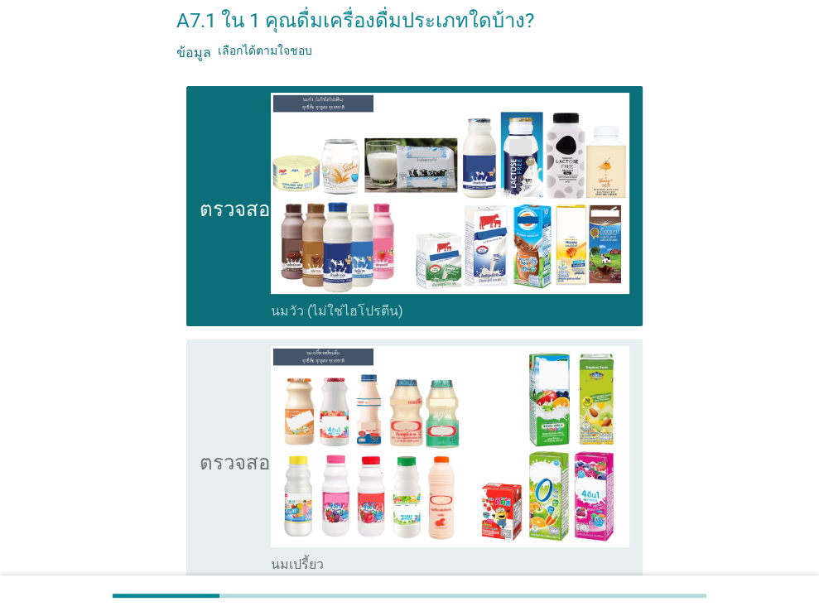
scroll to position [166, 0]
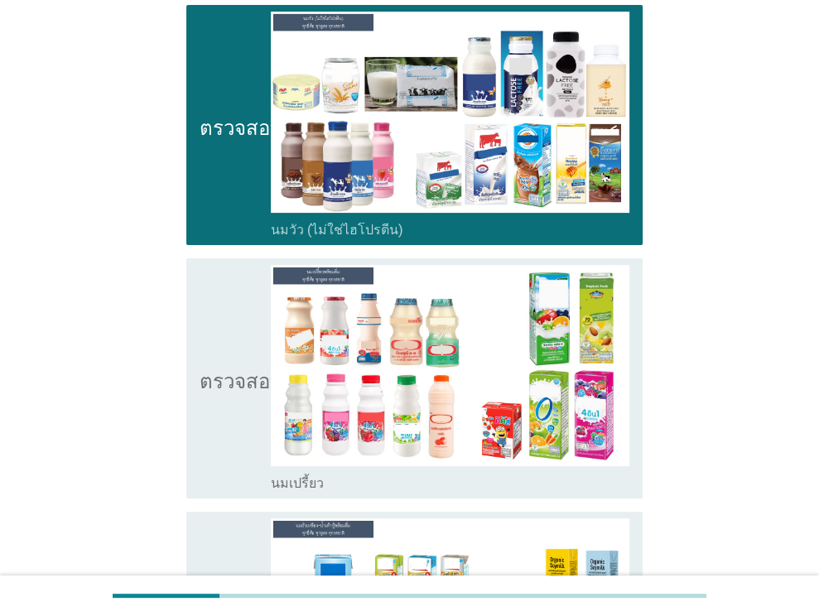
click at [390, 477] on div "โครงร่างกล่องกาเครื่องหมายว่าง นมเปรี้ยว" at bounding box center [450, 482] width 359 height 20
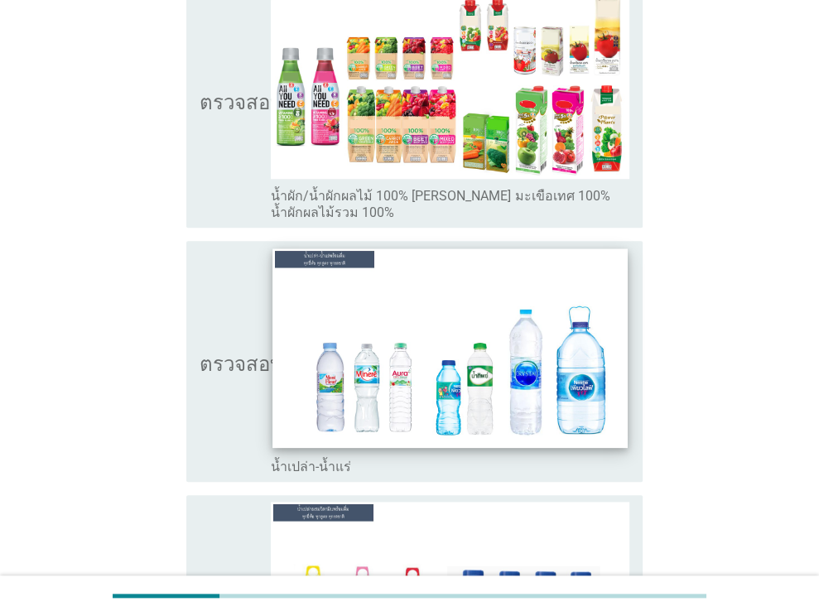
scroll to position [1077, 0]
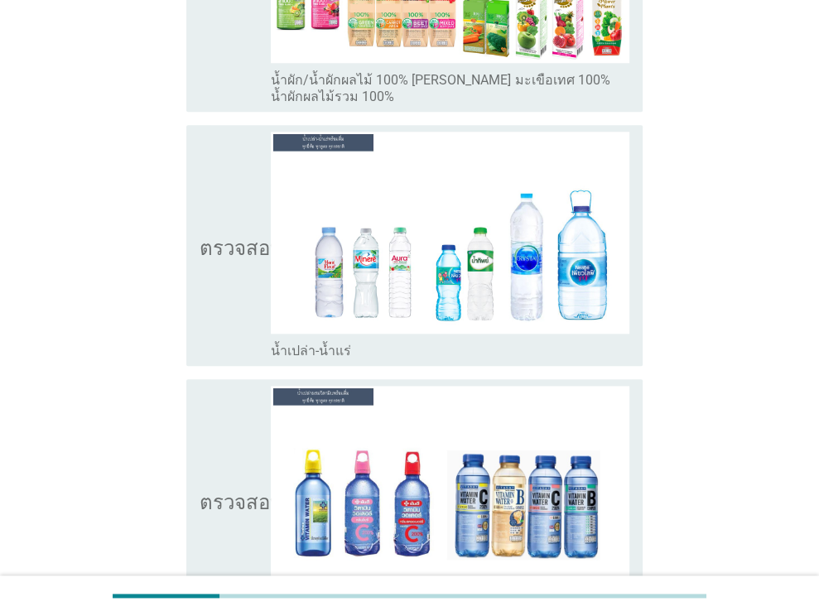
click at [437, 349] on div "โครงร่างกล่องกาเครื่องหมายว่าง น้ำเปล่า-น้ำแร่" at bounding box center [450, 350] width 359 height 20
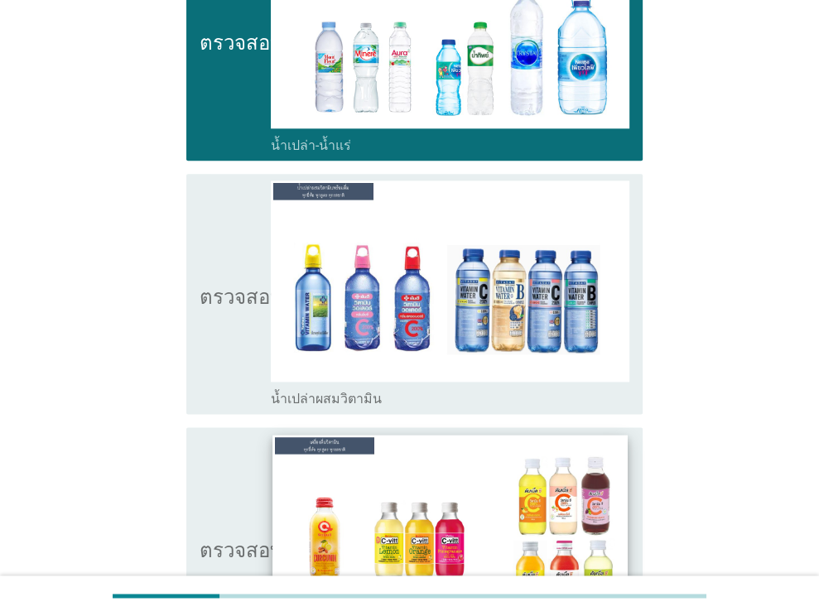
scroll to position [1408, 0]
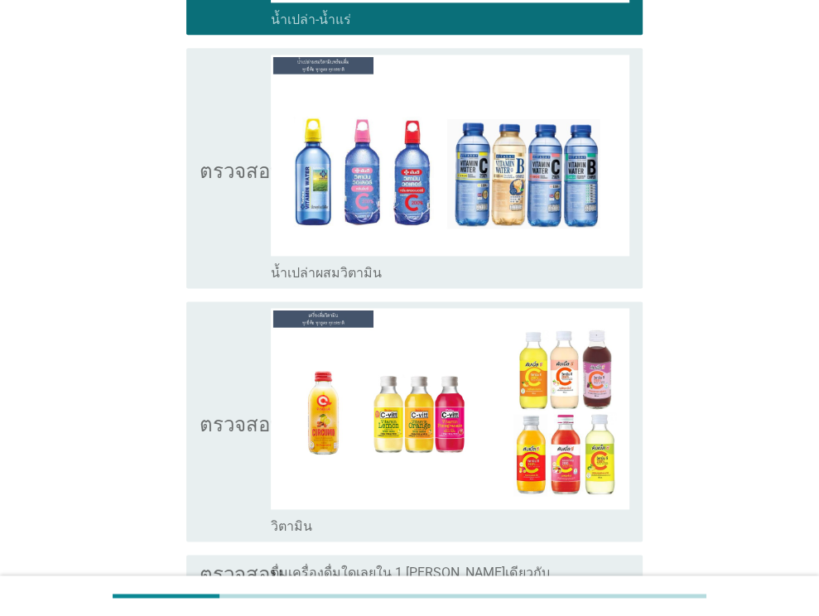
click at [440, 267] on div "โครงร่างกล่องกาเครื่องหมายว่าง น้ำเปล่าผสมวิตามิน" at bounding box center [450, 272] width 359 height 20
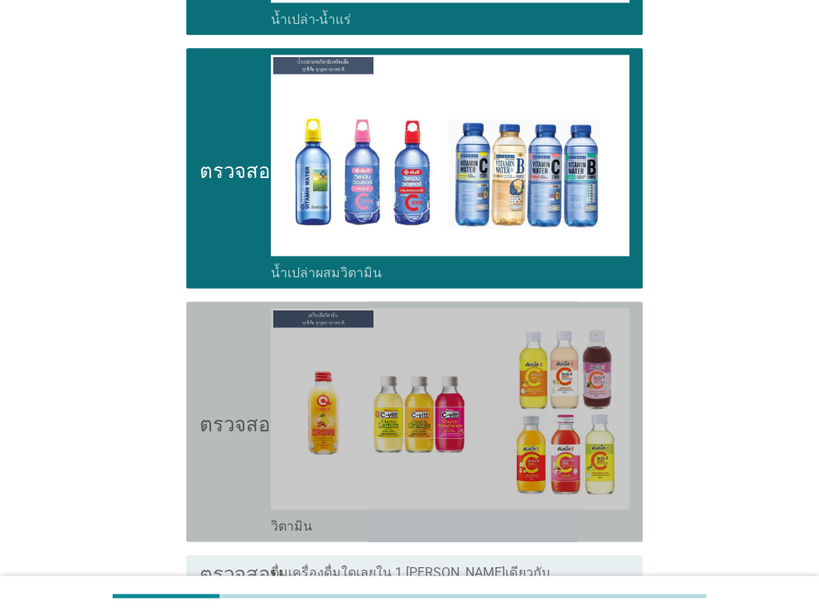
click at [463, 523] on div "โครงร่างกล่องกาเครื่องหมายว่าง วิตามิน" at bounding box center [450, 525] width 359 height 20
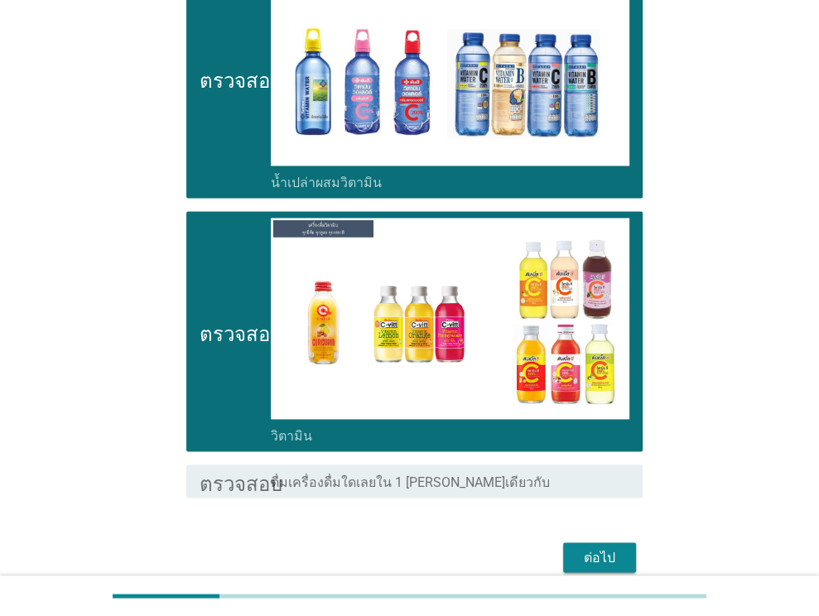
scroll to position [1570, 0]
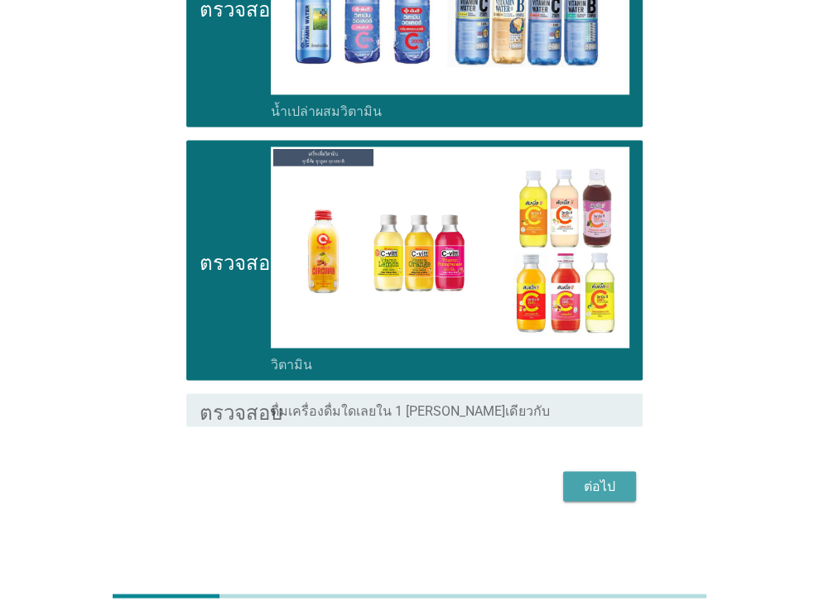
click at [584, 491] on font "ต่อไป" at bounding box center [599, 486] width 31 height 20
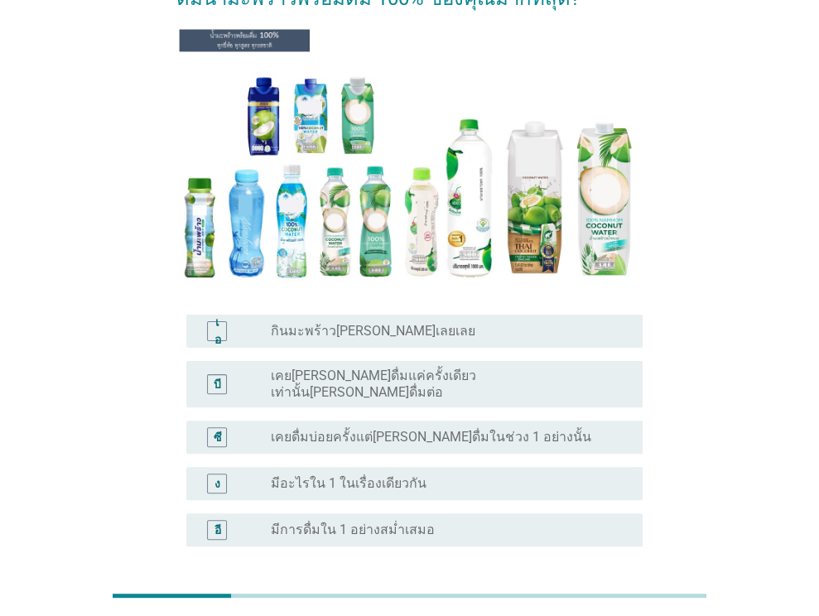
scroll to position [166, 0]
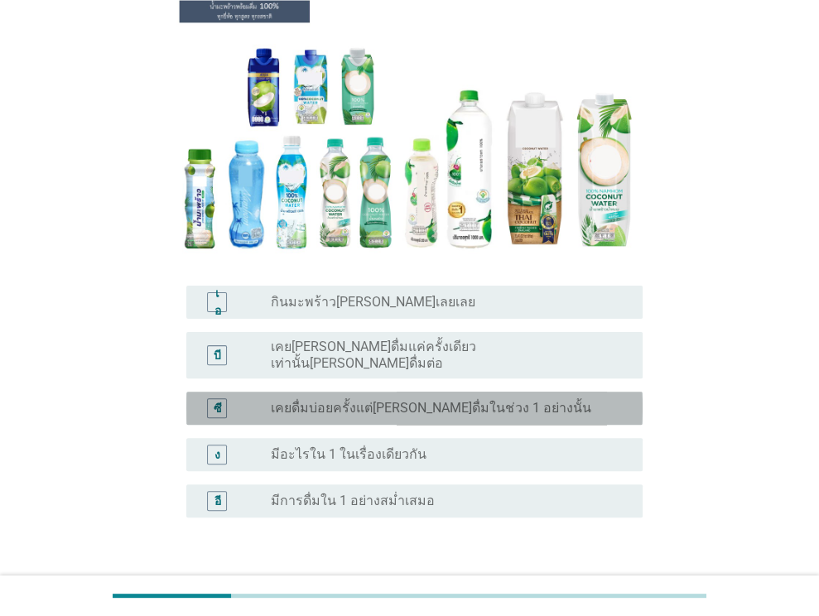
click at [574, 398] on div "ปุ่มวิทยุ[PERSON_NAME]เลือก เคยดื่มบ่อยครั้งแต่[PERSON_NAME]ดื่มในช่วง 1 อย่างน…" at bounding box center [450, 408] width 359 height 20
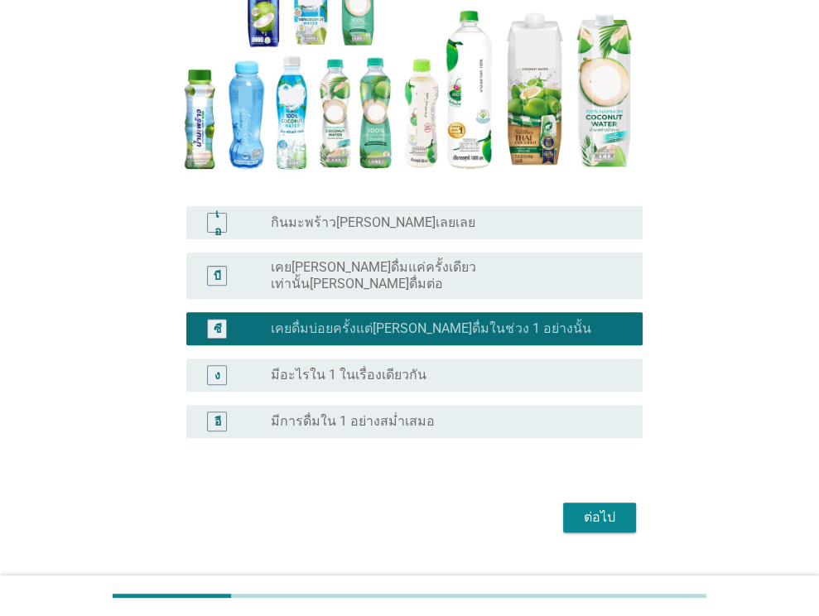
scroll to position [268, 0]
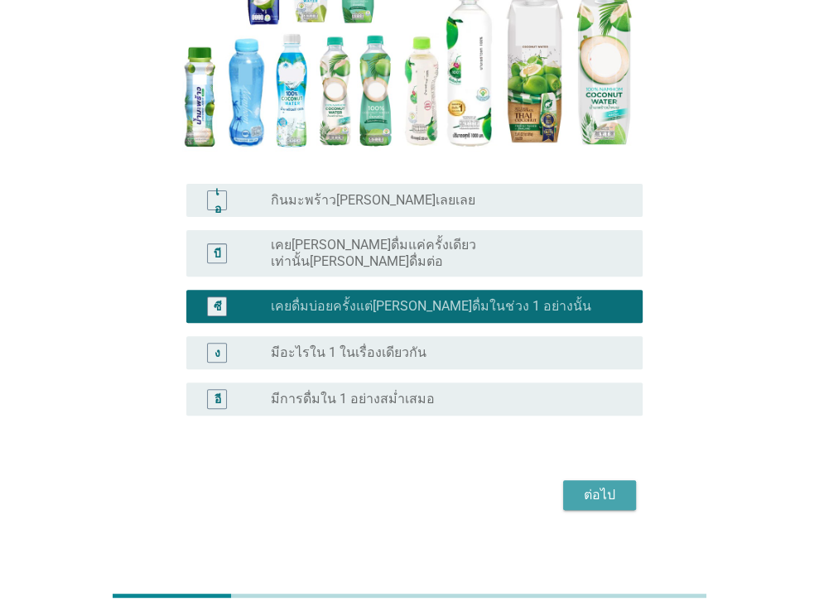
click at [596, 487] on font "ต่อไป" at bounding box center [599, 495] width 31 height 16
